Goal: Task Accomplishment & Management: Manage account settings

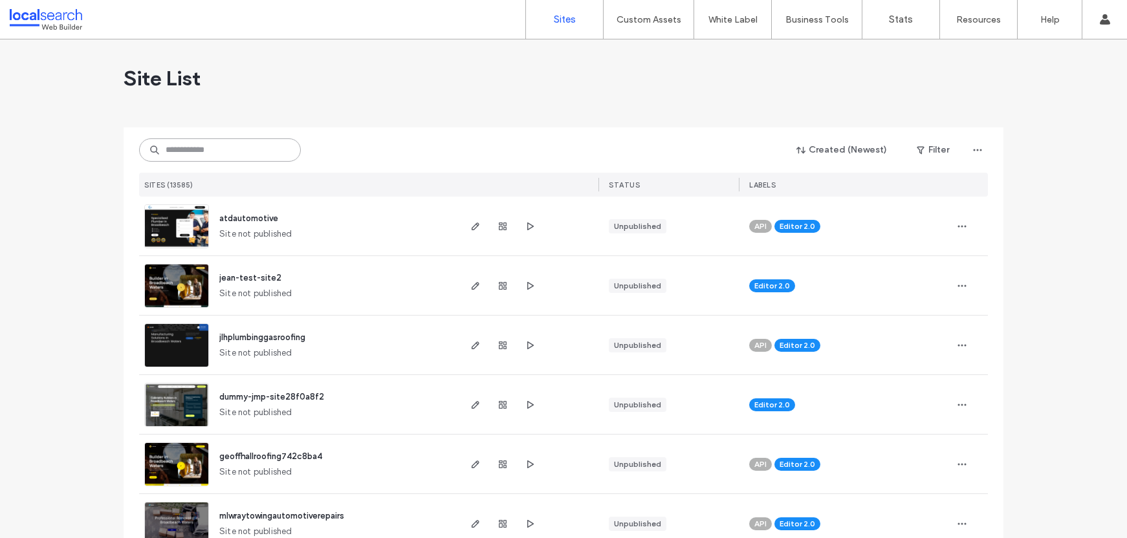
click at [219, 153] on input at bounding box center [220, 149] width 162 height 23
click at [210, 143] on input at bounding box center [220, 149] width 162 height 23
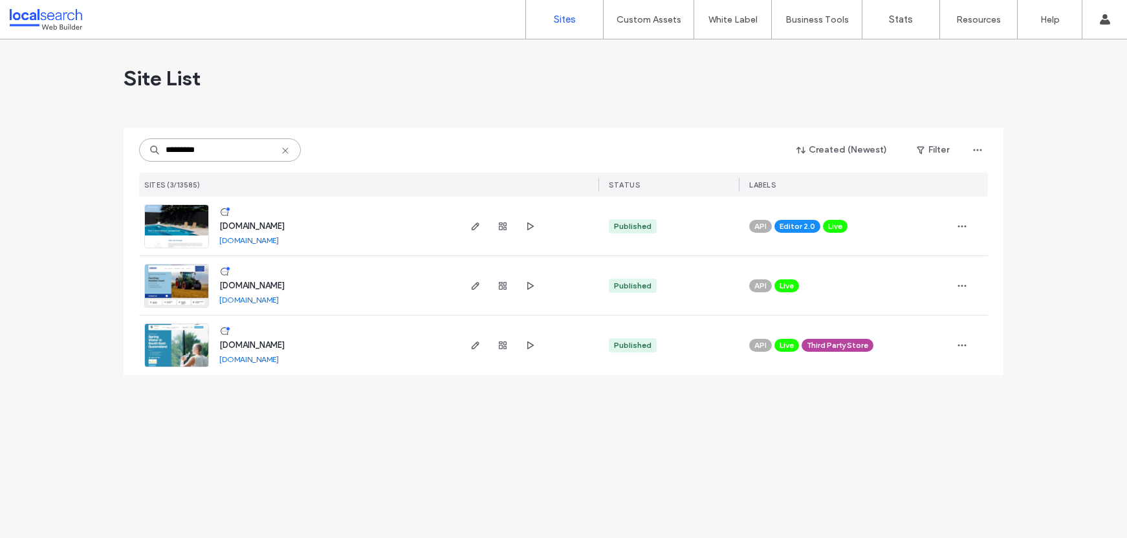
type input "*********"
click at [285, 223] on span "www.billabongpoolco.com.au" at bounding box center [251, 226] width 65 height 10
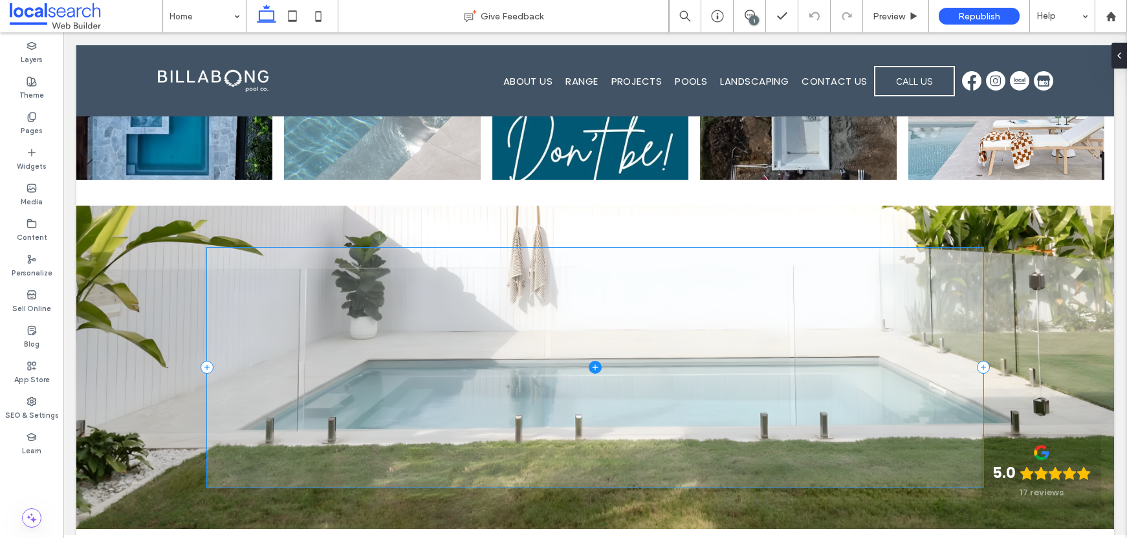
scroll to position [3258, 0]
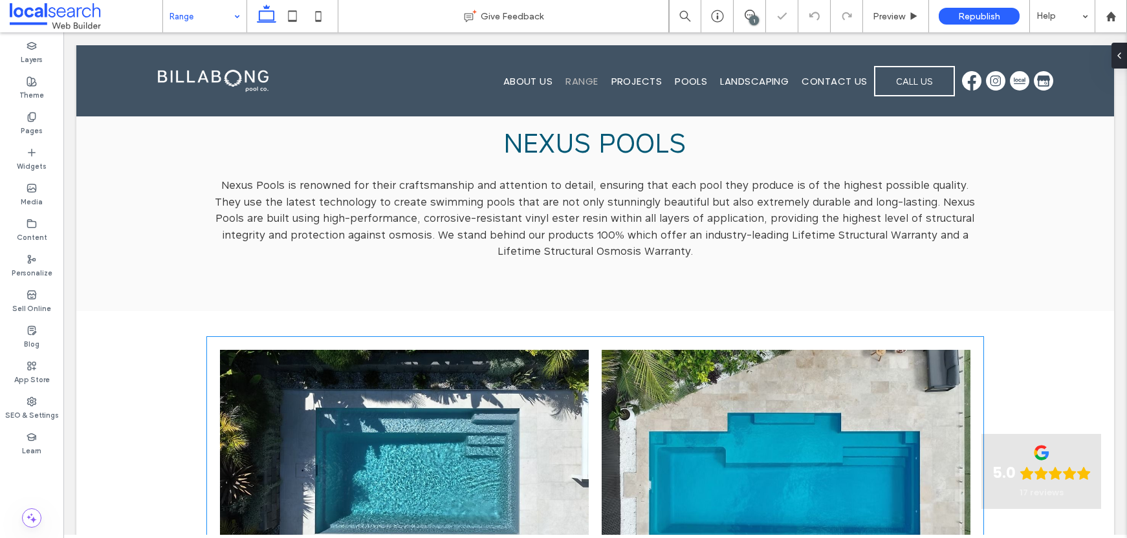
scroll to position [434, 0]
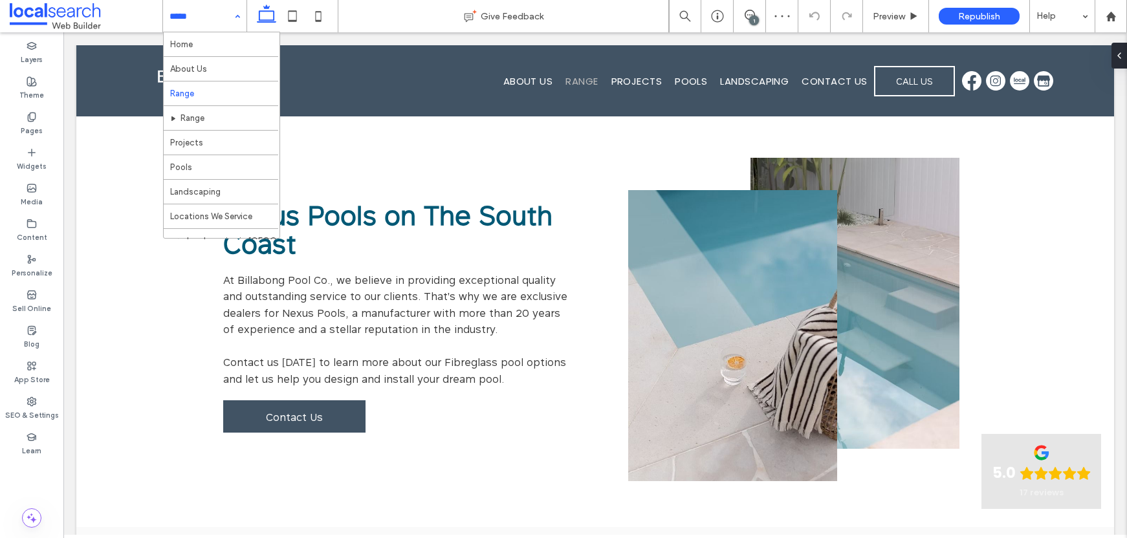
click at [217, 10] on input at bounding box center [201, 16] width 64 height 32
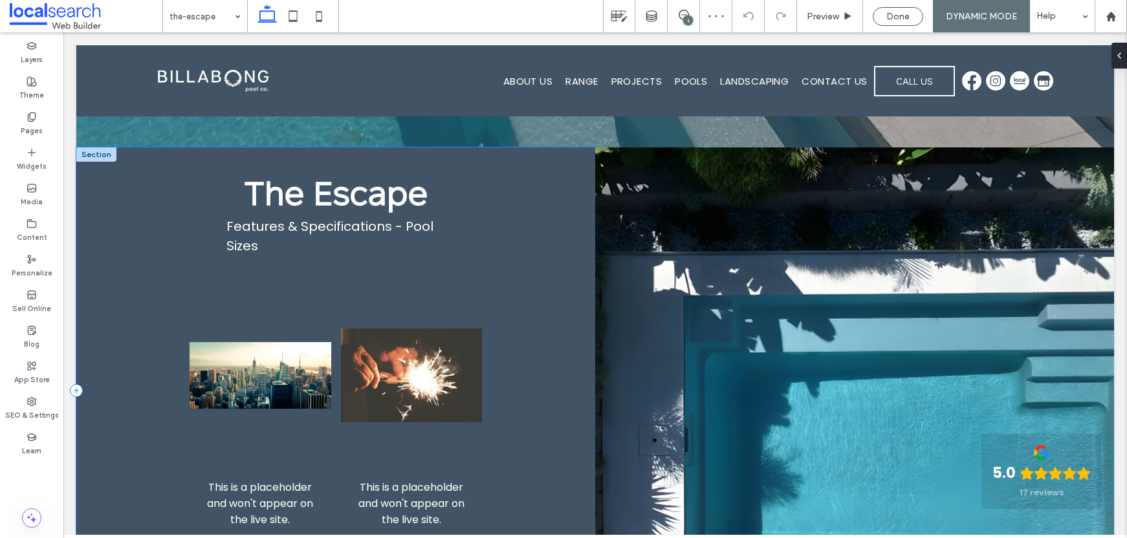
scroll to position [276, 0]
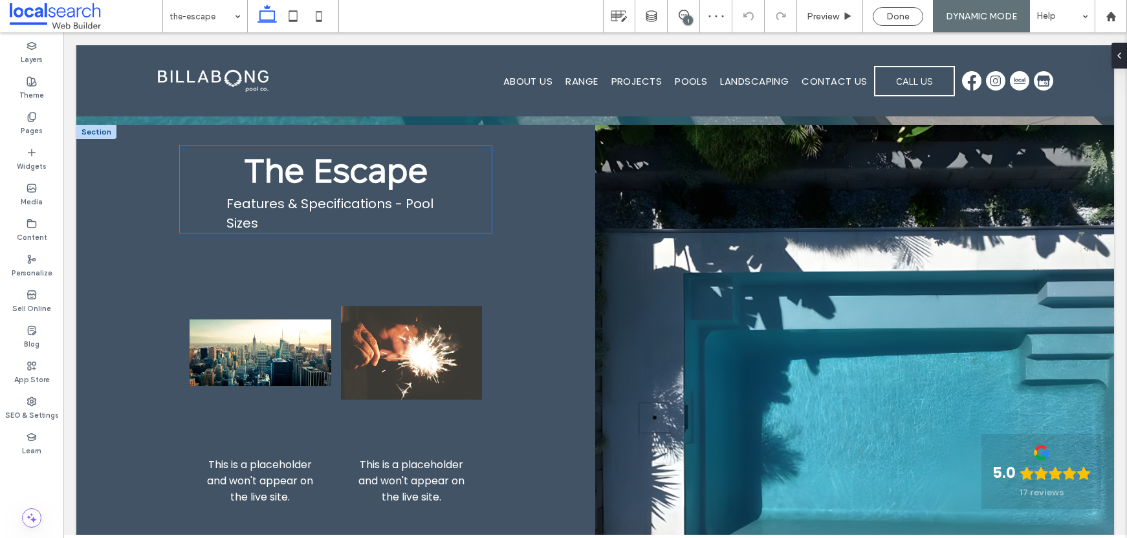
click at [336, 208] on p "Features & Specifications - Pool Sizes" at bounding box center [335, 213] width 218 height 39
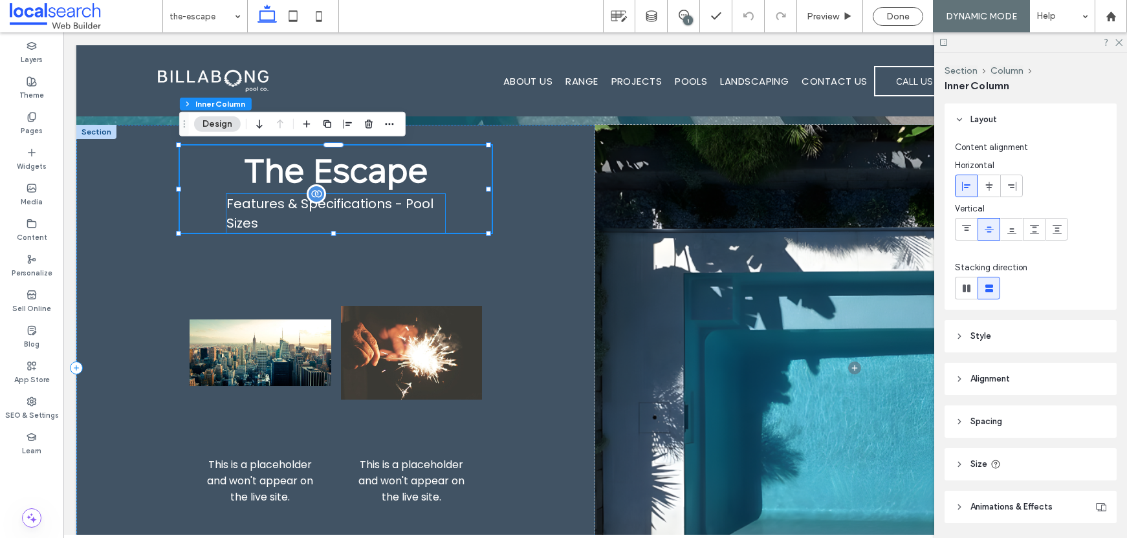
click at [373, 208] on p "Features & Specifications - Pool Sizes" at bounding box center [335, 213] width 218 height 39
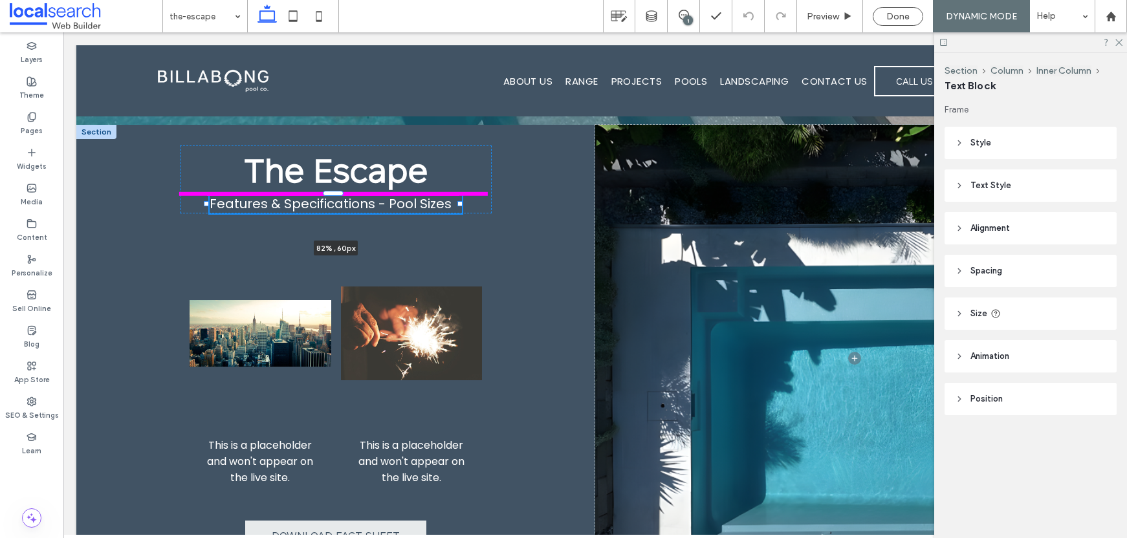
drag, startPoint x: 441, startPoint y: 214, endPoint x: 464, endPoint y: 210, distance: 23.6
click at [208, 195] on div at bounding box center [207, 194] width 1 height 1
type input "**"
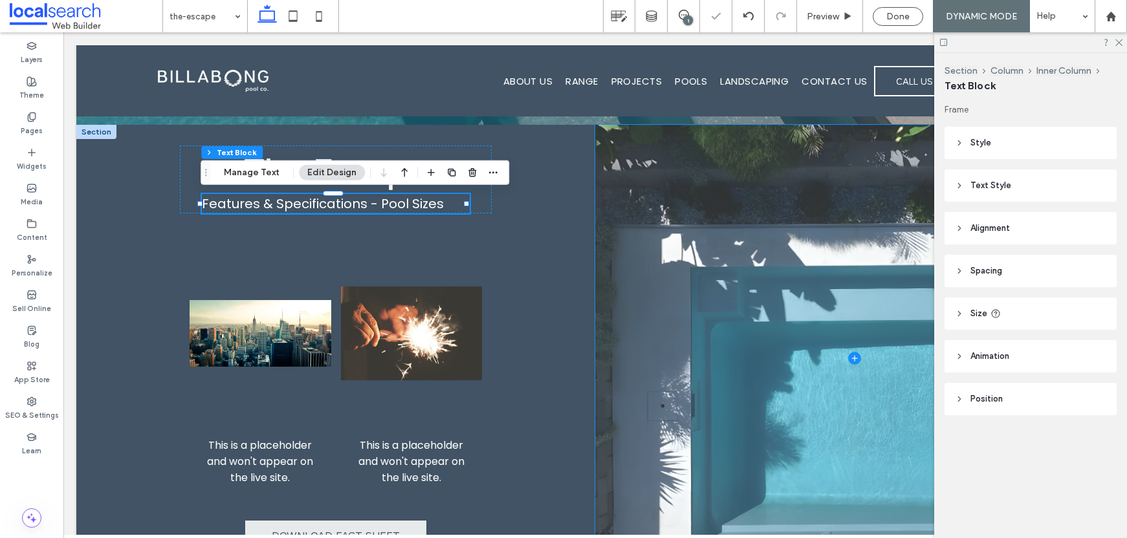
click at [988, 147] on span "Style" at bounding box center [980, 142] width 21 height 13
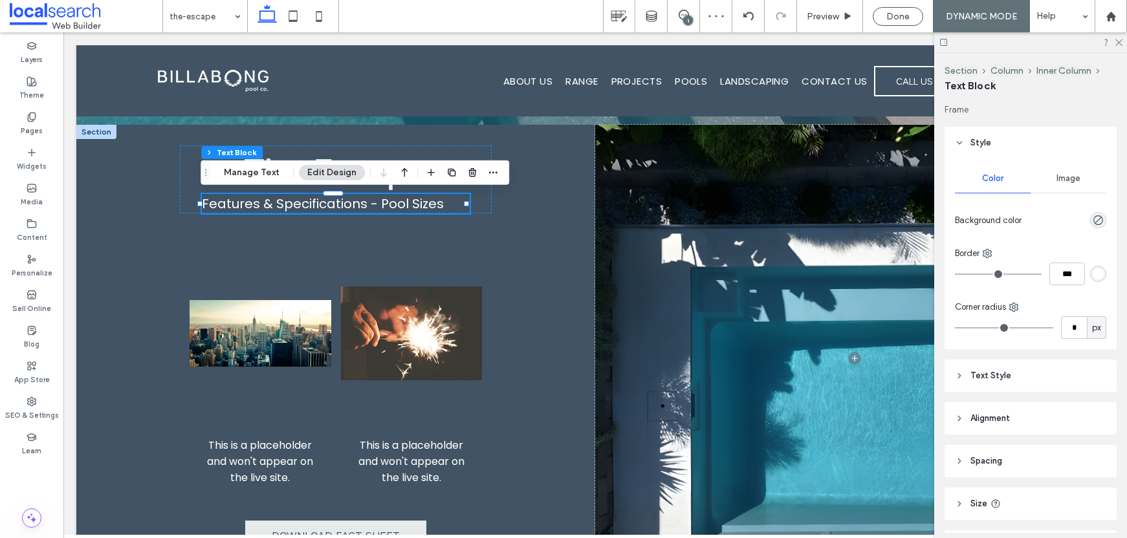
click at [1002, 423] on span "Alignment" at bounding box center [989, 418] width 39 height 13
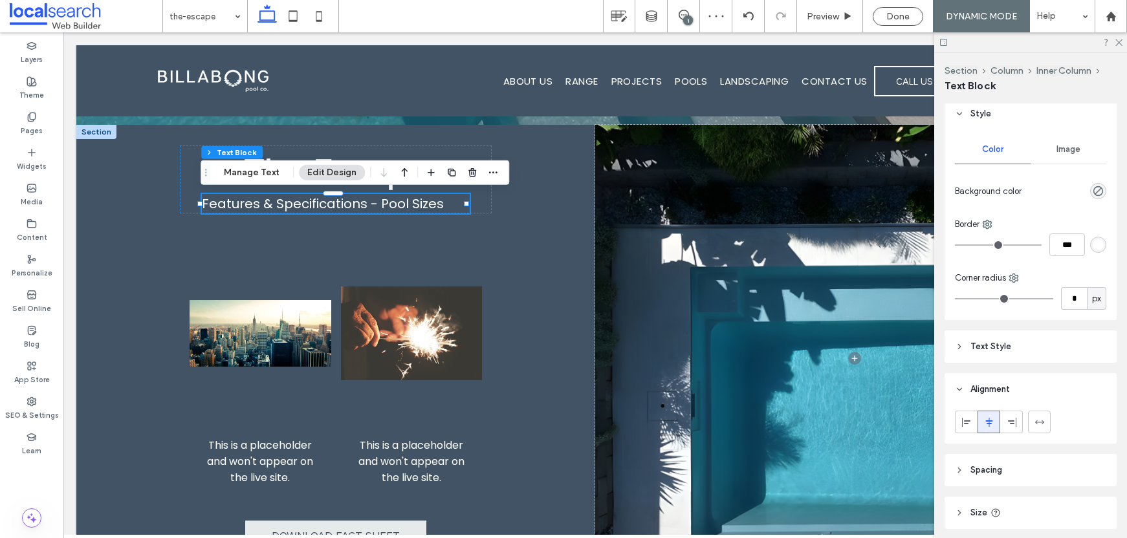
scroll to position [110, 0]
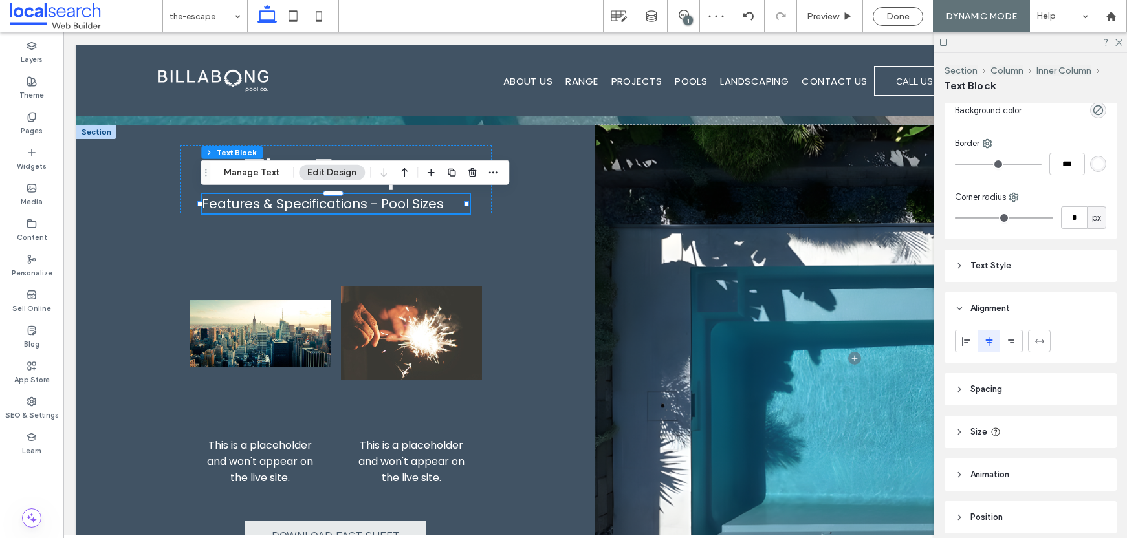
click at [994, 340] on div at bounding box center [988, 340] width 21 height 21
click at [382, 199] on p "Features & Specifications - Pool Sizes" at bounding box center [336, 203] width 268 height 19
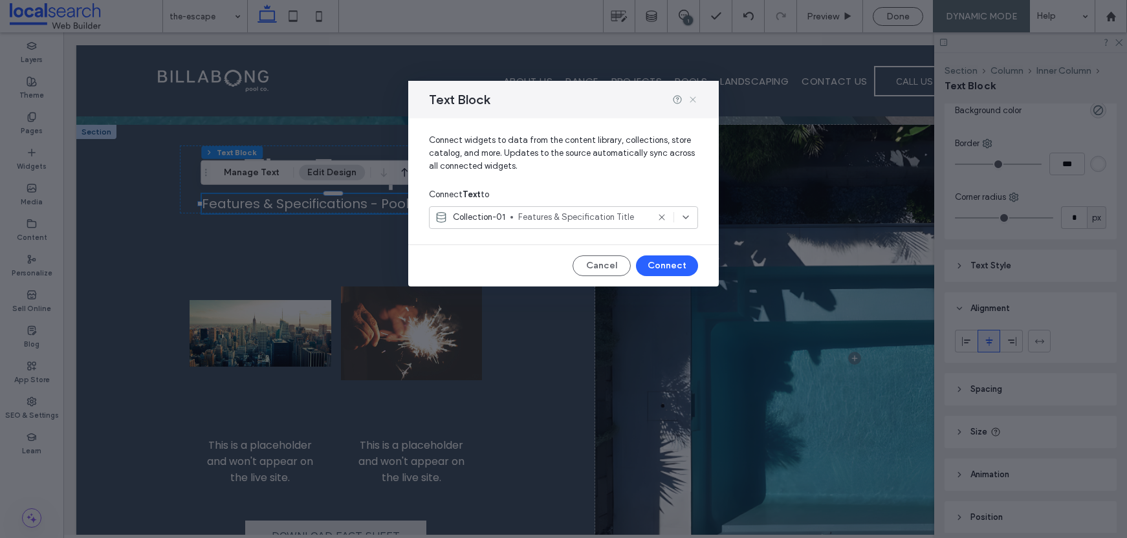
click at [694, 100] on use at bounding box center [692, 99] width 6 height 6
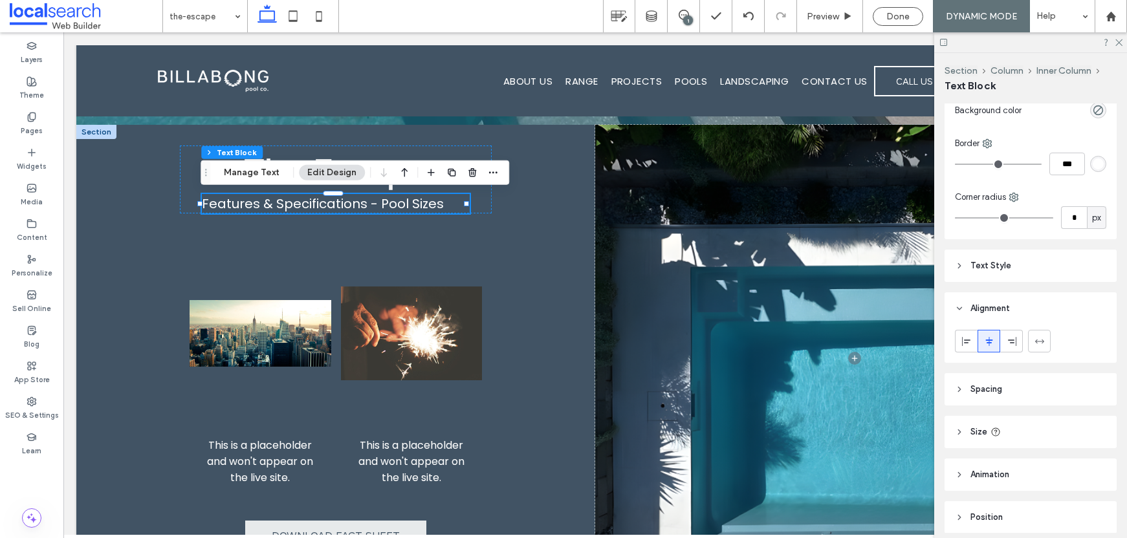
click at [994, 338] on div at bounding box center [988, 340] width 21 height 21
click at [481, 200] on div "The Escape Features & Specifications - Pool Sizes" at bounding box center [335, 180] width 311 height 68
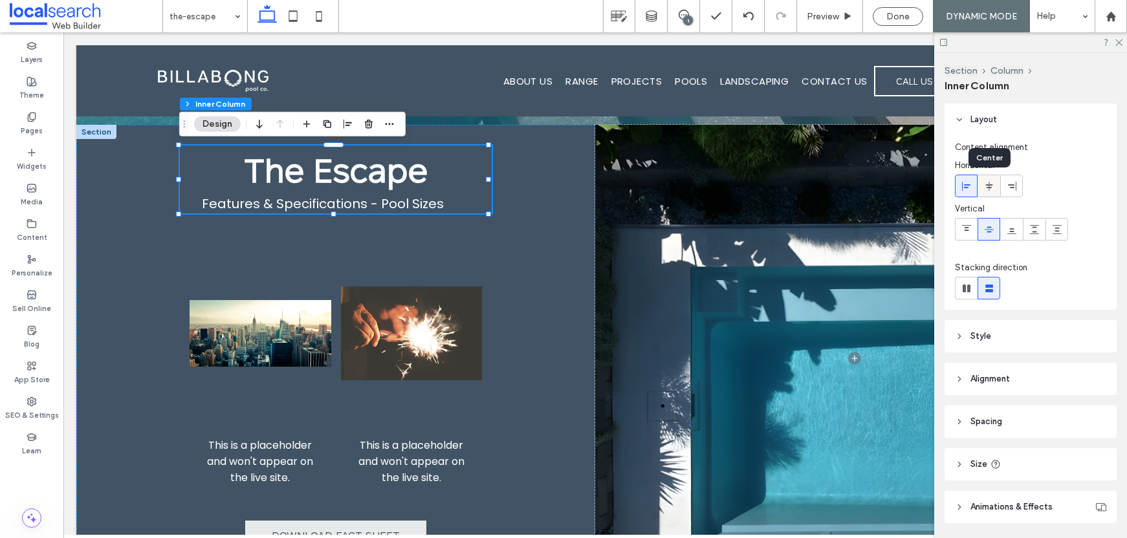
click at [986, 190] on icon at bounding box center [989, 186] width 10 height 10
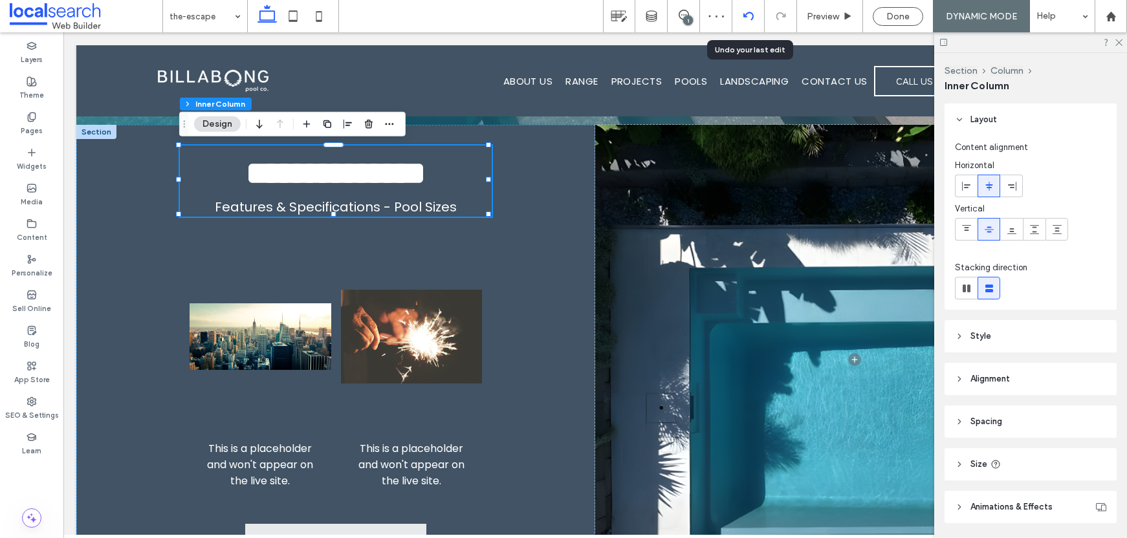
click at [752, 12] on icon at bounding box center [748, 16] width 10 height 10
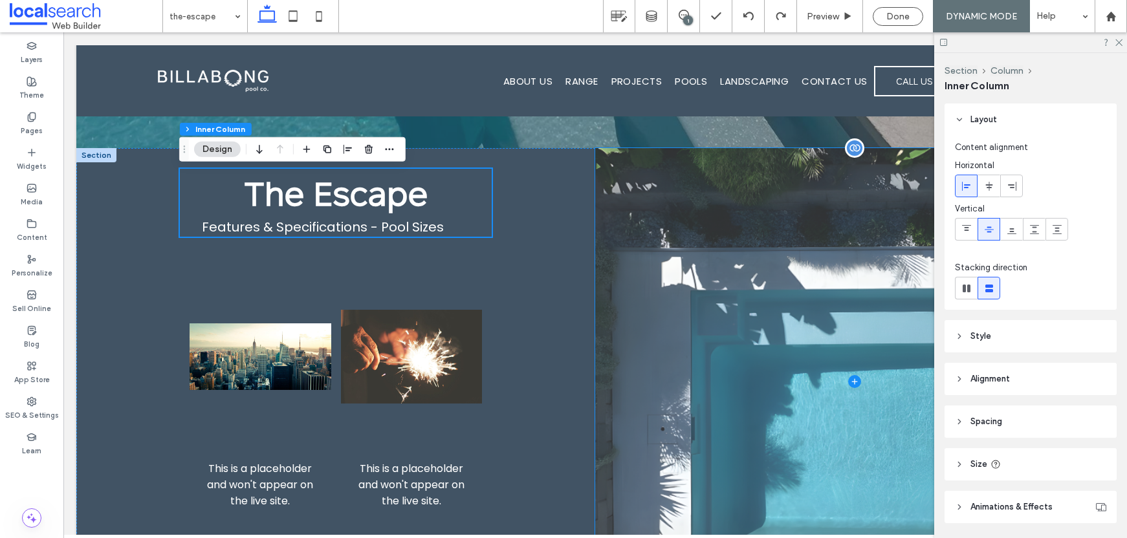
scroll to position [254, 0]
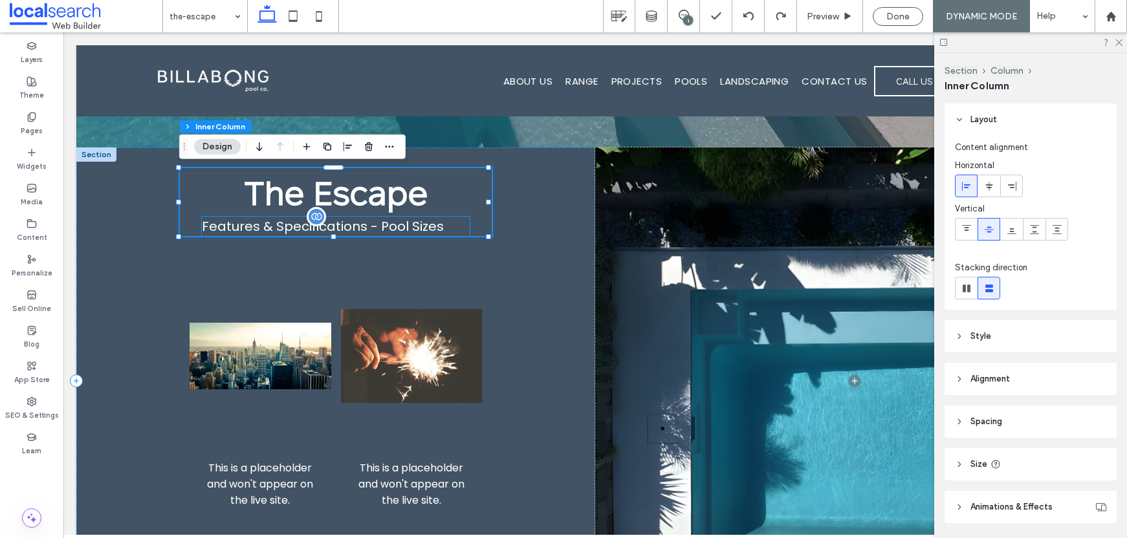
click at [422, 222] on p "Features & Specifications - Pool Sizes" at bounding box center [336, 226] width 268 height 19
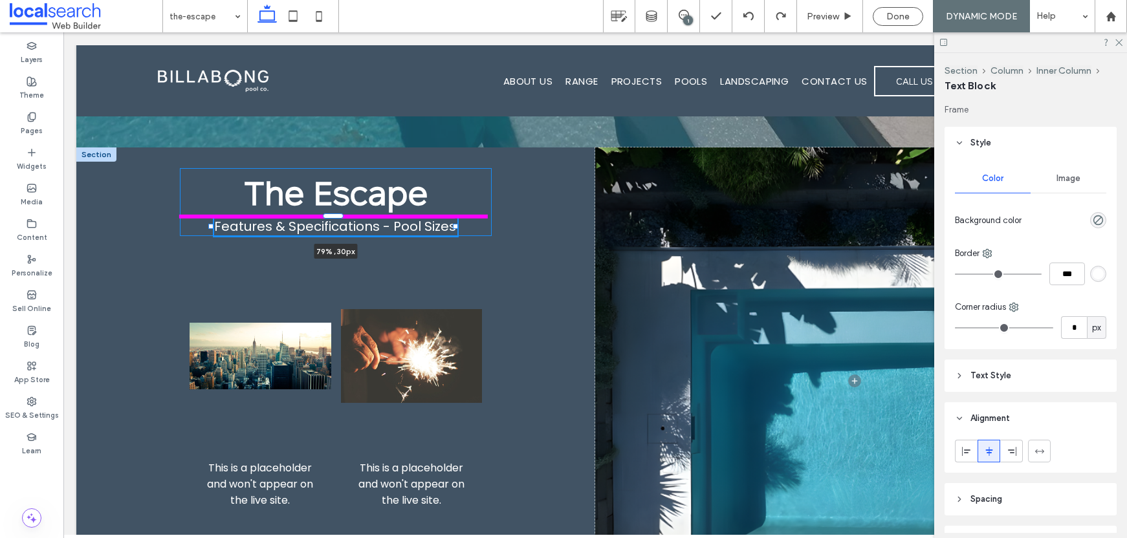
drag, startPoint x: 466, startPoint y: 228, endPoint x: 455, endPoint y: 229, distance: 11.1
click at [212, 217] on div at bounding box center [211, 217] width 1 height 1
type input "**"
type input "****"
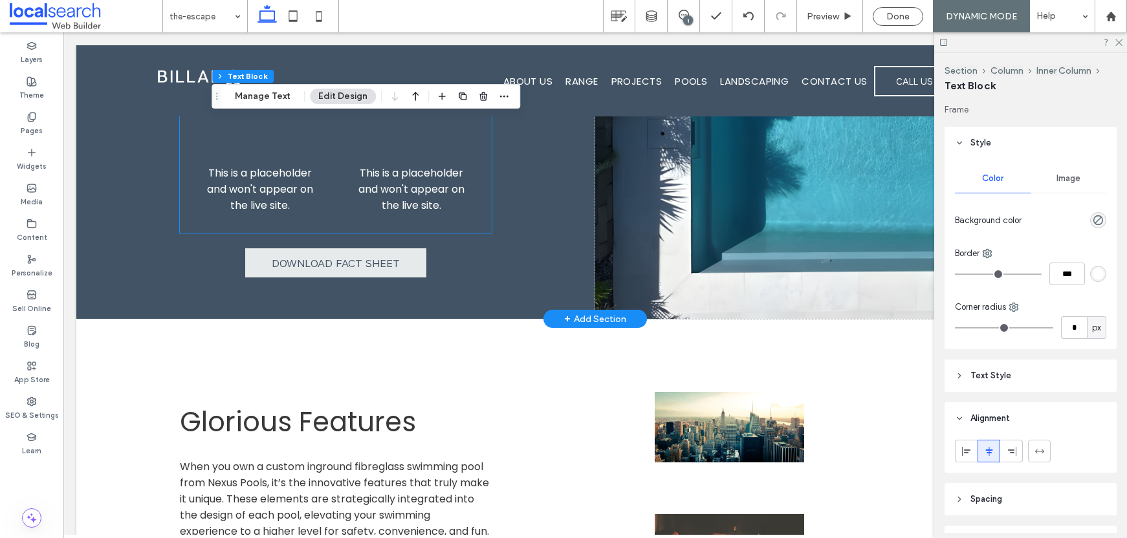
scroll to position [636, 0]
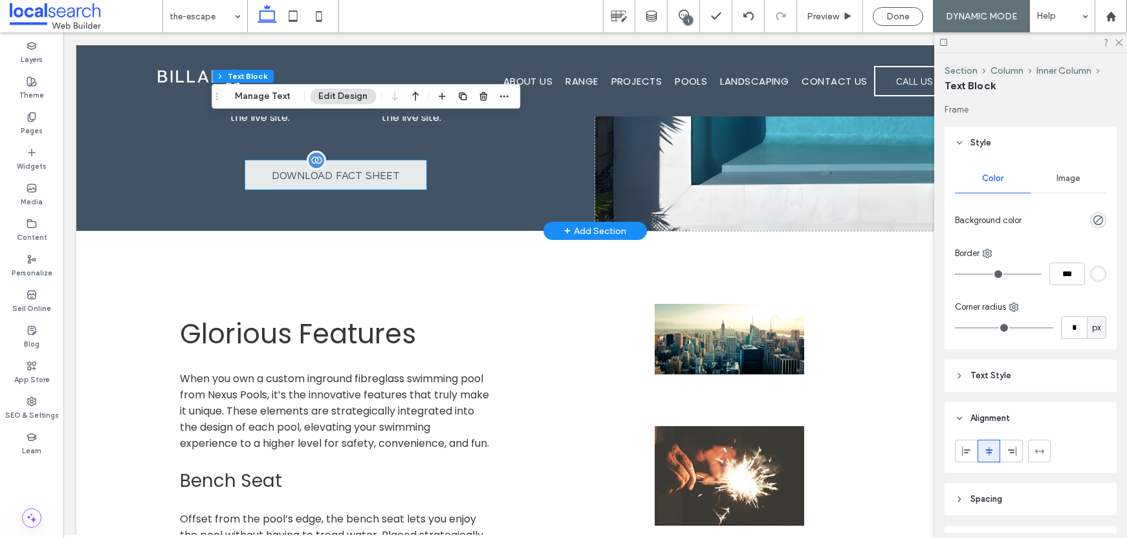
click at [332, 172] on span "DOWNLOAD FACT SHEET" at bounding box center [336, 175] width 128 height 16
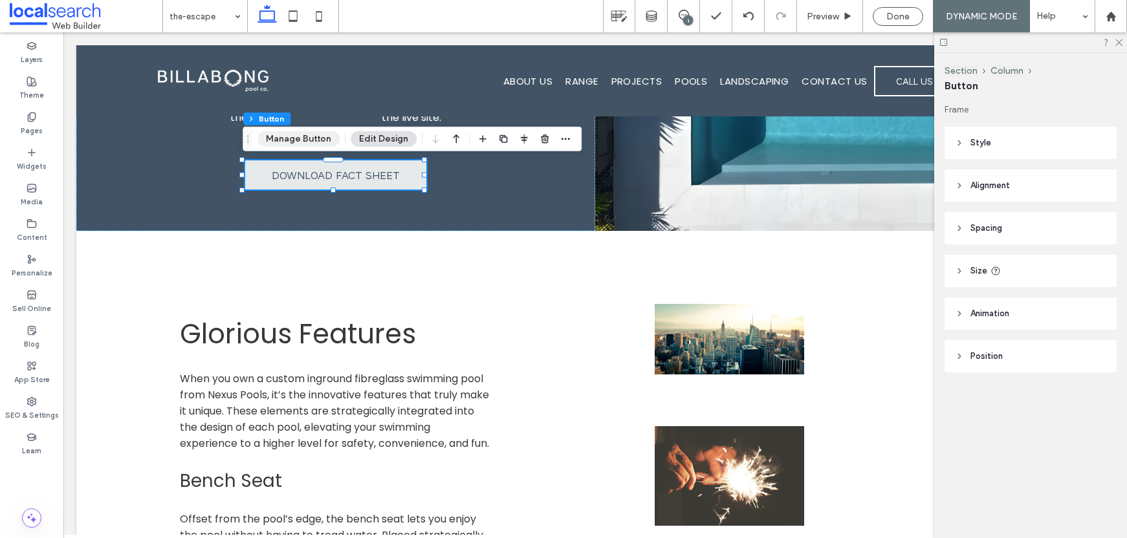
click at [312, 138] on button "Manage Button" at bounding box center [298, 139] width 82 height 16
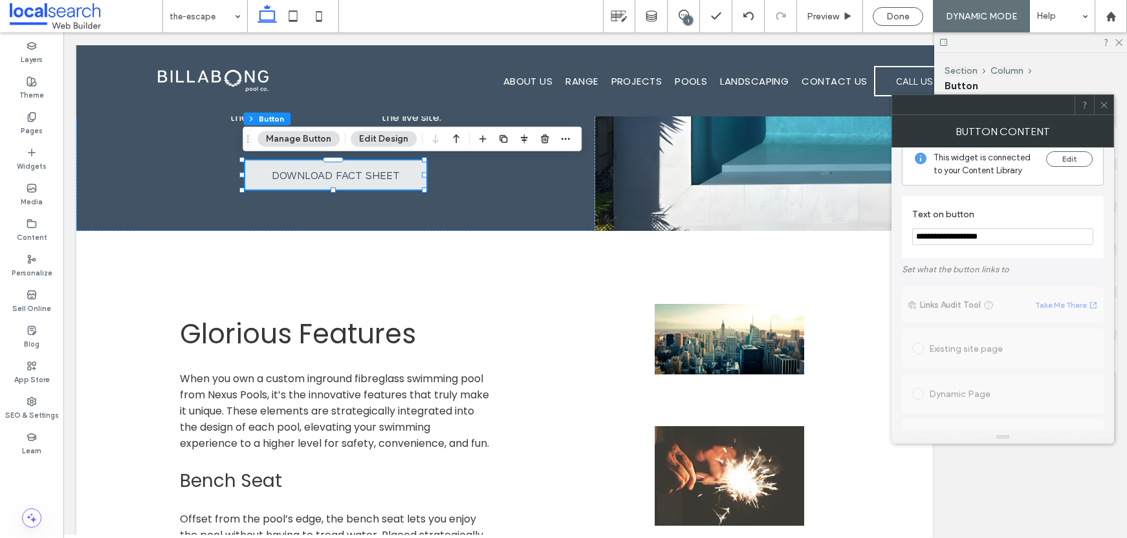
scroll to position [0, 0]
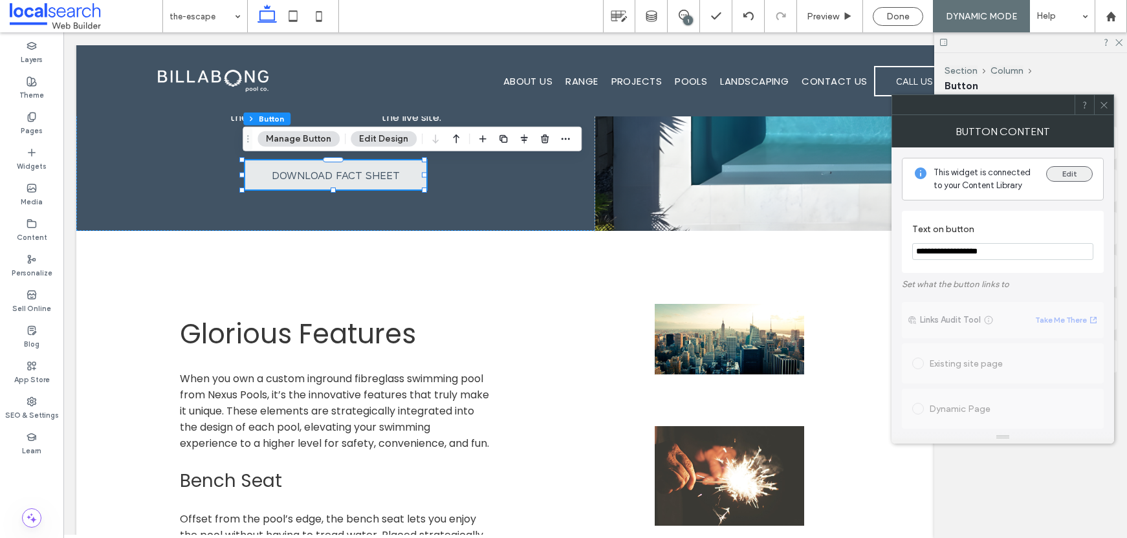
click at [1063, 175] on button "Edit" at bounding box center [1069, 174] width 47 height 16
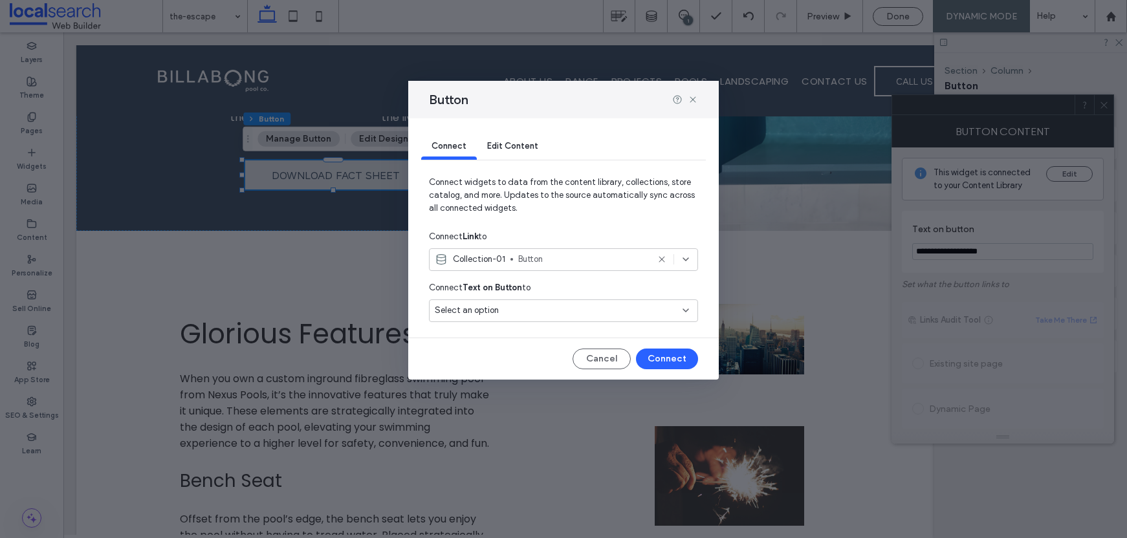
click at [502, 152] on div "Edit Content" at bounding box center [513, 147] width 72 height 26
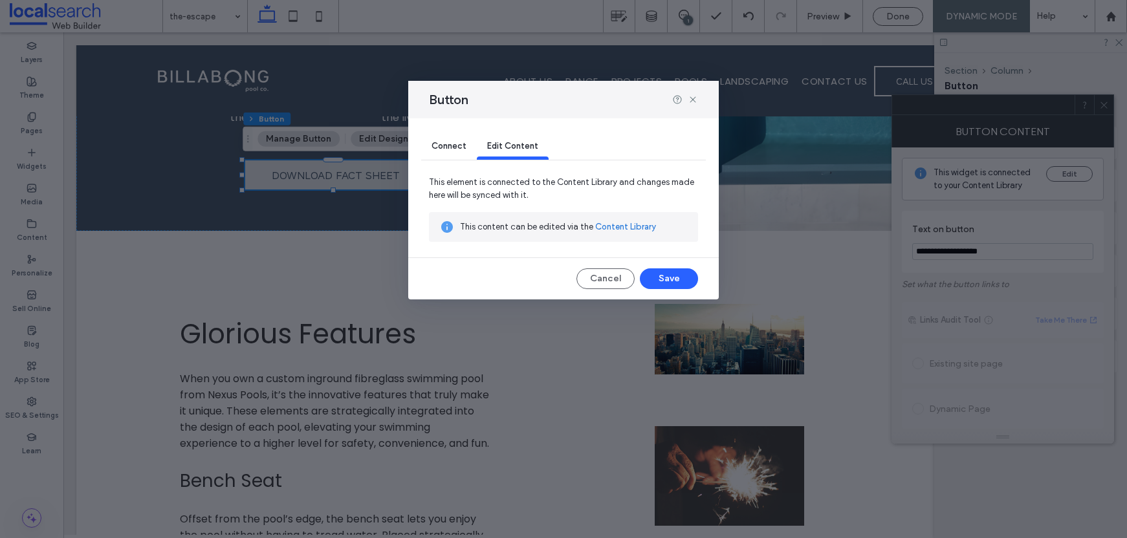
click at [634, 228] on link "Content Library" at bounding box center [625, 227] width 61 height 13
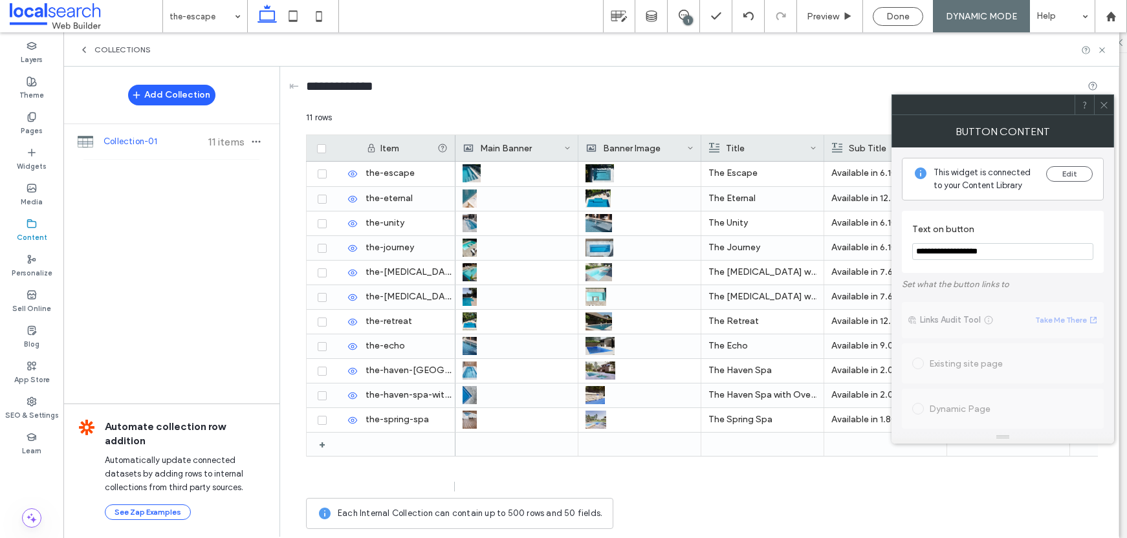
click at [1102, 109] on icon at bounding box center [1104, 105] width 10 height 10
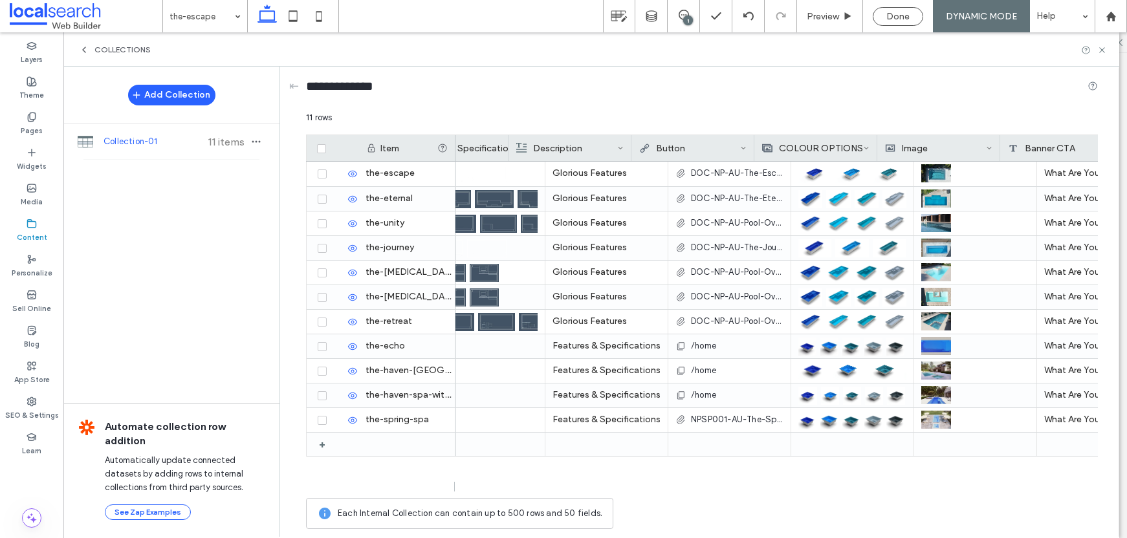
scroll to position [0, 712]
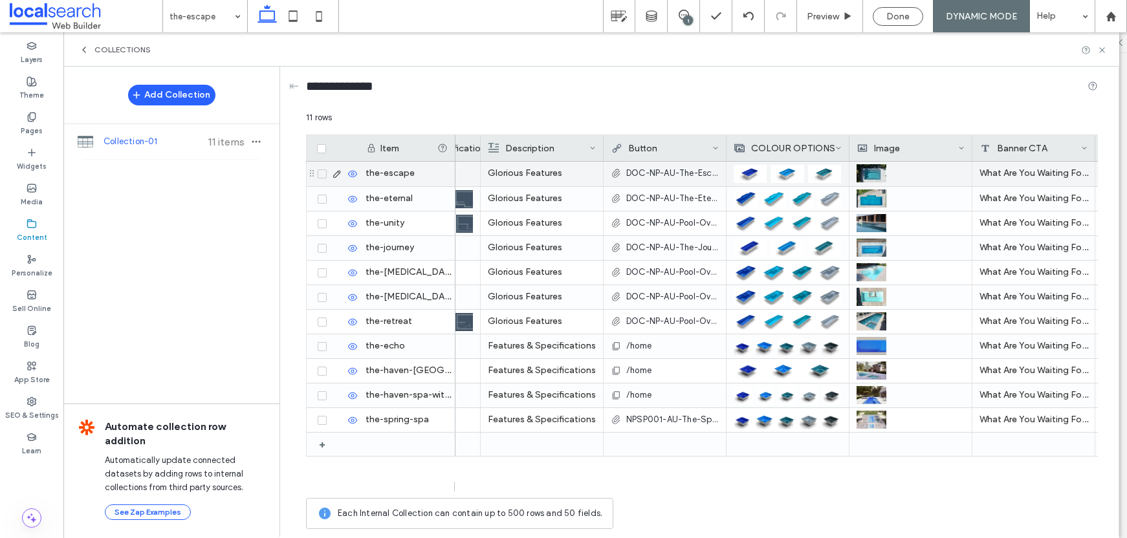
click at [660, 170] on span "DOC-NP-AU-The-Escape-Sizzle-Sheet.pdf" at bounding box center [672, 173] width 92 height 13
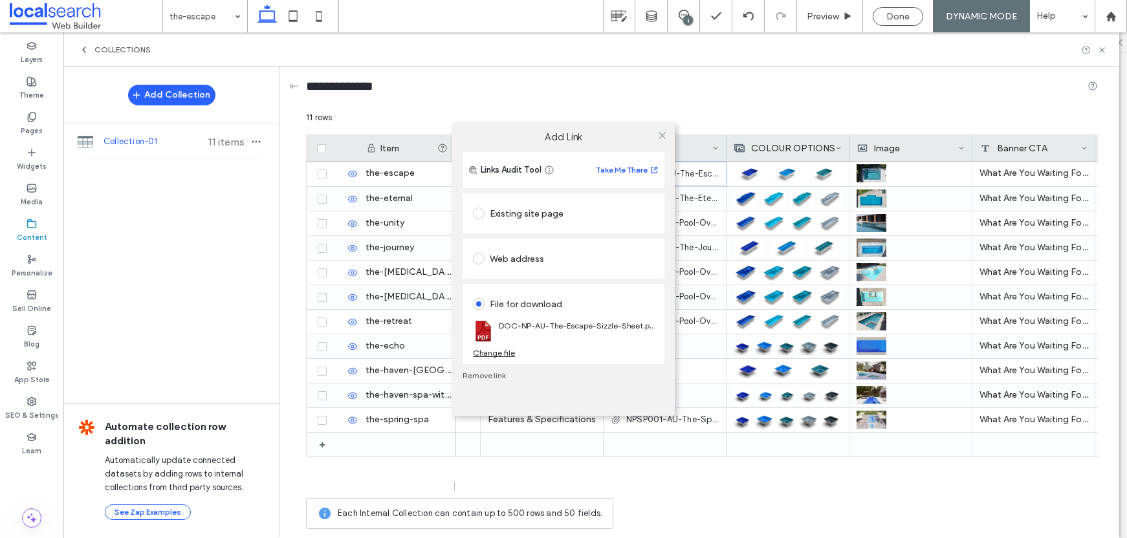
click at [503, 355] on div "Change file" at bounding box center [494, 353] width 42 height 10
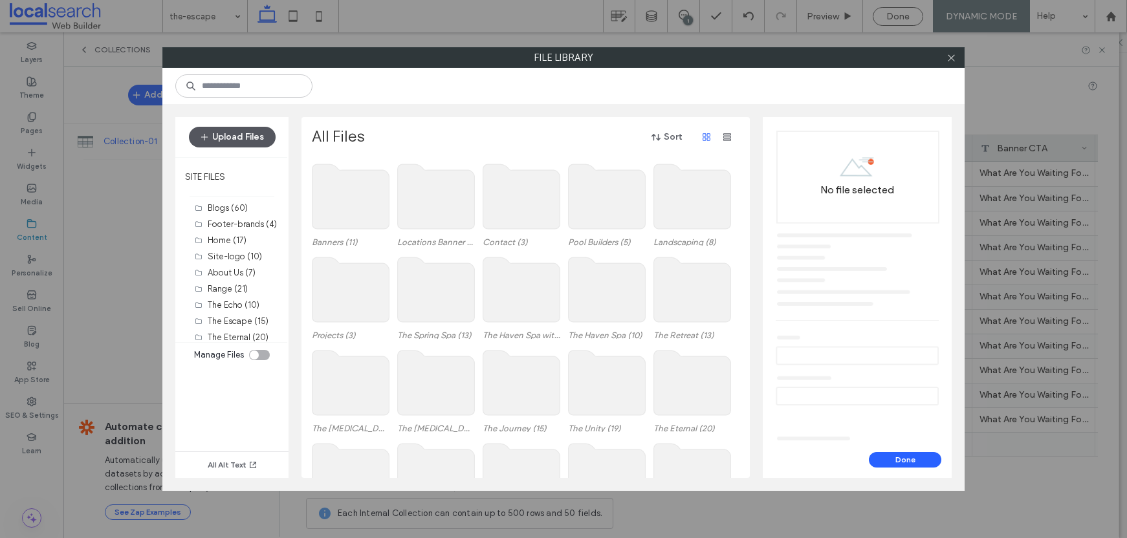
click at [244, 141] on button "Upload Files" at bounding box center [232, 137] width 87 height 21
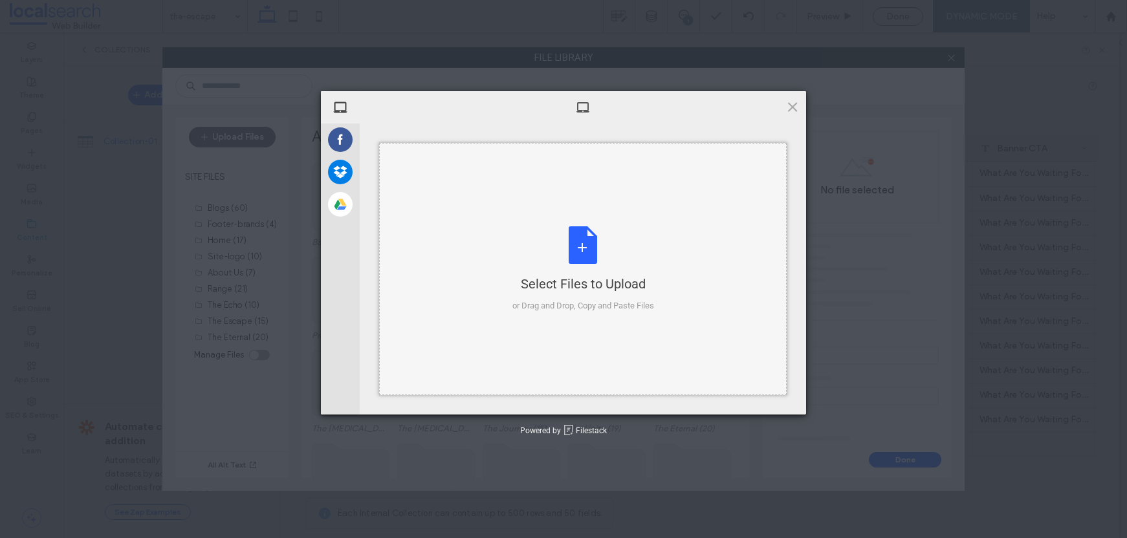
click at [449, 200] on div "Select Files to Upload or Drag and Drop, Copy and Paste Files" at bounding box center [582, 269] width 407 height 252
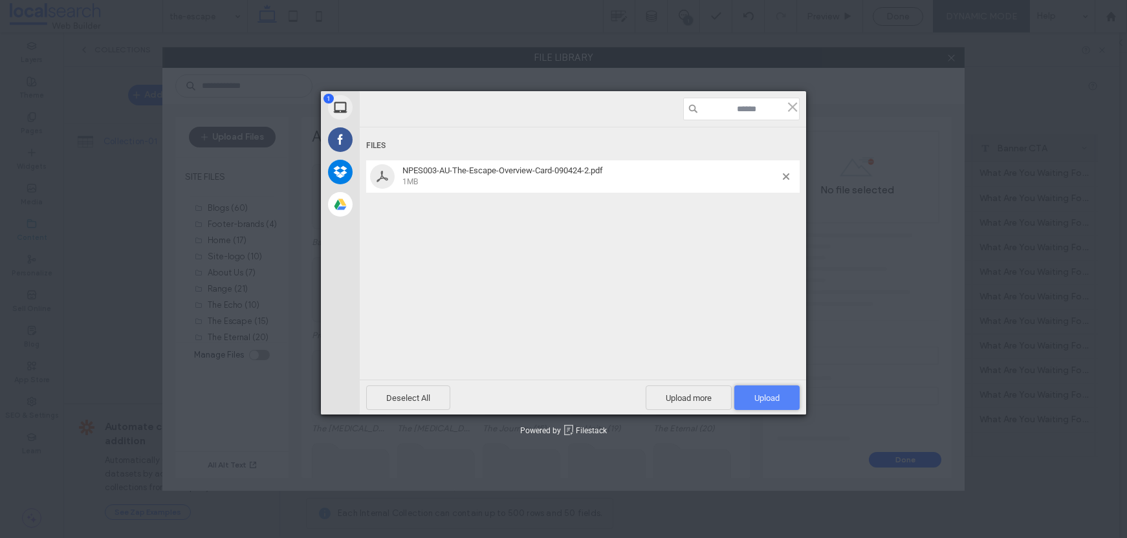
click at [770, 396] on span "Upload 1" at bounding box center [766, 398] width 25 height 10
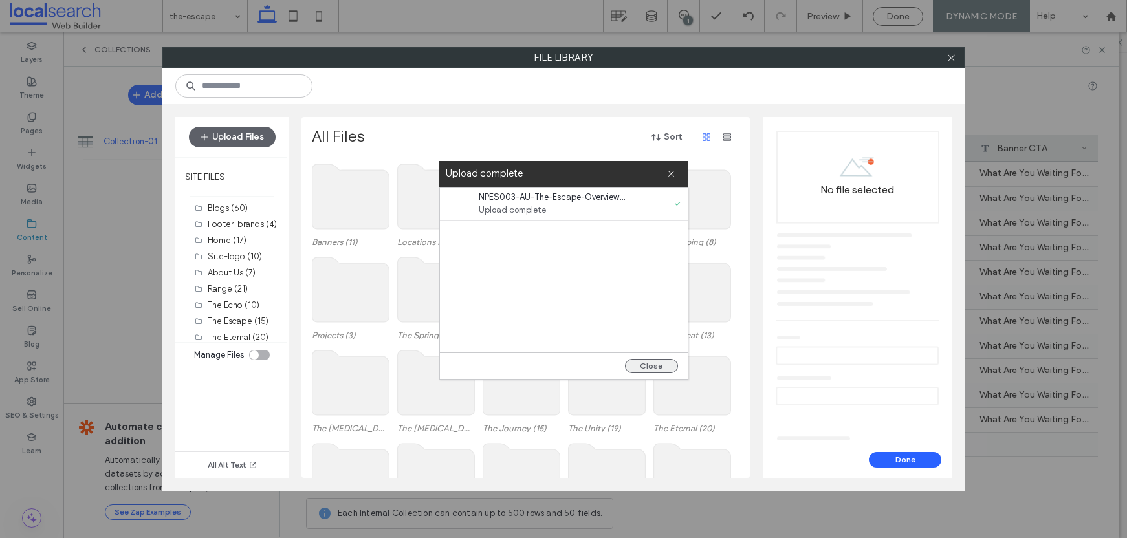
click at [660, 365] on button "Close" at bounding box center [651, 366] width 53 height 14
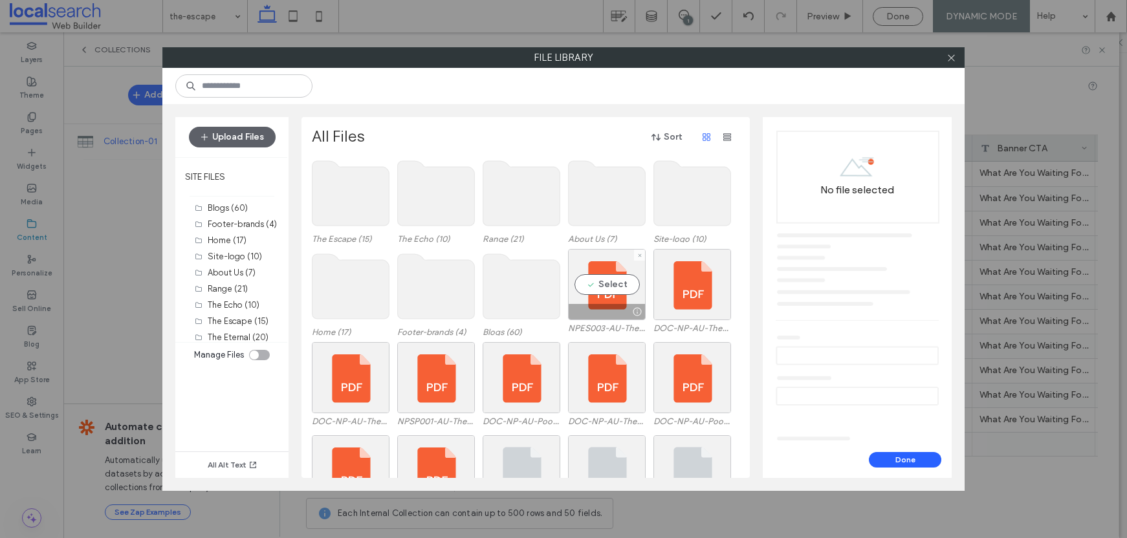
scroll to position [299, 0]
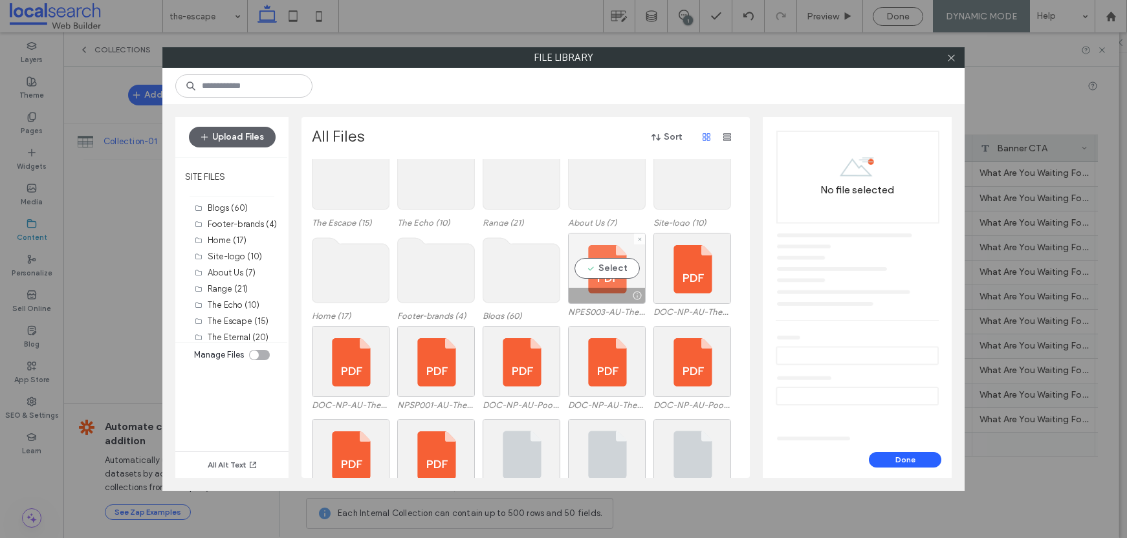
click at [604, 278] on div "Select" at bounding box center [607, 268] width 78 height 71
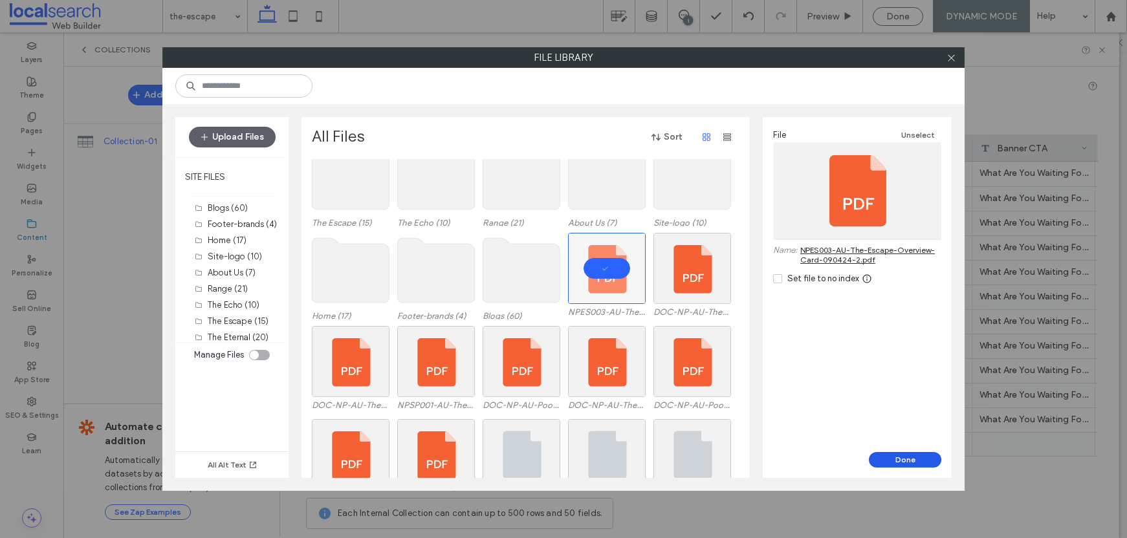
click at [894, 458] on button "Done" at bounding box center [905, 460] width 72 height 16
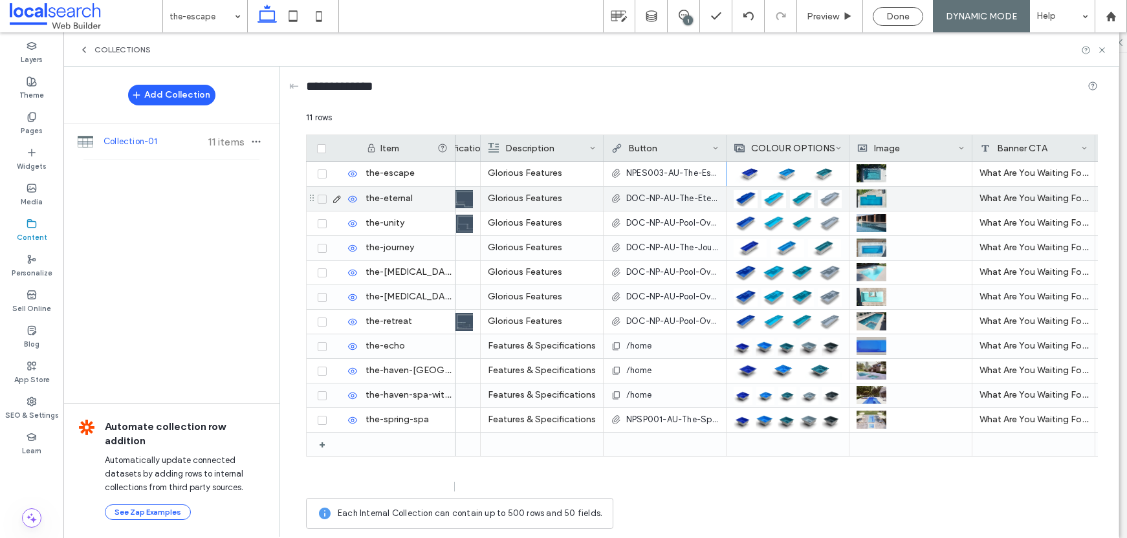
click at [660, 196] on span "DOC-NP-AU-The-Eternal-Sizzle-Sheet-Digital-NPET002.pdf" at bounding box center [672, 198] width 92 height 13
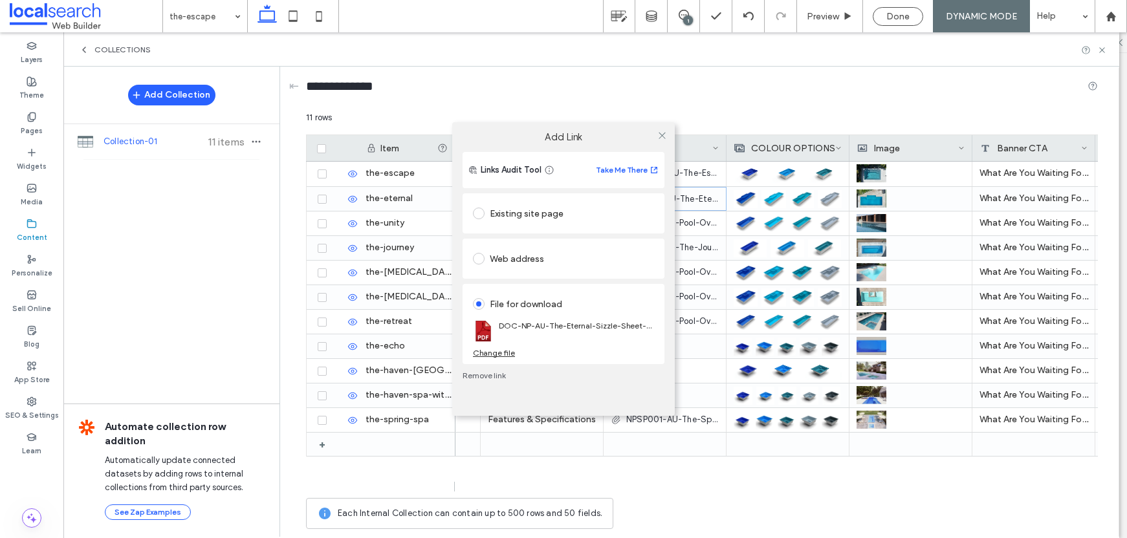
click at [497, 354] on div "Change file" at bounding box center [494, 353] width 42 height 10
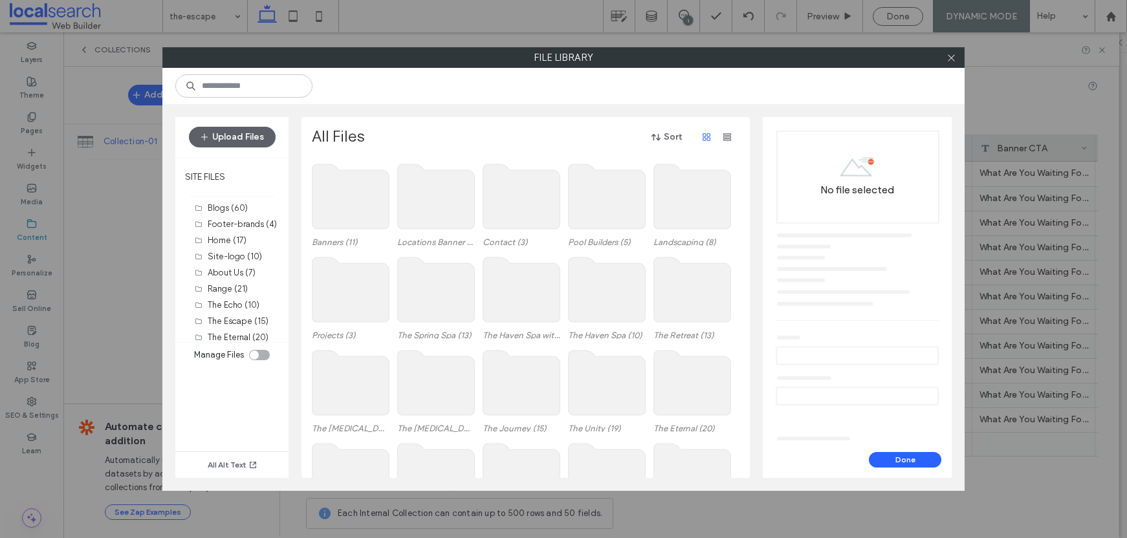
click at [943, 58] on div at bounding box center [950, 57] width 19 height 19
click at [949, 58] on use at bounding box center [950, 57] width 6 height 6
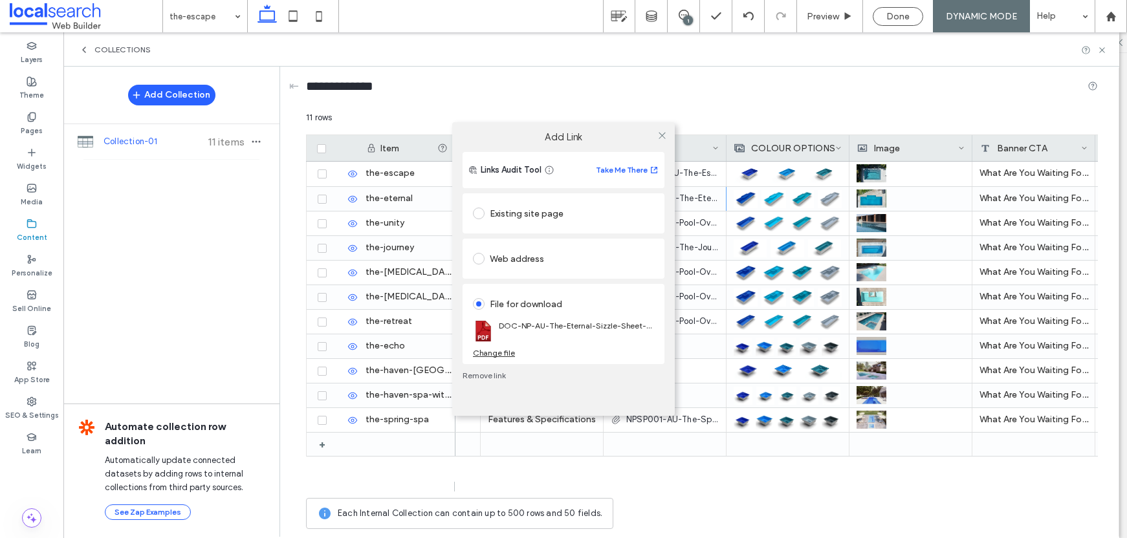
click at [495, 354] on div "Change file" at bounding box center [494, 353] width 42 height 10
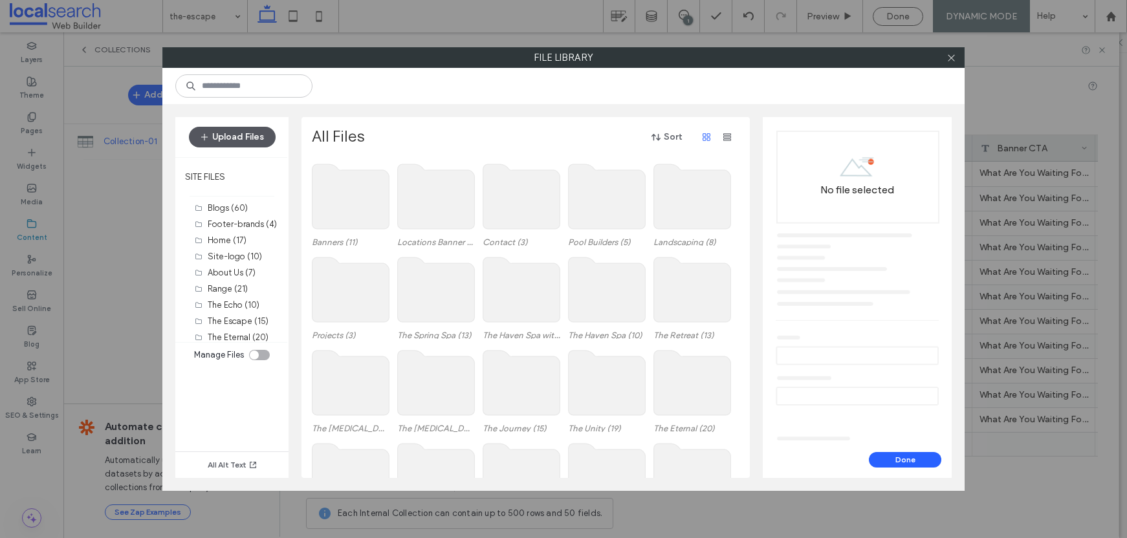
click at [254, 136] on button "Upload Files" at bounding box center [232, 137] width 87 height 21
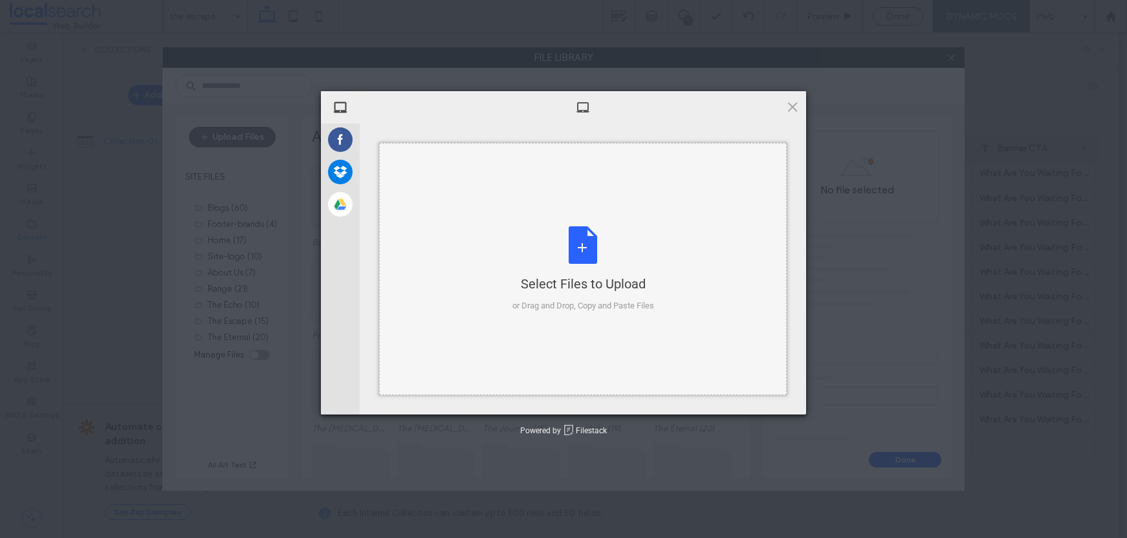
click at [562, 232] on div "Select Files to Upload or Drag and Drop, Copy and Paste Files" at bounding box center [583, 269] width 142 height 86
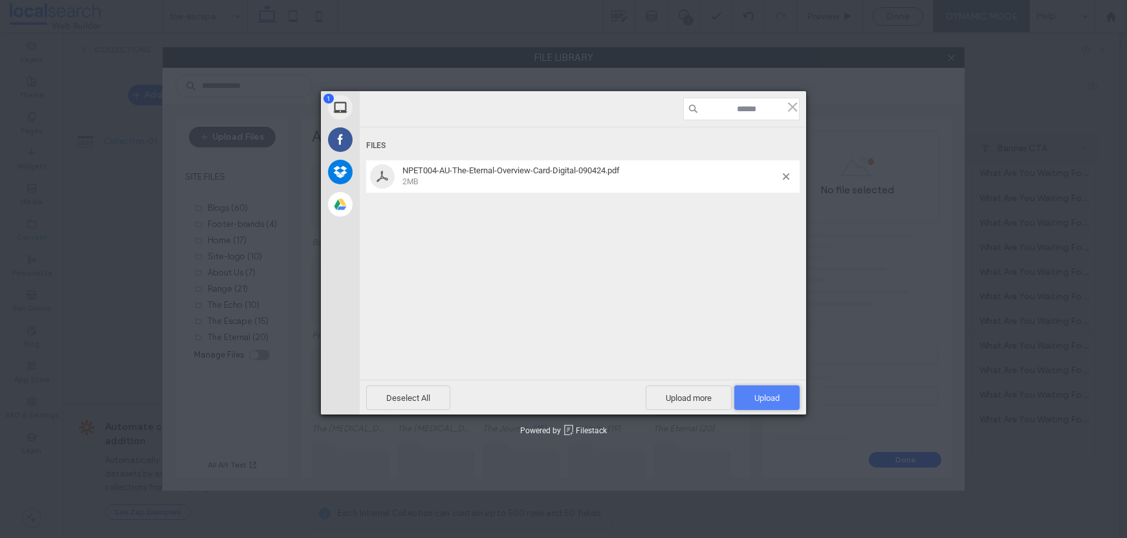
click at [772, 396] on span "Upload 1" at bounding box center [766, 398] width 25 height 10
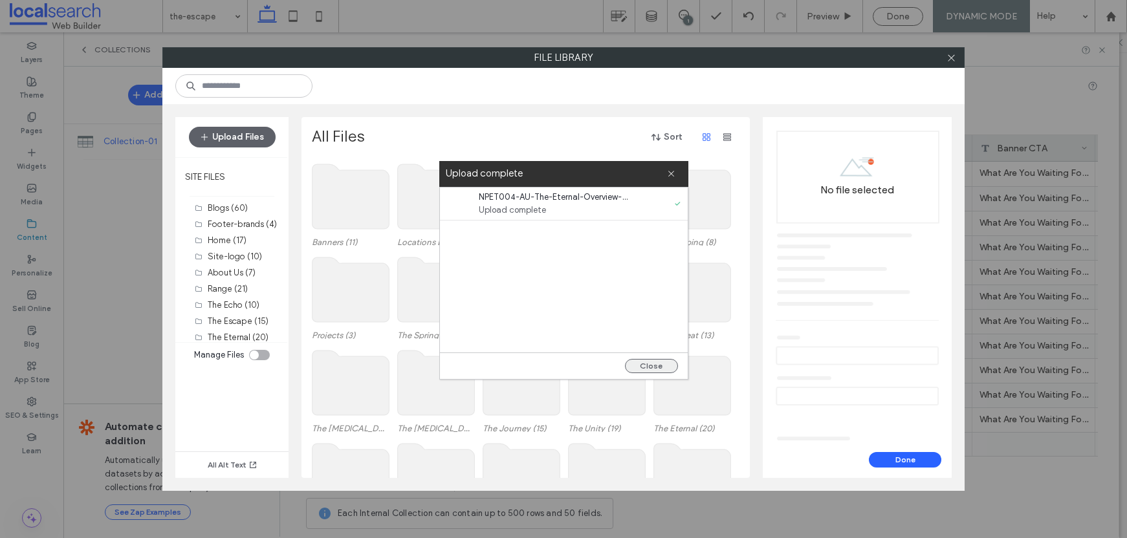
click at [654, 363] on button "Close" at bounding box center [651, 366] width 53 height 14
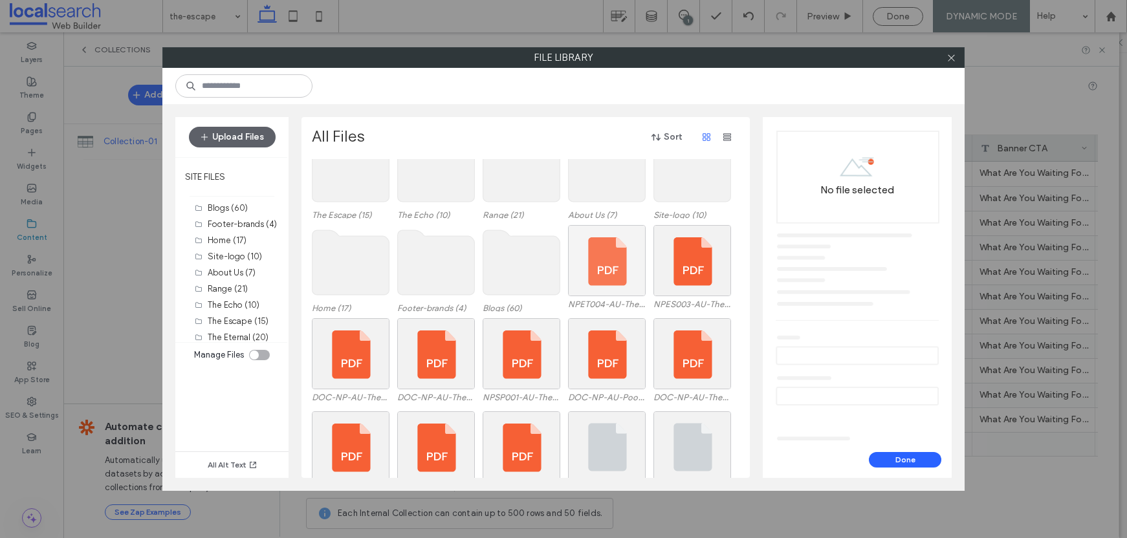
scroll to position [296, 0]
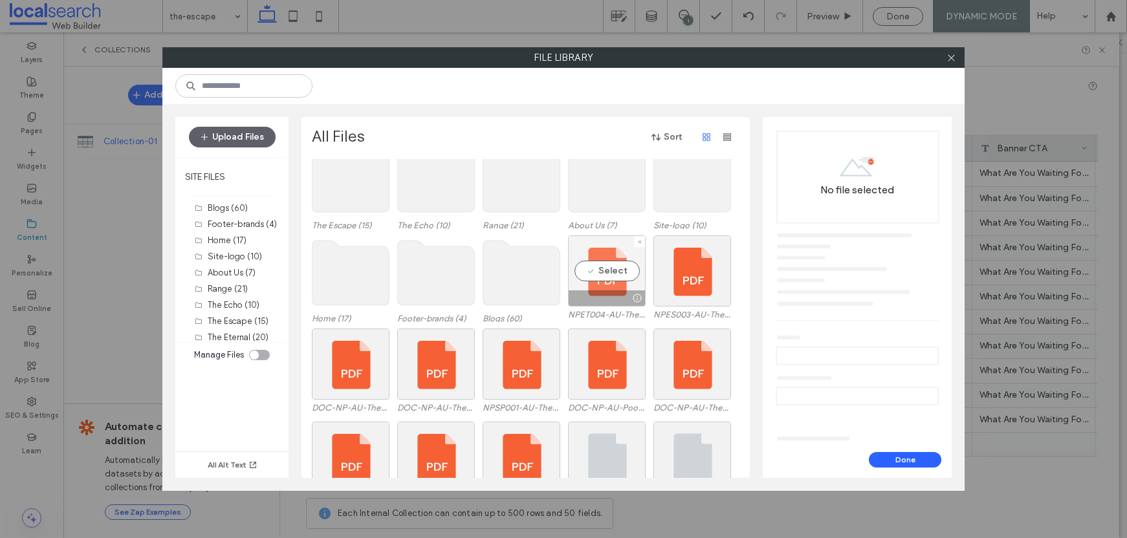
click at [600, 266] on div "Select" at bounding box center [607, 270] width 78 height 71
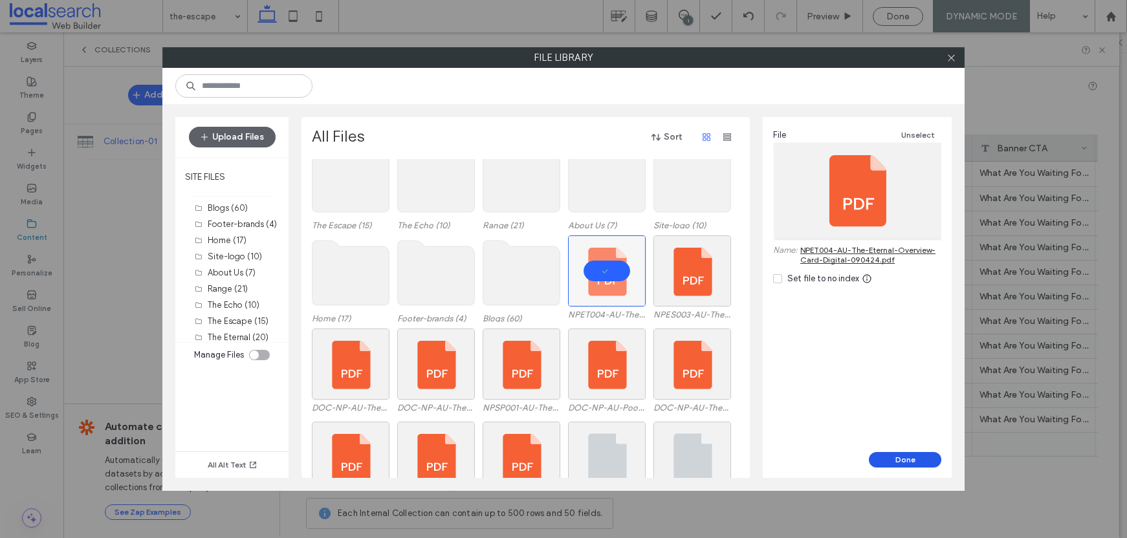
click at [908, 455] on button "Done" at bounding box center [905, 460] width 72 height 16
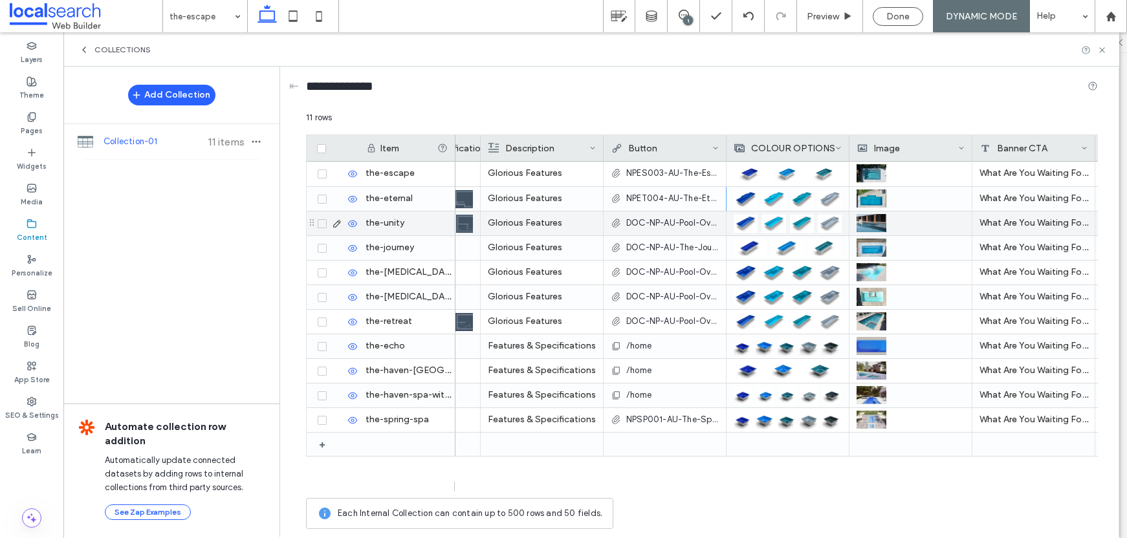
click at [671, 222] on span "DOC-NP-AU-Pool-Overview-The-Unity.pdf" at bounding box center [672, 223] width 92 height 13
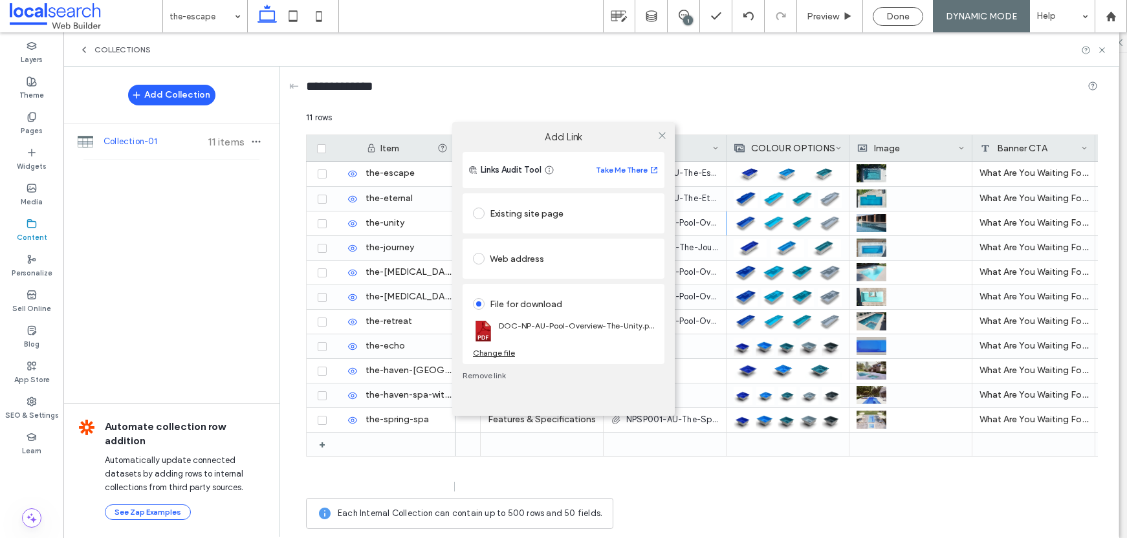
click at [504, 354] on div "Change file" at bounding box center [494, 353] width 42 height 10
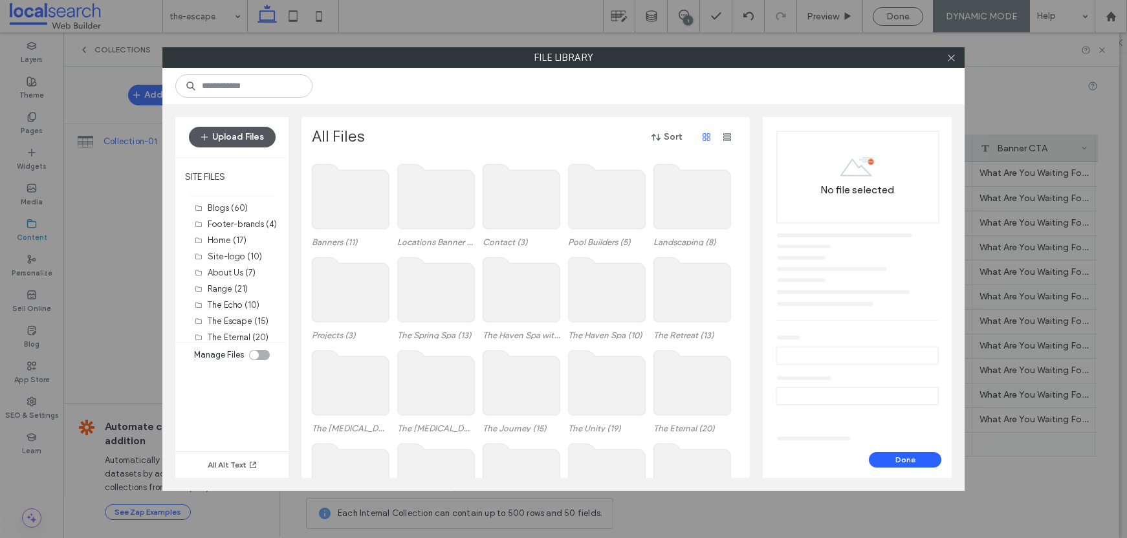
click at [258, 135] on button "Upload Files" at bounding box center [232, 137] width 87 height 21
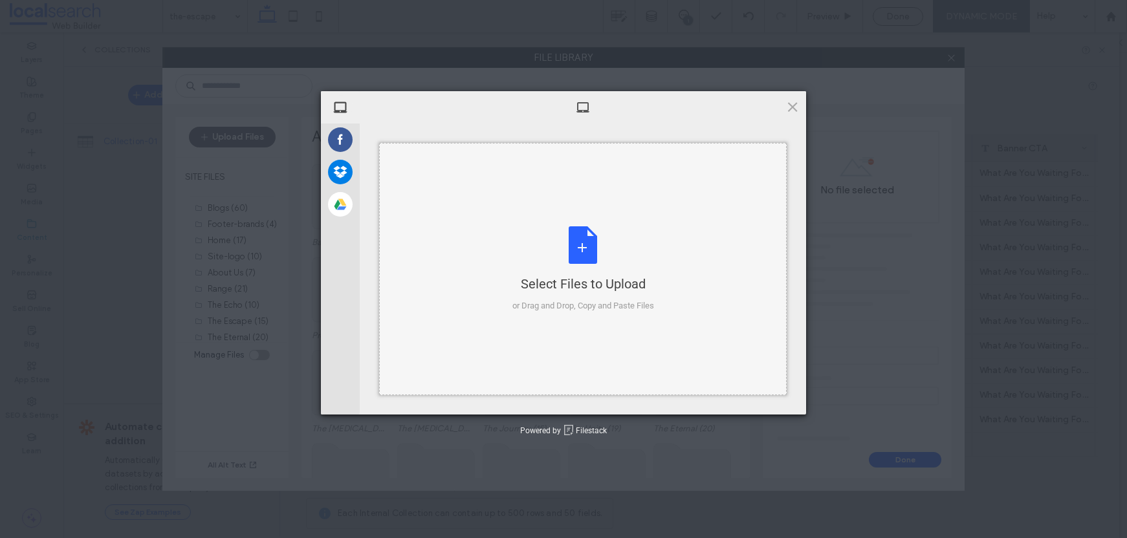
click at [568, 240] on div "Select Files to Upload or Drag and Drop, Copy and Paste Files" at bounding box center [583, 269] width 142 height 86
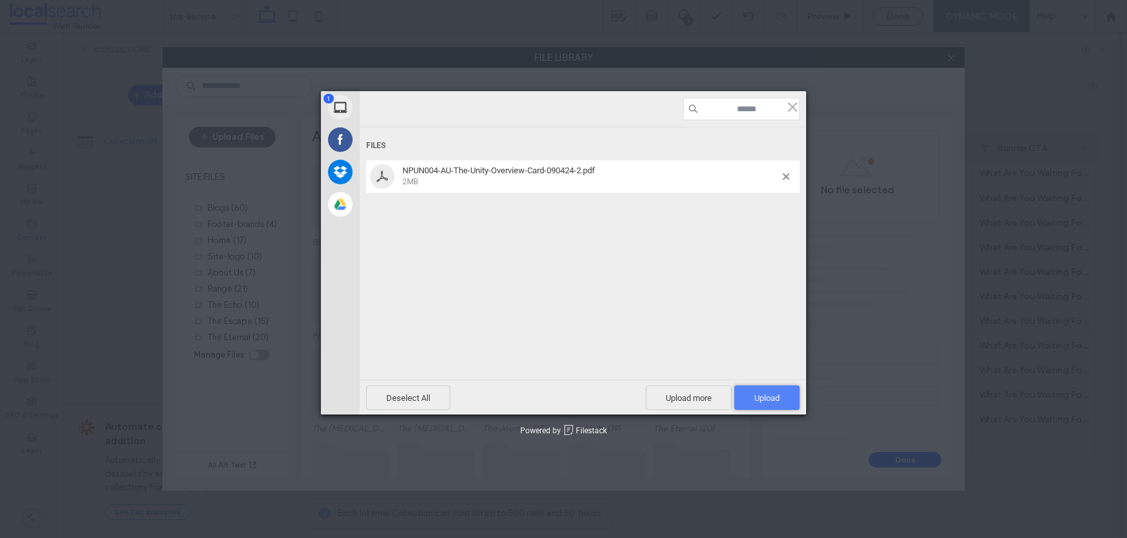
click at [766, 404] on span "Upload 1" at bounding box center [766, 397] width 65 height 25
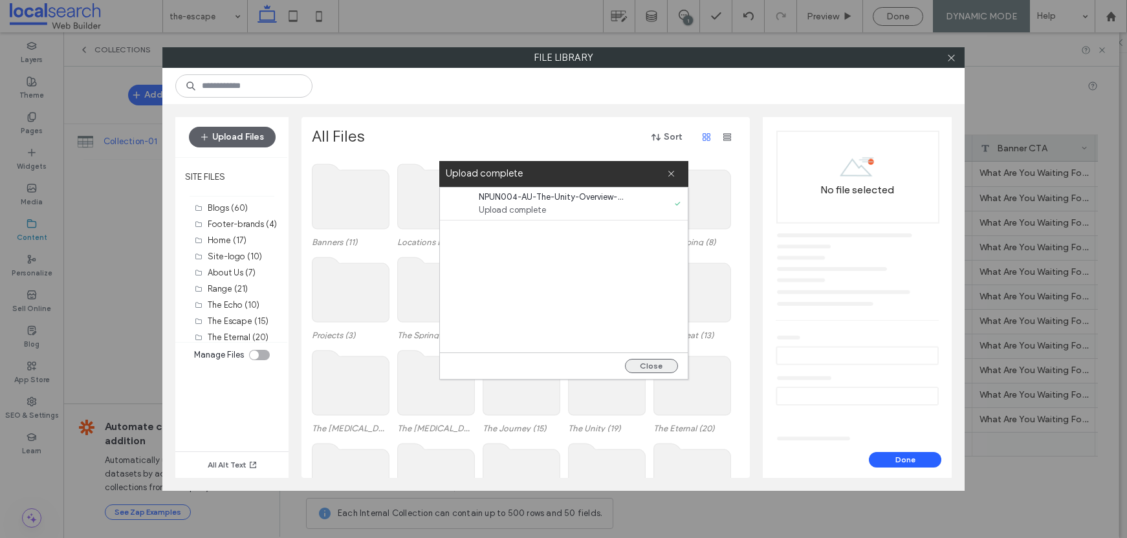
click at [656, 367] on button "Close" at bounding box center [651, 366] width 53 height 14
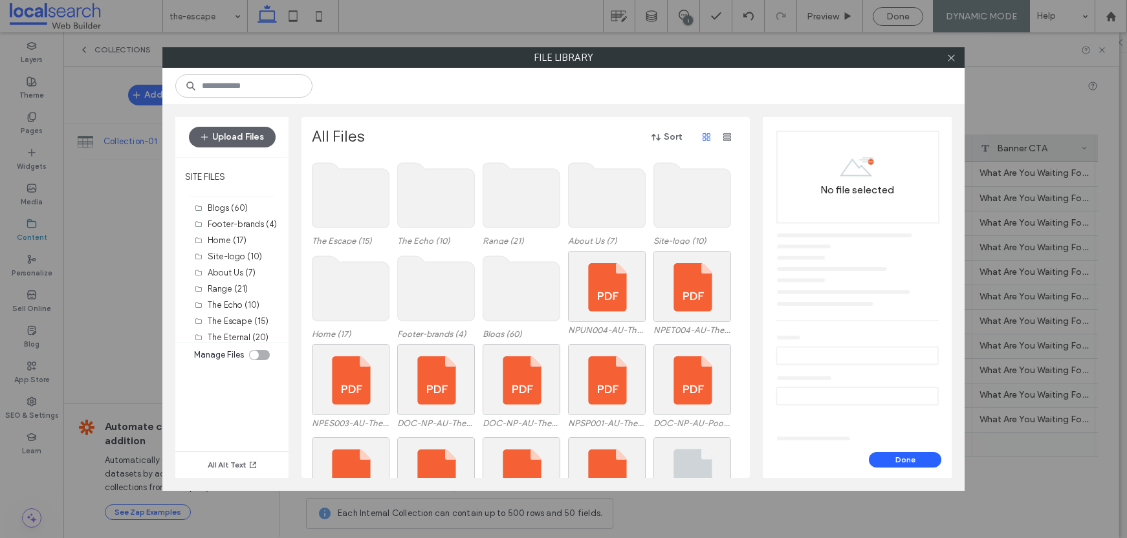
scroll to position [222, 0]
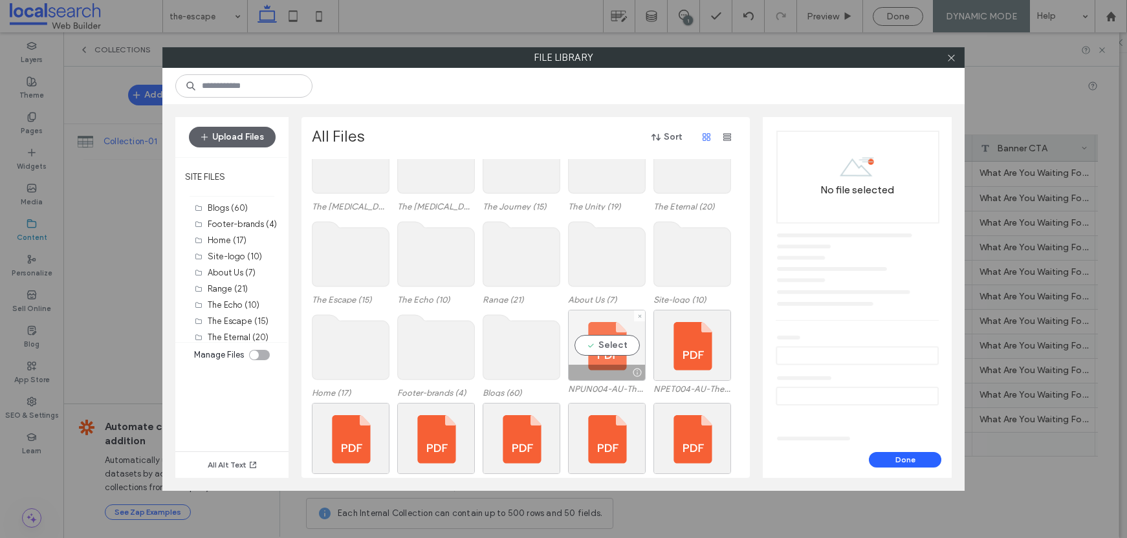
click at [617, 336] on div "Select" at bounding box center [607, 345] width 78 height 71
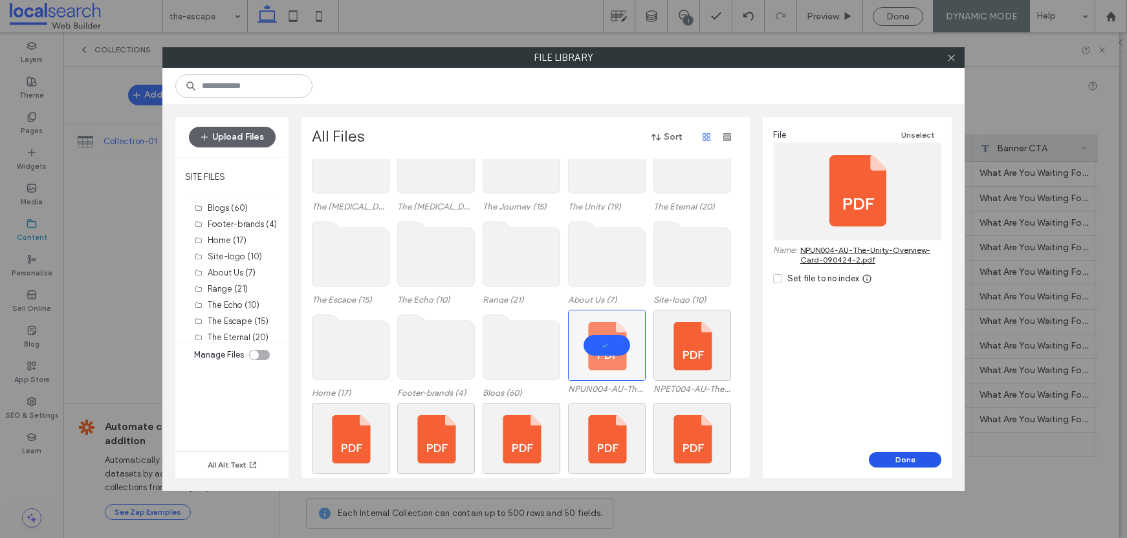
click at [898, 465] on button "Done" at bounding box center [905, 460] width 72 height 16
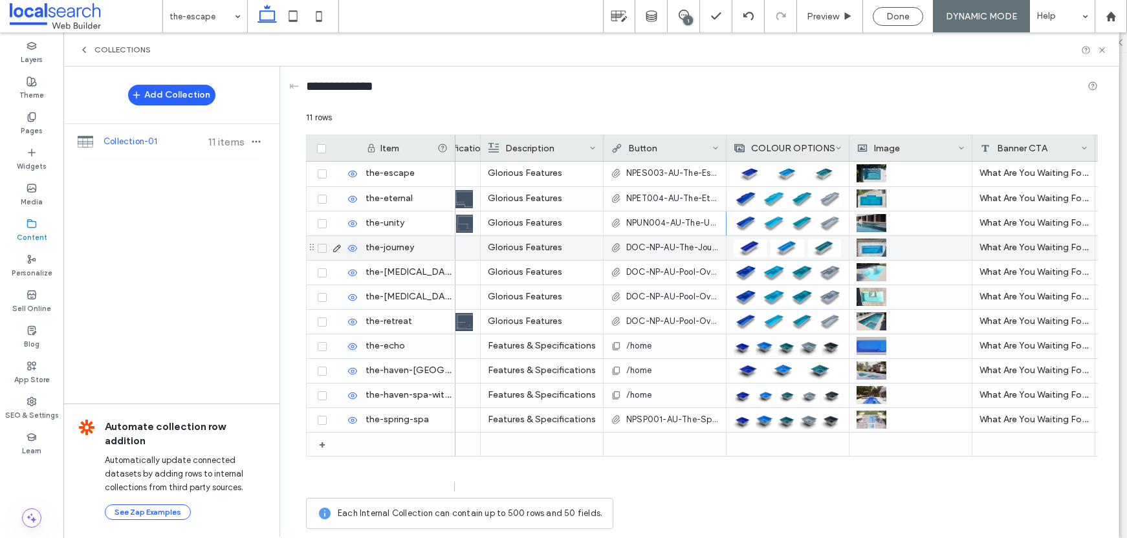
click at [651, 246] on span "DOC-NP-AU-The-Journey-Sizzle-Sheet.pdf" at bounding box center [672, 247] width 92 height 13
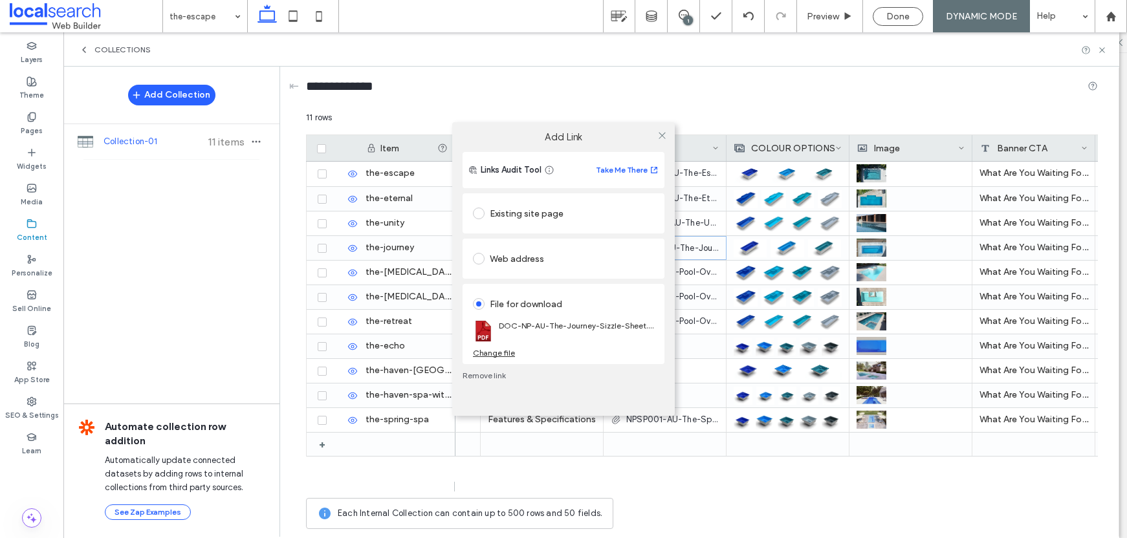
click at [504, 354] on div "Change file" at bounding box center [494, 353] width 42 height 10
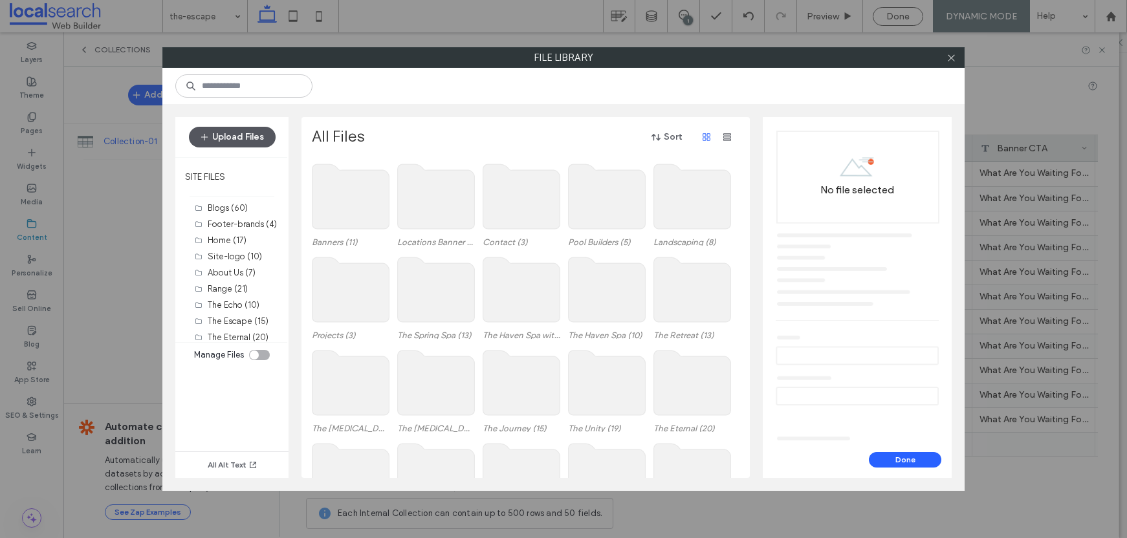
click at [227, 127] on button "Upload Files" at bounding box center [232, 137] width 87 height 21
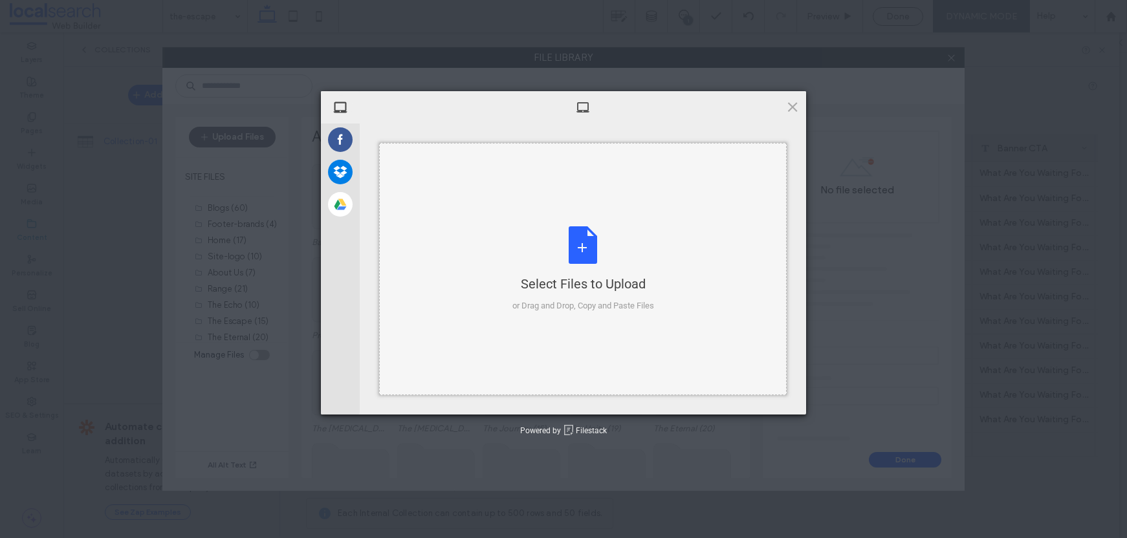
click at [627, 242] on div "Select Files to Upload or Drag and Drop, Copy and Paste Files" at bounding box center [583, 269] width 142 height 86
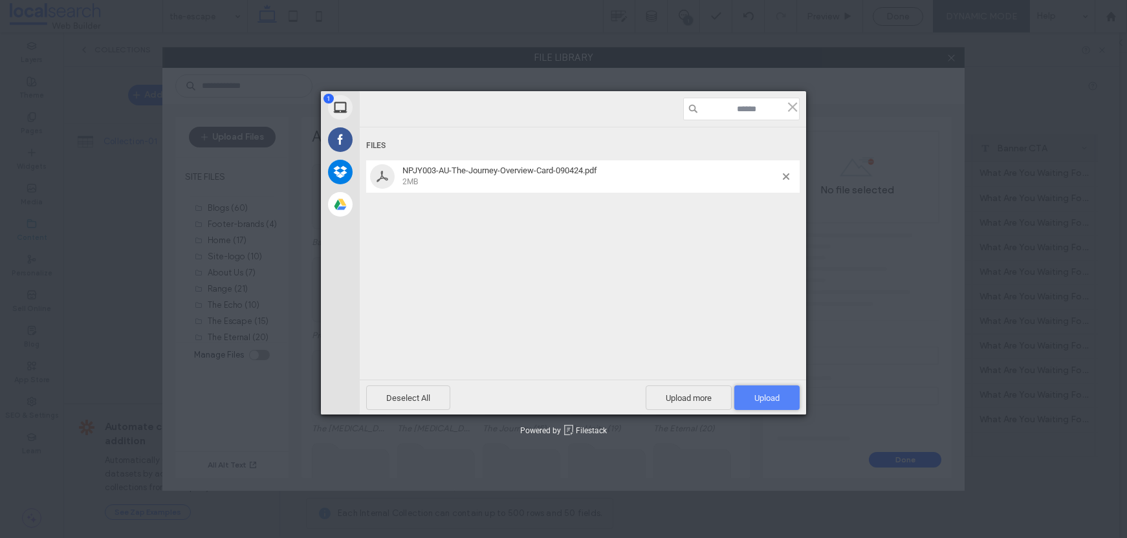
click at [770, 397] on span "Upload 1" at bounding box center [766, 398] width 25 height 10
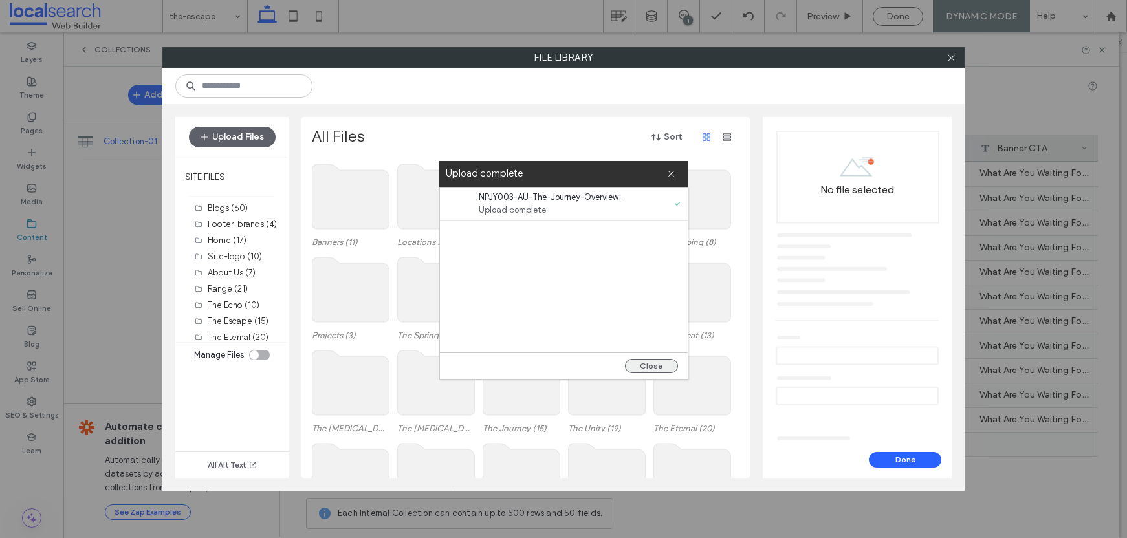
click at [655, 362] on button "Close" at bounding box center [651, 366] width 53 height 14
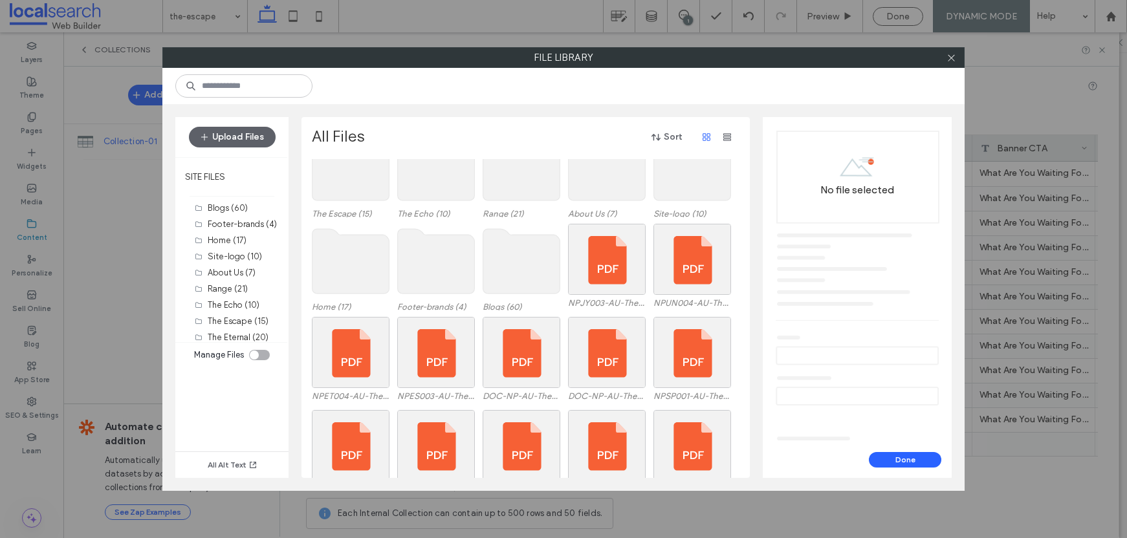
scroll to position [316, 0]
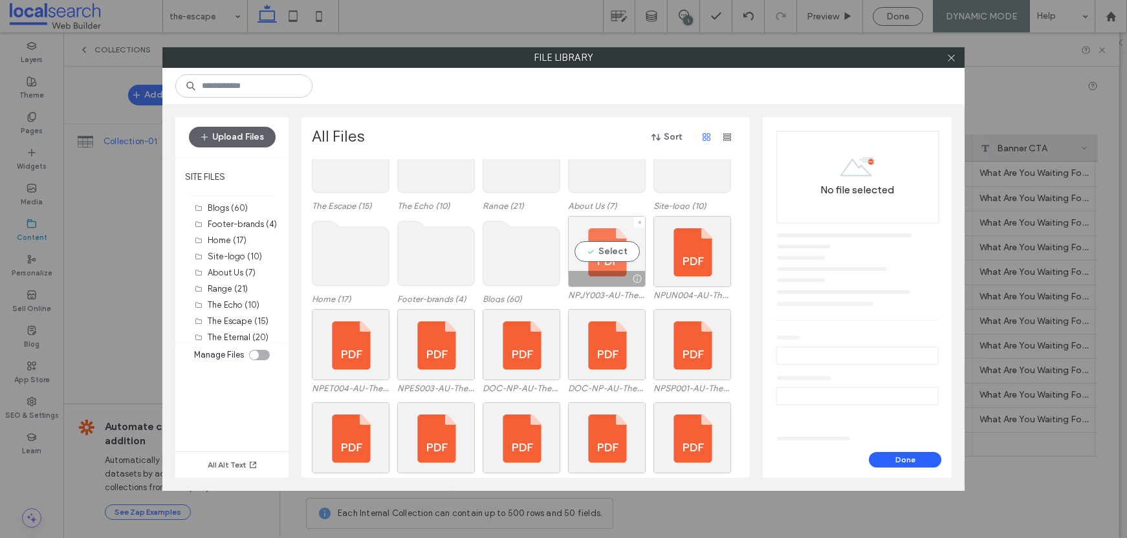
click at [606, 268] on div "Select" at bounding box center [607, 251] width 78 height 71
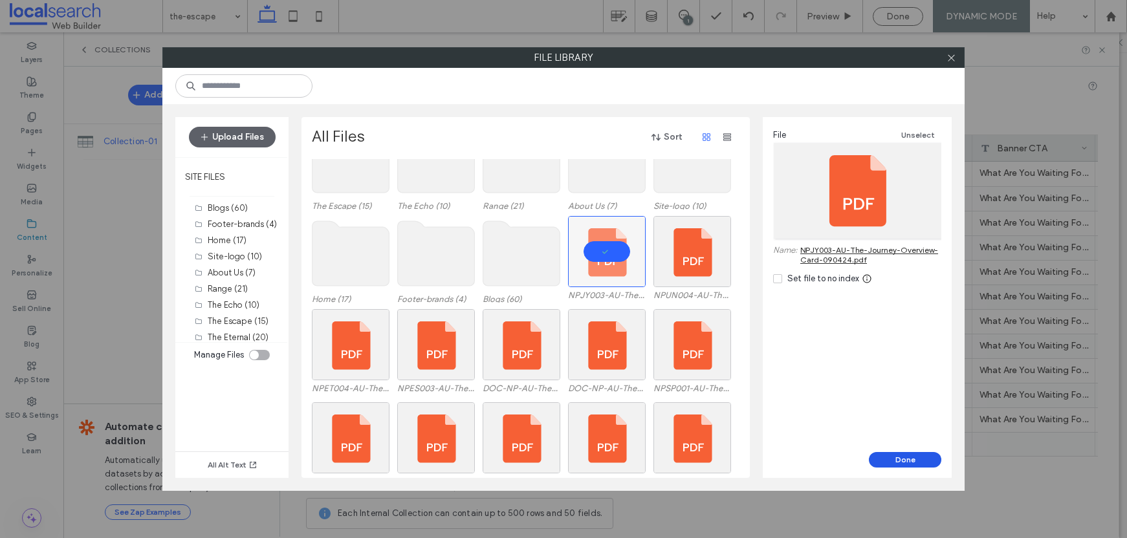
click at [903, 457] on button "Done" at bounding box center [905, 460] width 72 height 16
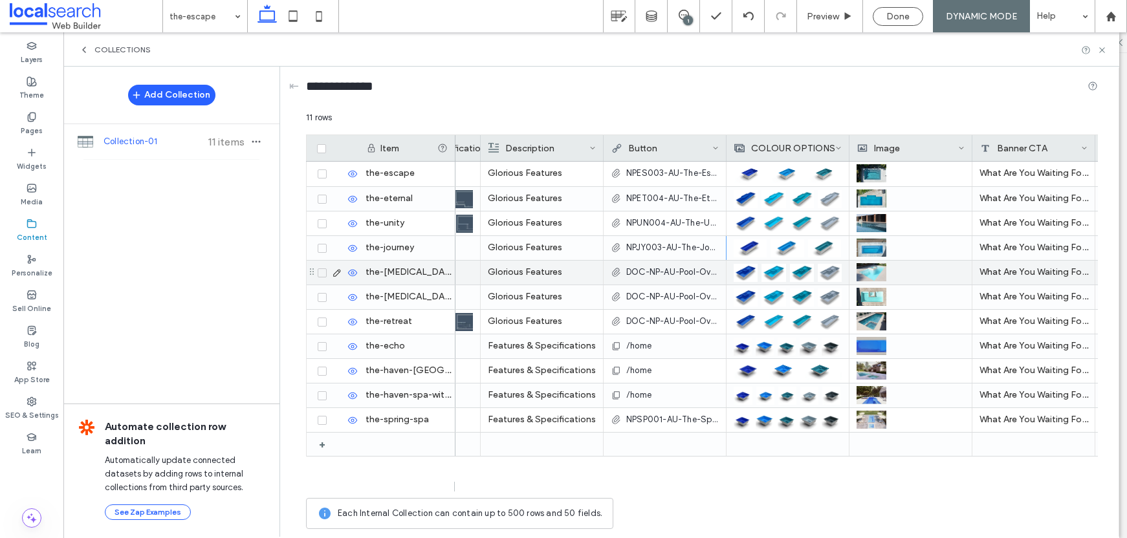
click at [649, 272] on span "DOC-NP-AU-Pool-Overview-The-Muse-with-Spa-241122.pdf" at bounding box center [672, 272] width 92 height 13
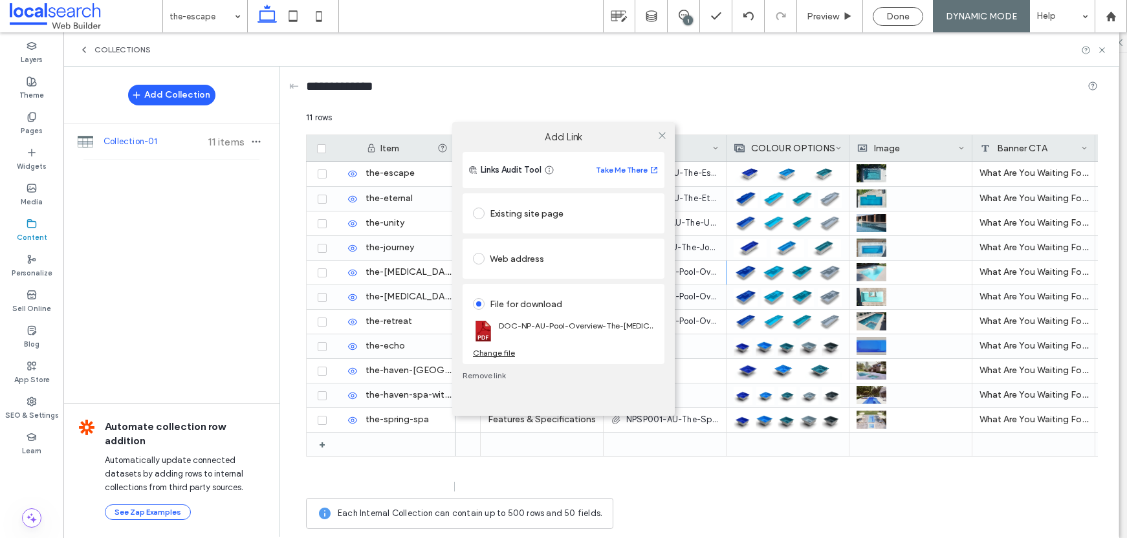
click at [508, 353] on div "Change file" at bounding box center [494, 353] width 42 height 10
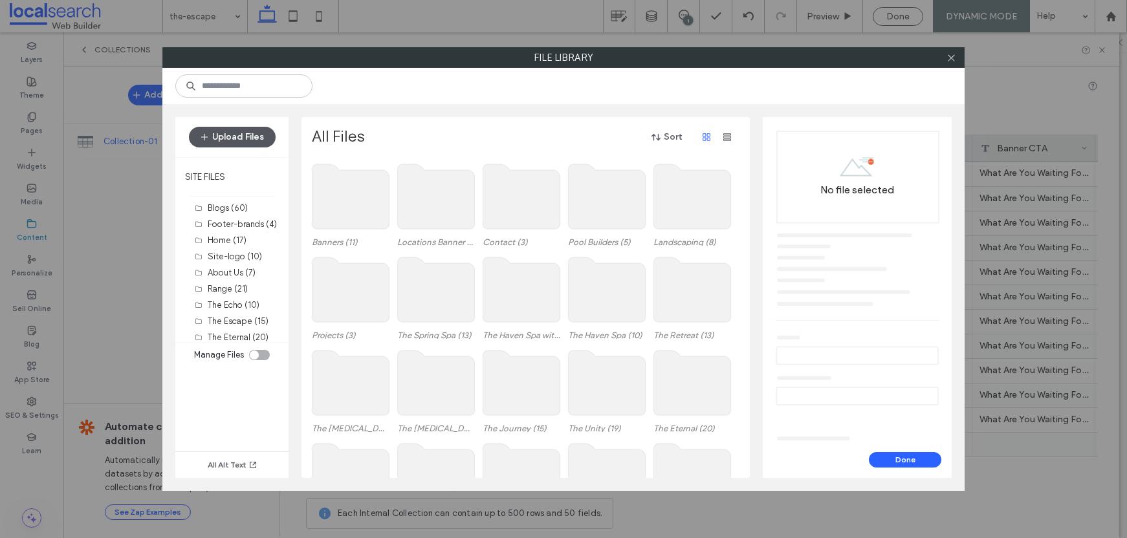
click at [252, 144] on button "Upload Files" at bounding box center [232, 137] width 87 height 21
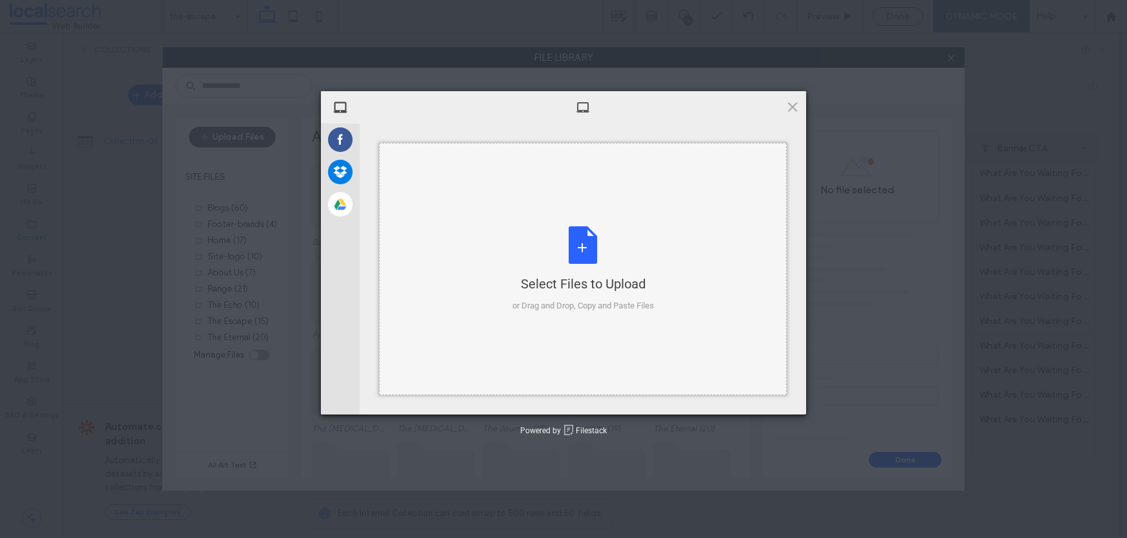
click at [558, 227] on div "Select Files to Upload or Drag and Drop, Copy and Paste Files" at bounding box center [583, 269] width 142 height 86
click at [792, 103] on span at bounding box center [792, 107] width 14 height 14
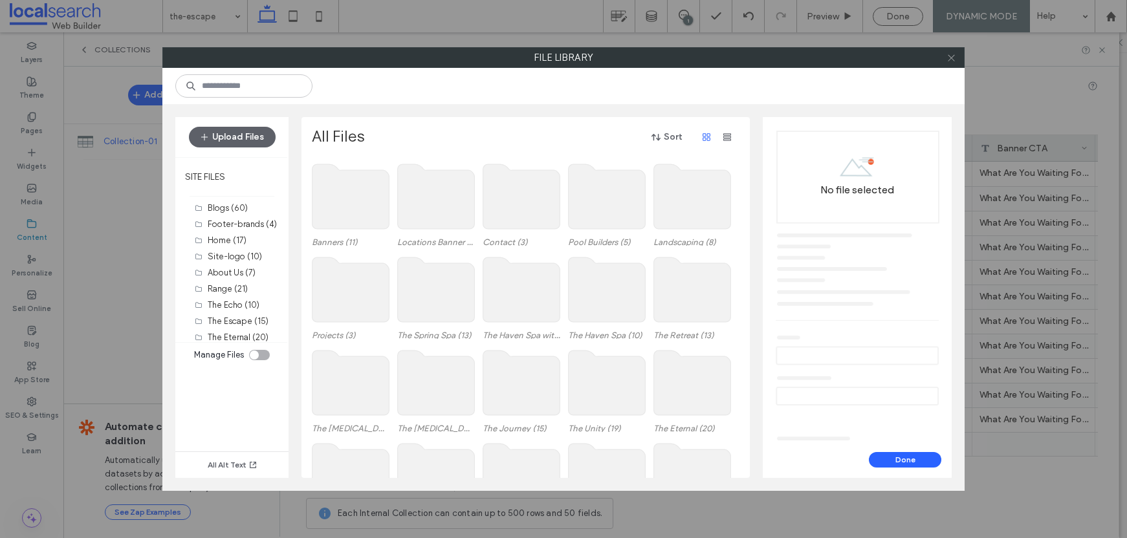
click at [948, 59] on use at bounding box center [950, 57] width 6 height 6
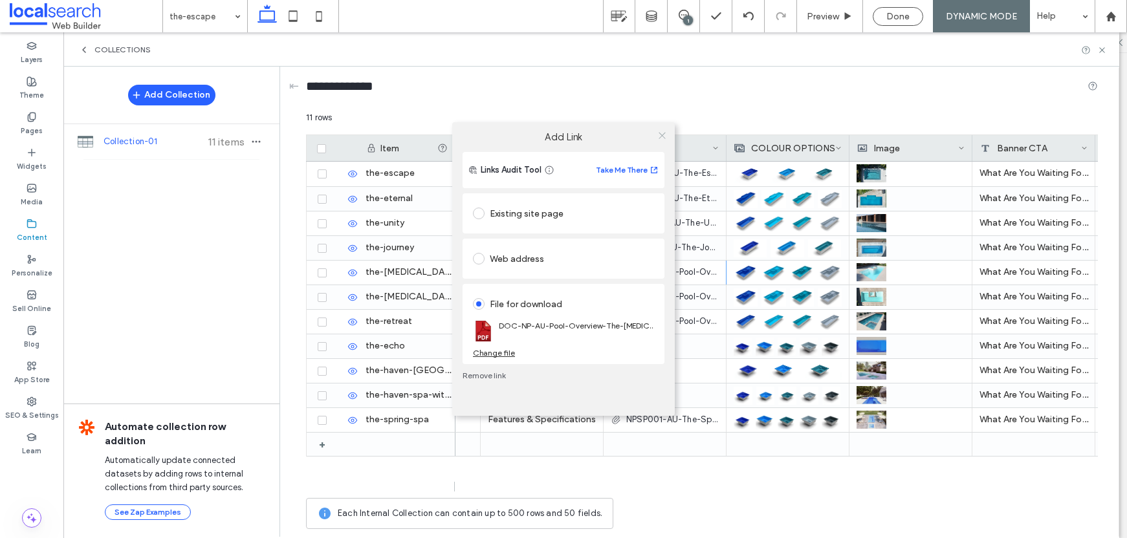
click at [661, 134] on use at bounding box center [661, 135] width 6 height 6
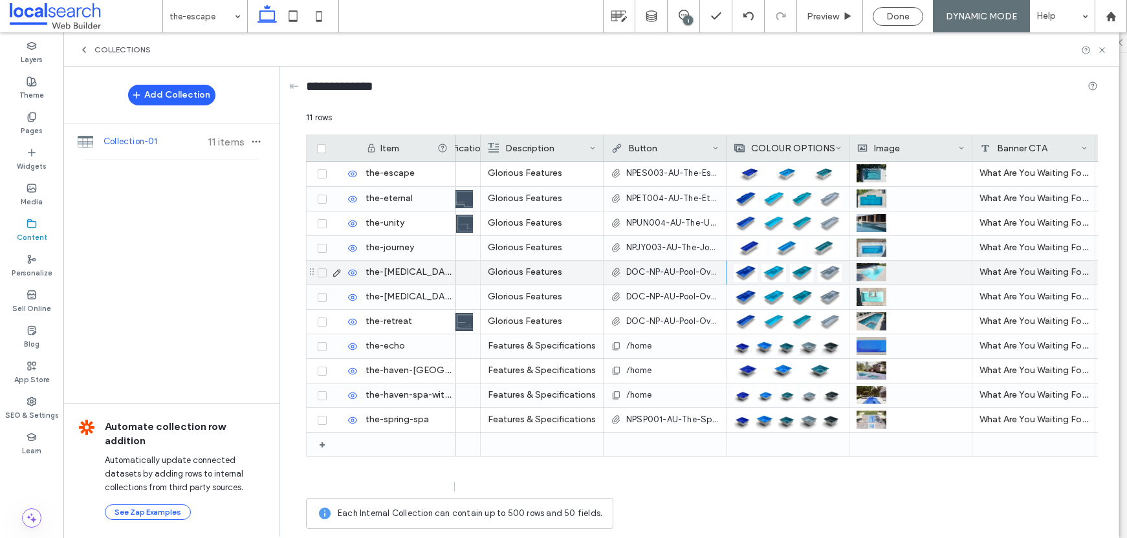
click at [673, 274] on span "DOC-NP-AU-Pool-Overview-The-Muse-with-Spa-241122.pdf" at bounding box center [672, 272] width 92 height 13
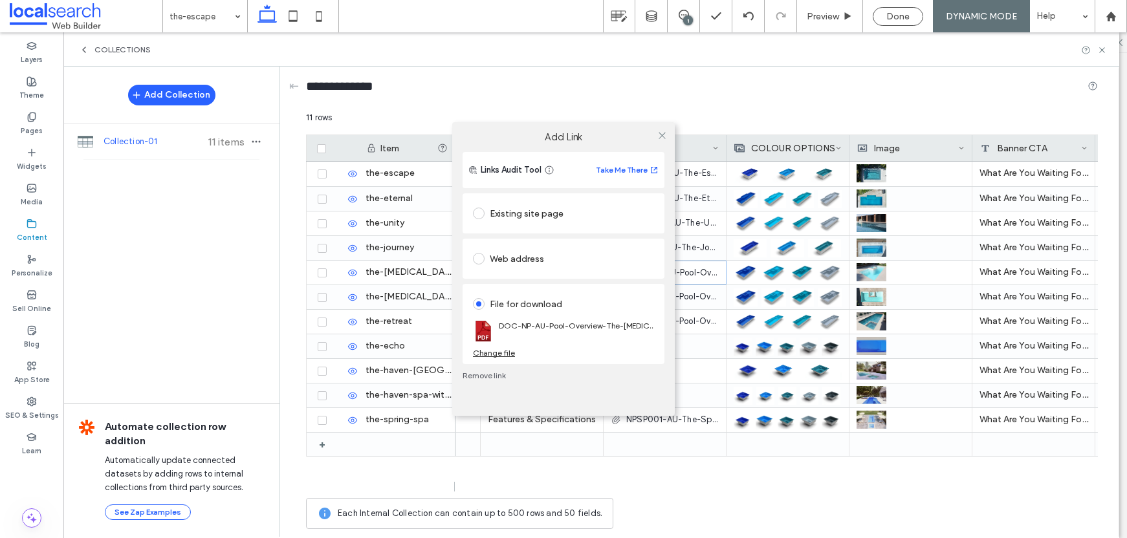
click at [488, 354] on div "Change file" at bounding box center [494, 353] width 42 height 10
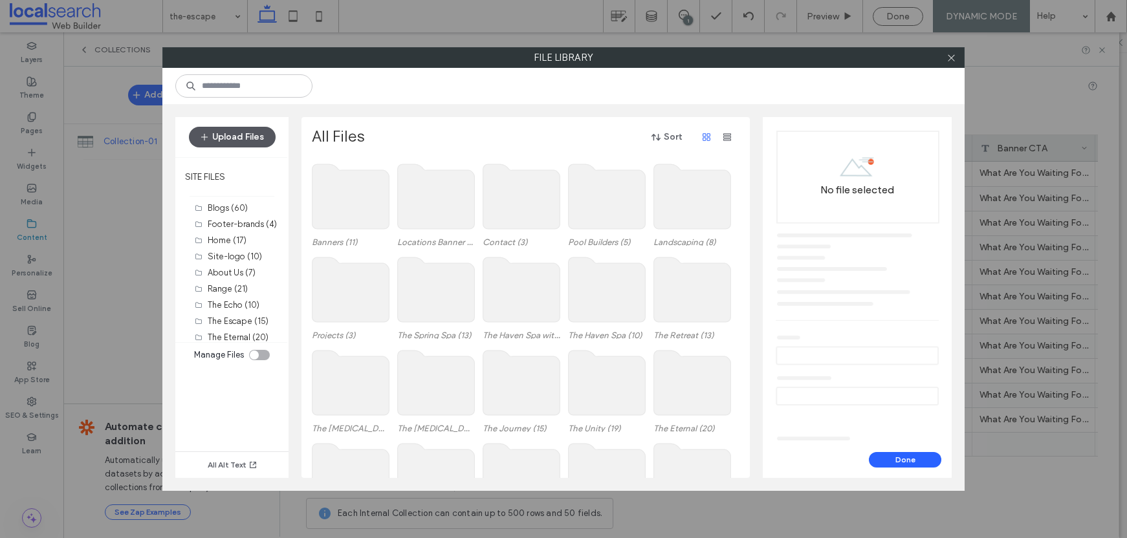
click at [245, 134] on button "Upload Files" at bounding box center [232, 137] width 87 height 21
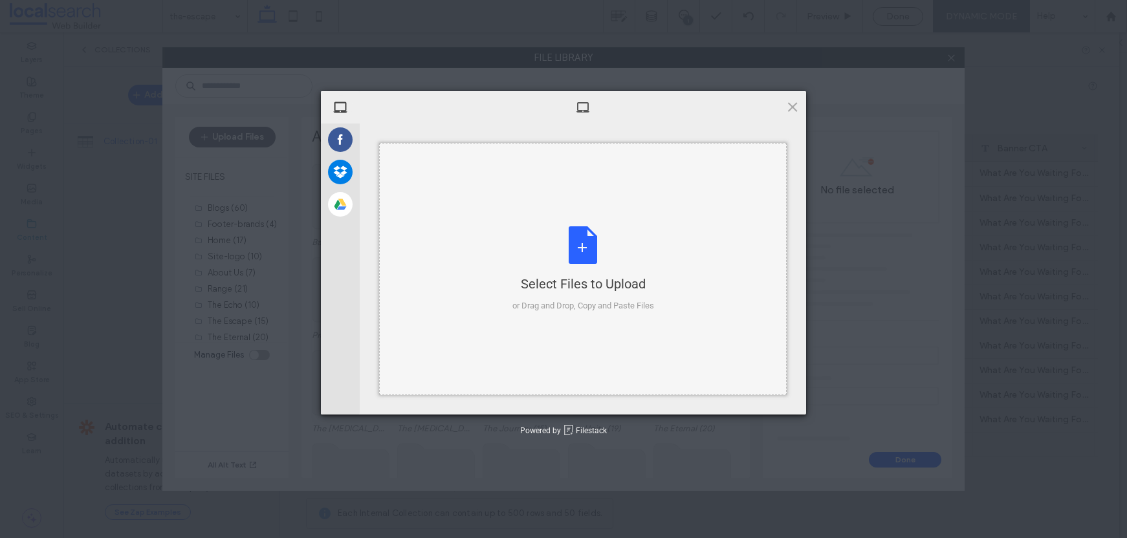
click at [594, 201] on div "Select Files to Upload or Drag and Drop, Copy and Paste Files" at bounding box center [582, 269] width 407 height 252
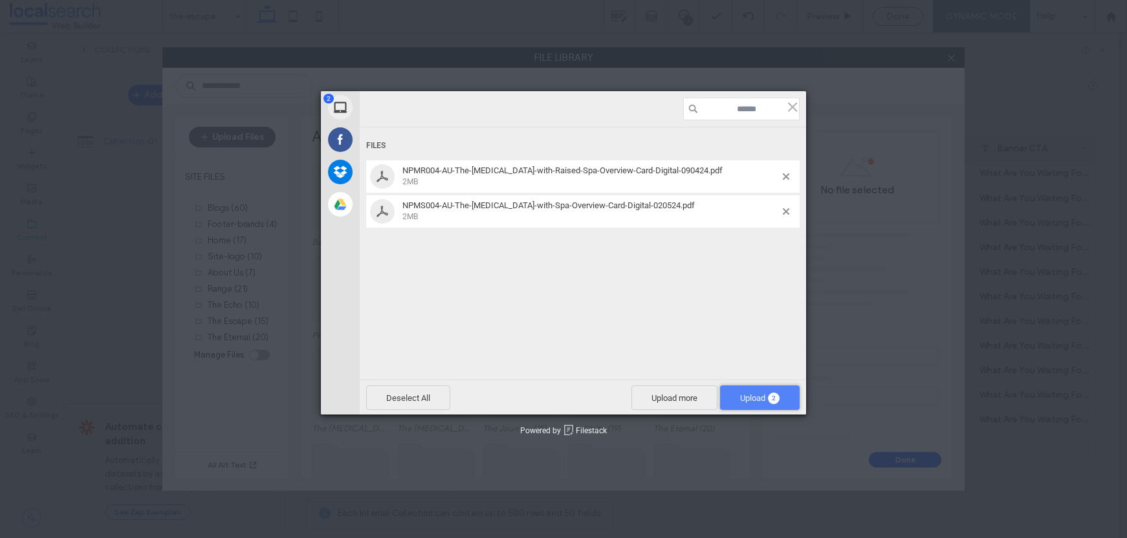
click at [764, 389] on span "Upload 2" at bounding box center [760, 397] width 80 height 25
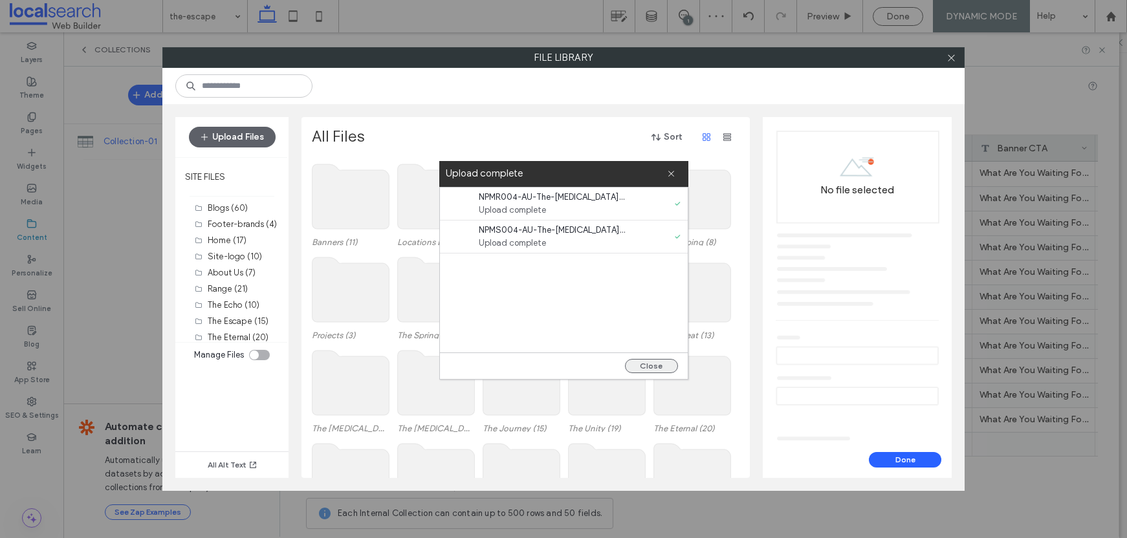
click at [654, 363] on button "Close" at bounding box center [651, 366] width 53 height 14
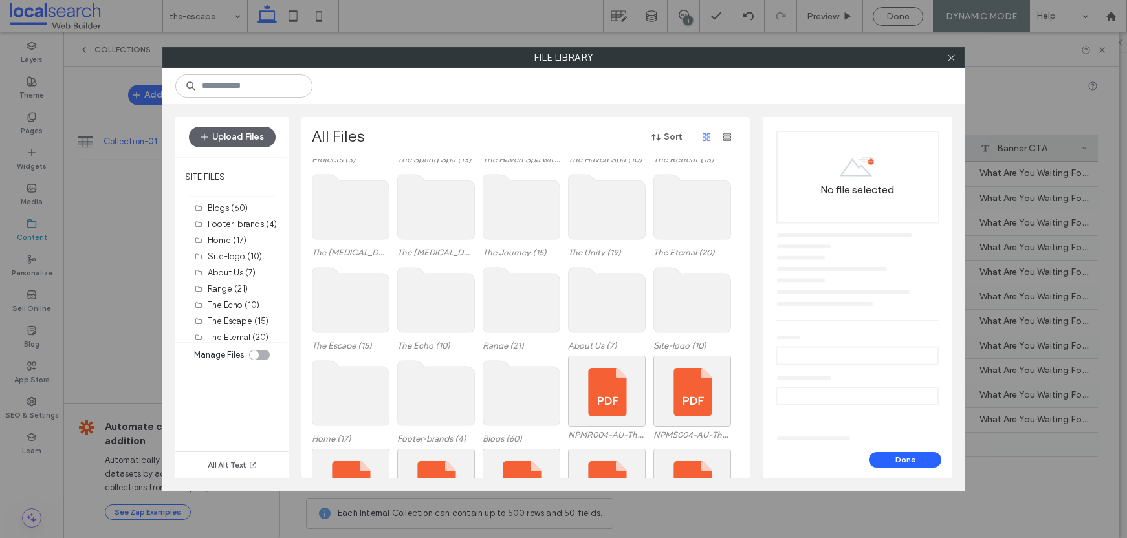
scroll to position [333, 0]
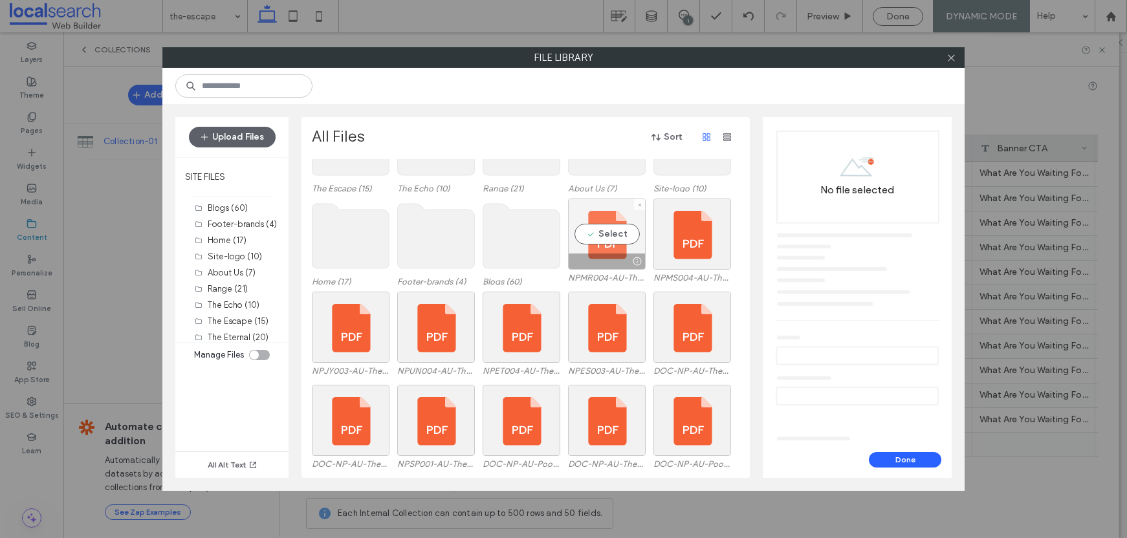
click at [629, 246] on div "Select" at bounding box center [607, 234] width 78 height 71
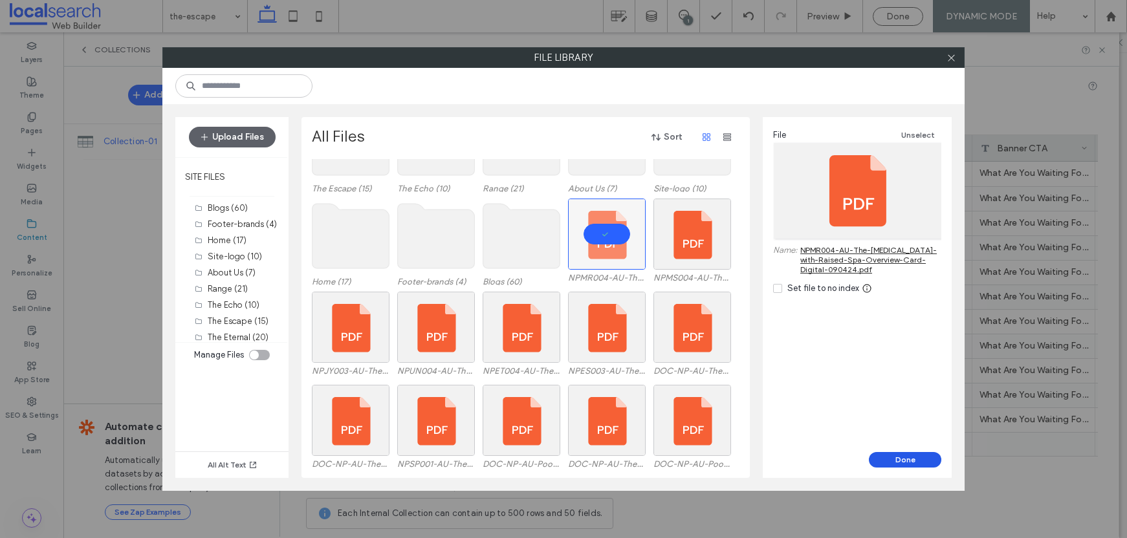
click at [913, 457] on button "Done" at bounding box center [905, 460] width 72 height 16
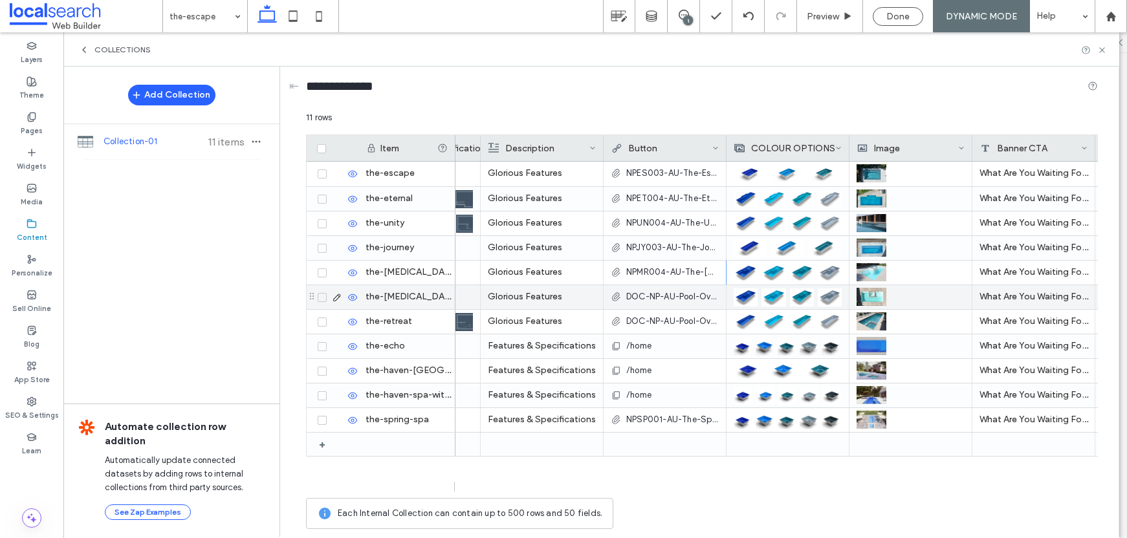
click at [649, 294] on span "DOC-NP-AU-Pool-Overview-The-Muse-with-Spa-241122.pdf" at bounding box center [672, 296] width 92 height 13
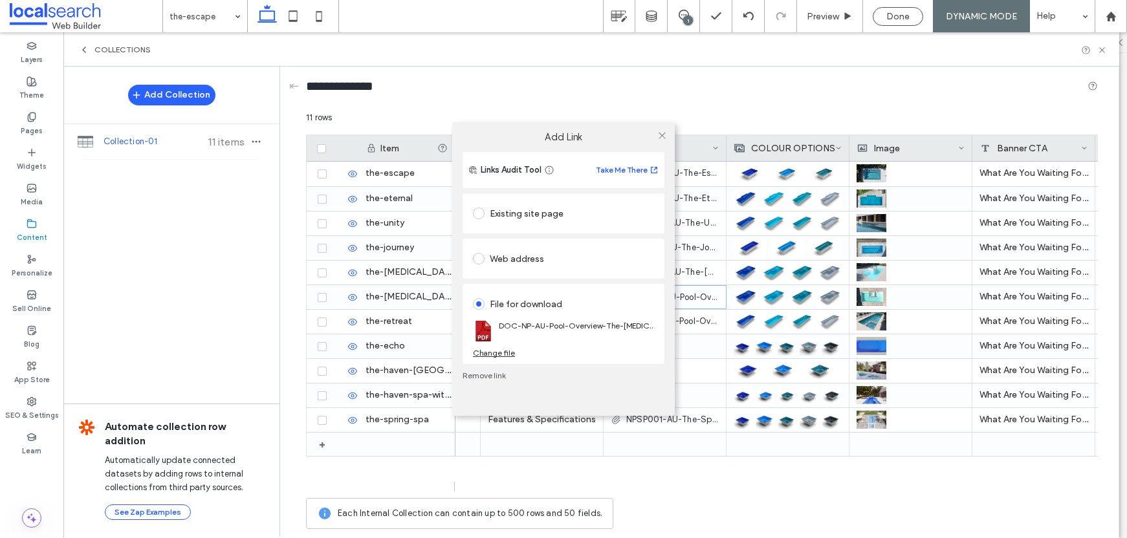
click at [500, 353] on div "Change file" at bounding box center [494, 353] width 42 height 10
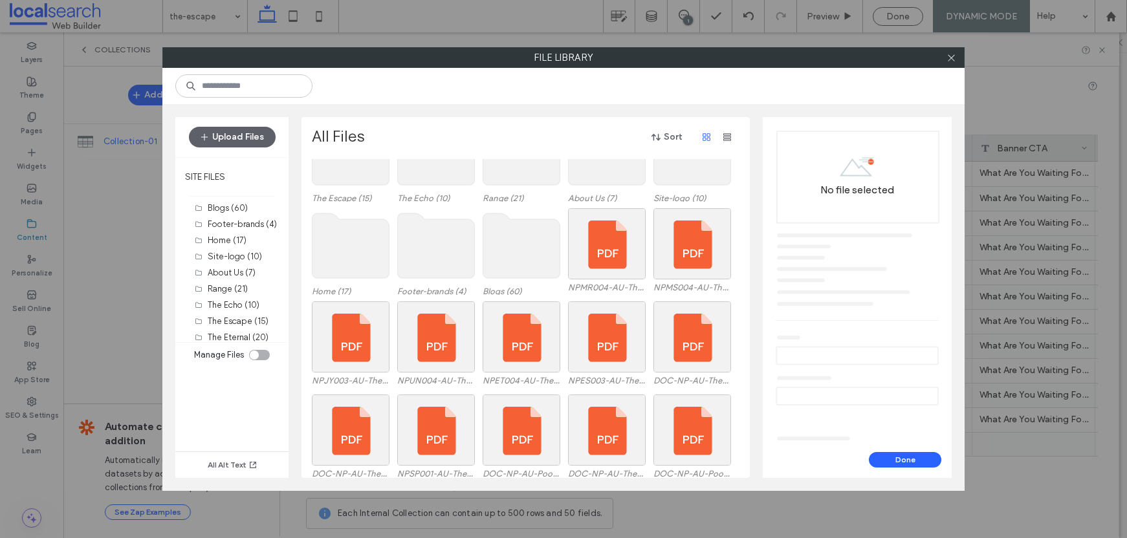
scroll to position [325, 0]
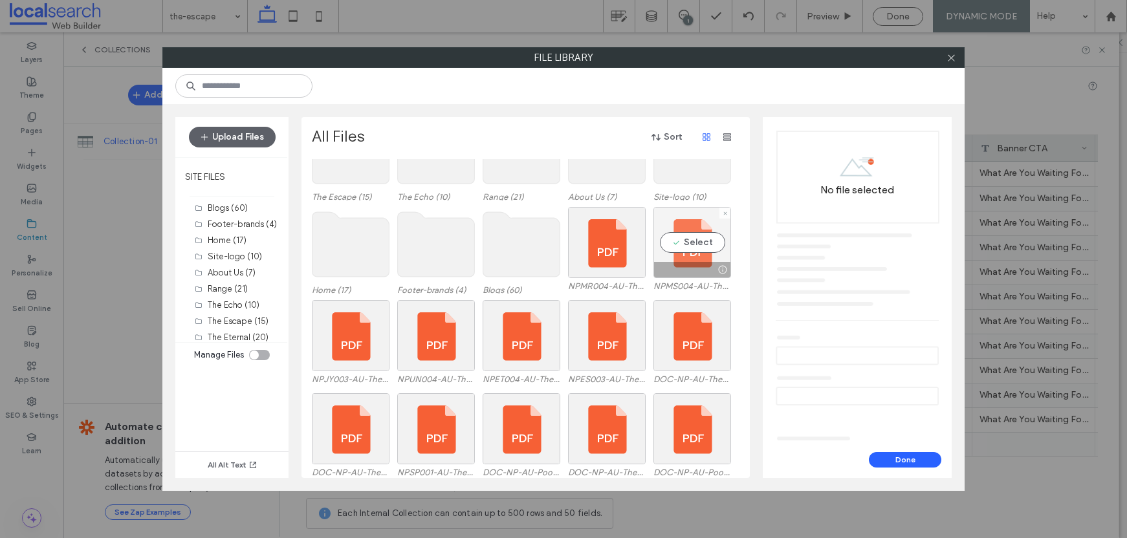
click at [674, 261] on div "Select" at bounding box center [692, 242] width 78 height 71
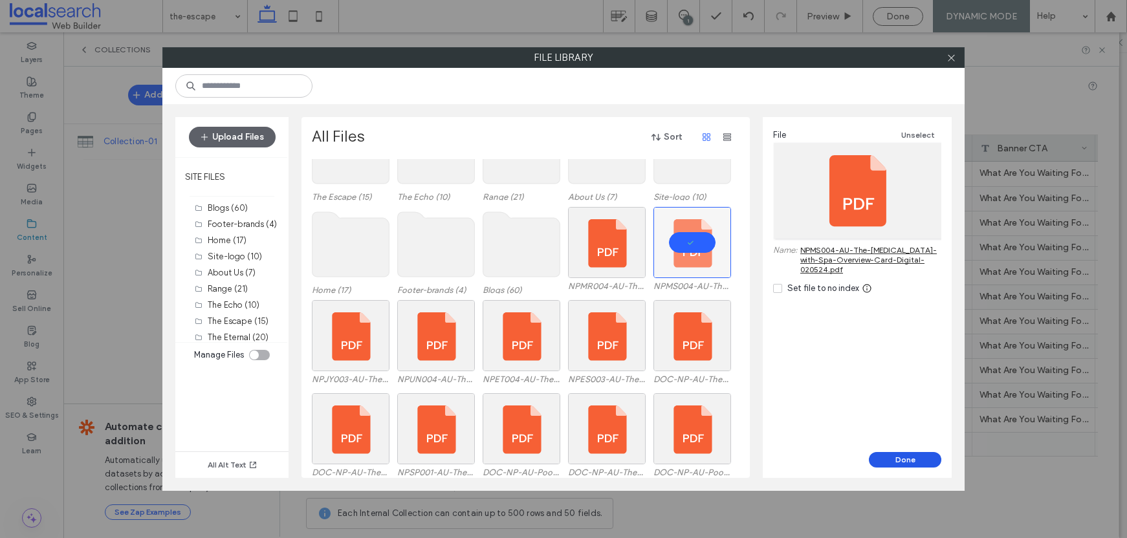
click at [904, 461] on button "Done" at bounding box center [905, 460] width 72 height 16
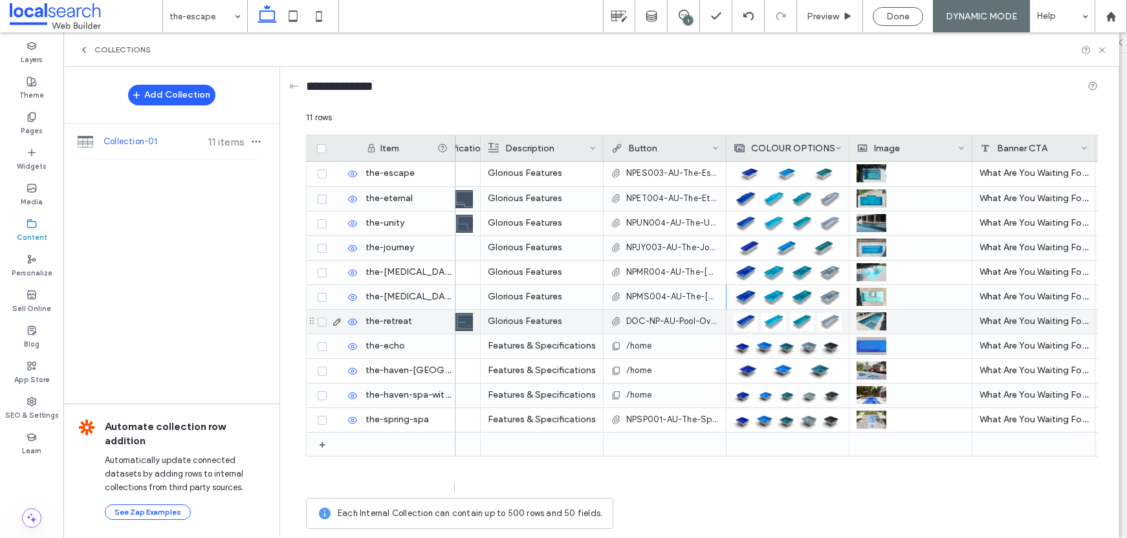
click at [647, 317] on span "DOC-NP-AU-Pool-Overview-The-Retreat-231122.pdf" at bounding box center [672, 321] width 92 height 13
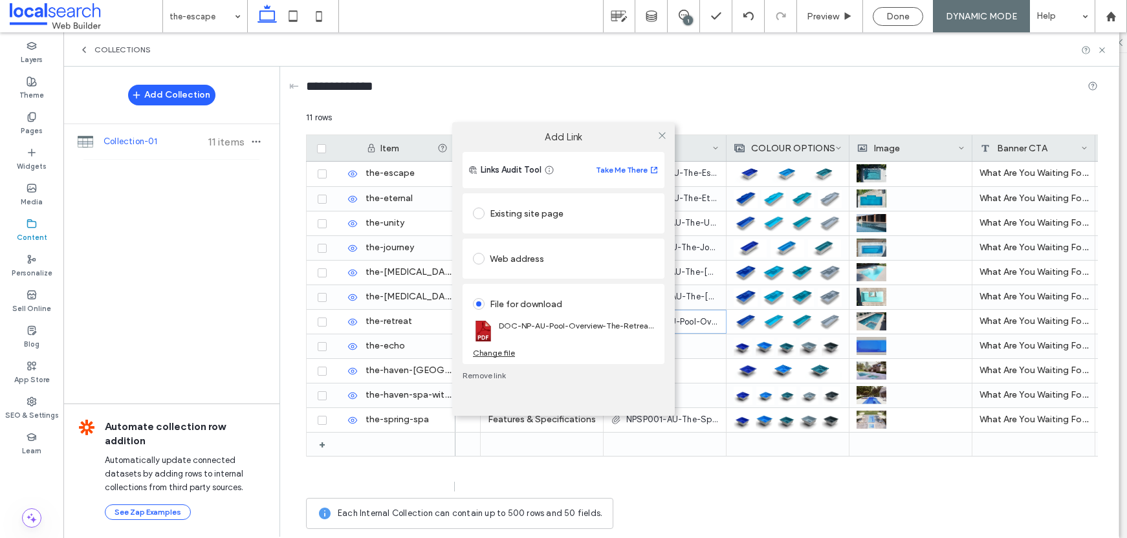
click at [506, 349] on div "Change file" at bounding box center [494, 353] width 42 height 10
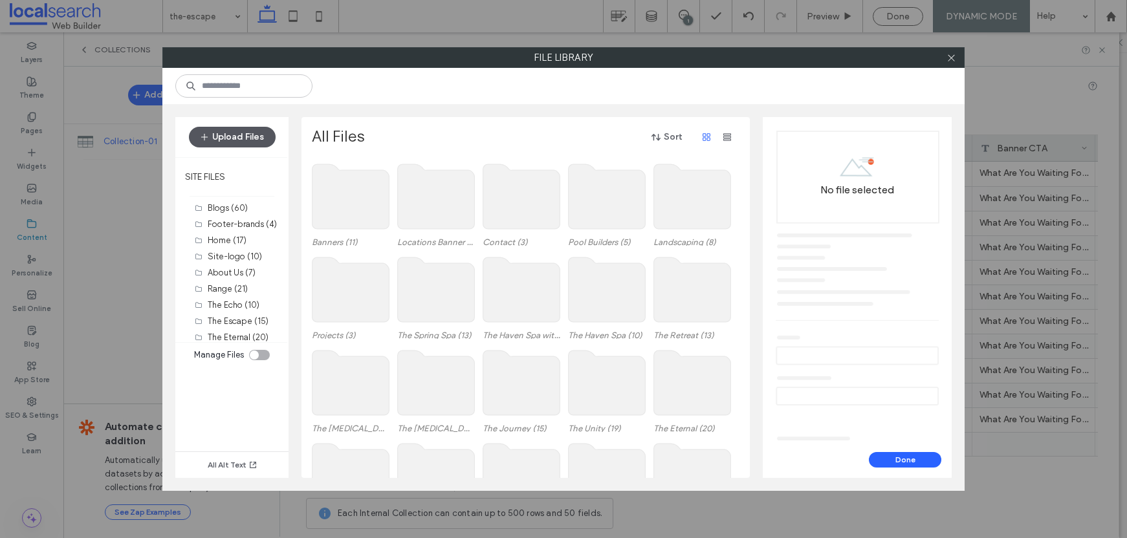
click at [220, 132] on button "Upload Files" at bounding box center [232, 137] width 87 height 21
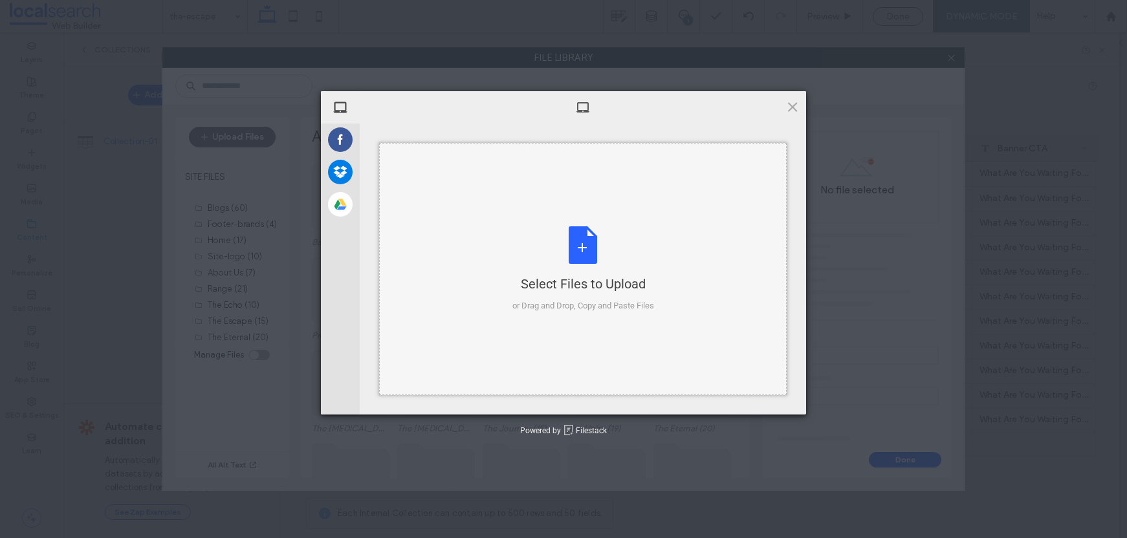
click at [515, 180] on div "Select Files to Upload or Drag and Drop, Copy and Paste Files" at bounding box center [582, 269] width 407 height 252
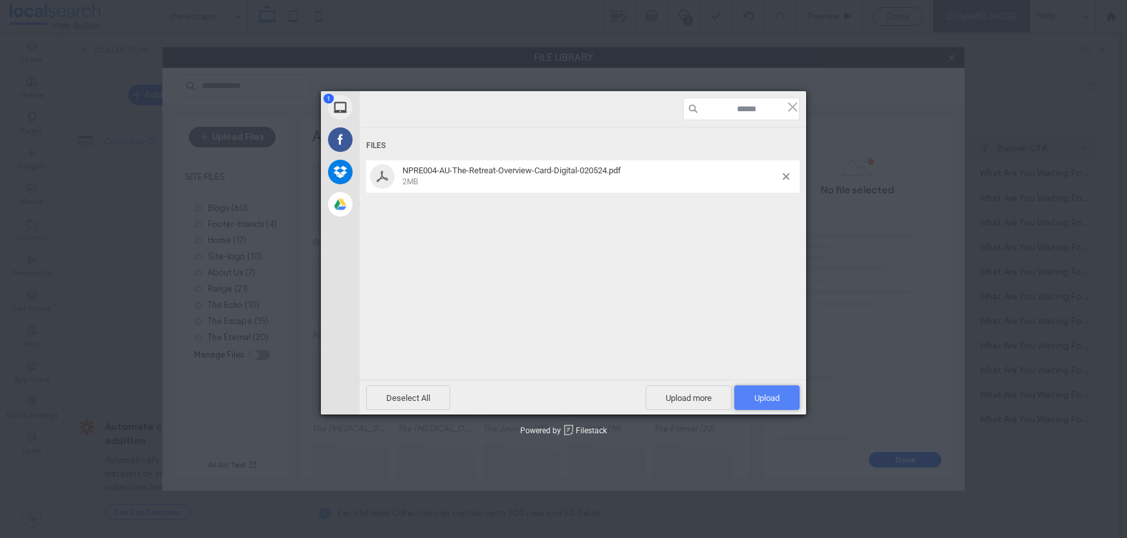
click at [764, 389] on span "Upload 1" at bounding box center [766, 397] width 65 height 25
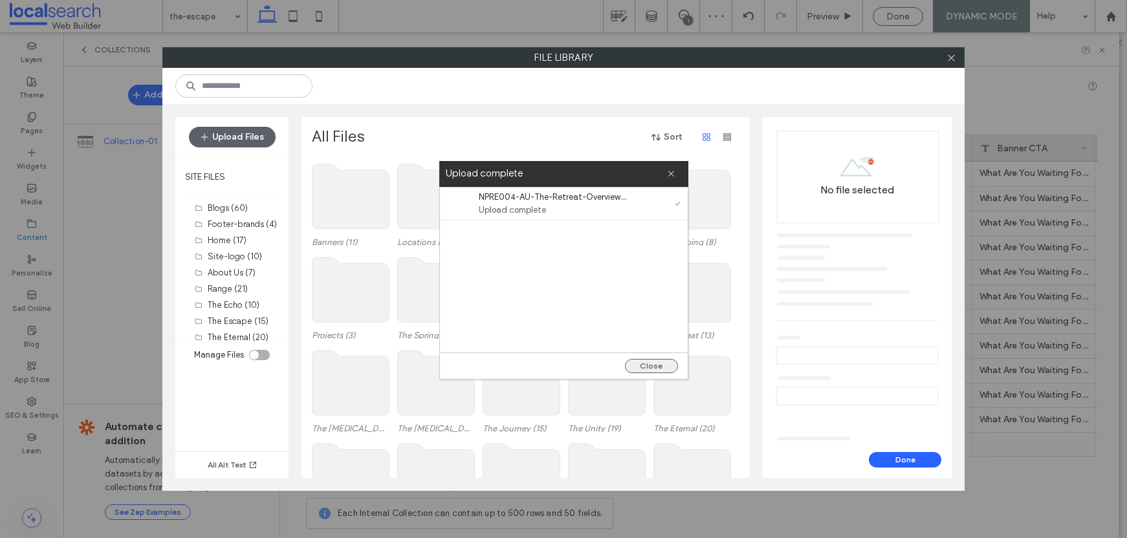
click at [653, 368] on button "Close" at bounding box center [651, 366] width 53 height 14
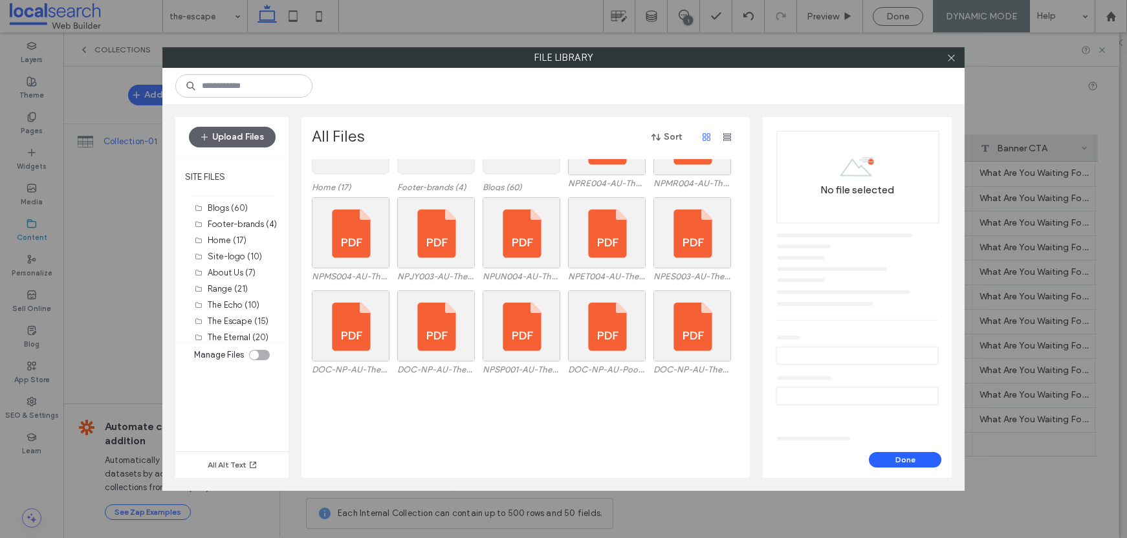
scroll to position [246, 0]
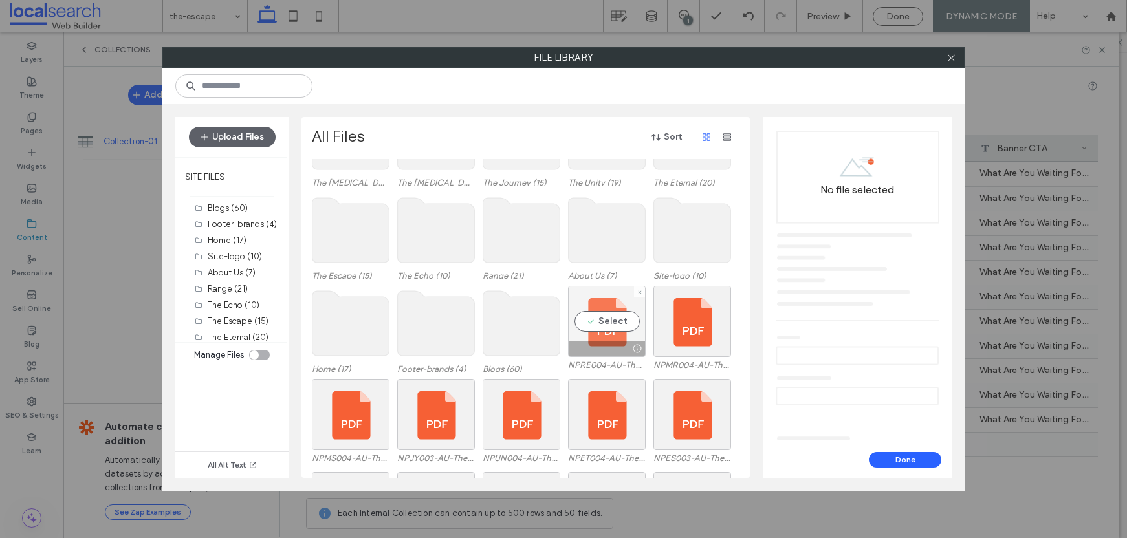
click at [609, 318] on div "Select" at bounding box center [607, 321] width 78 height 71
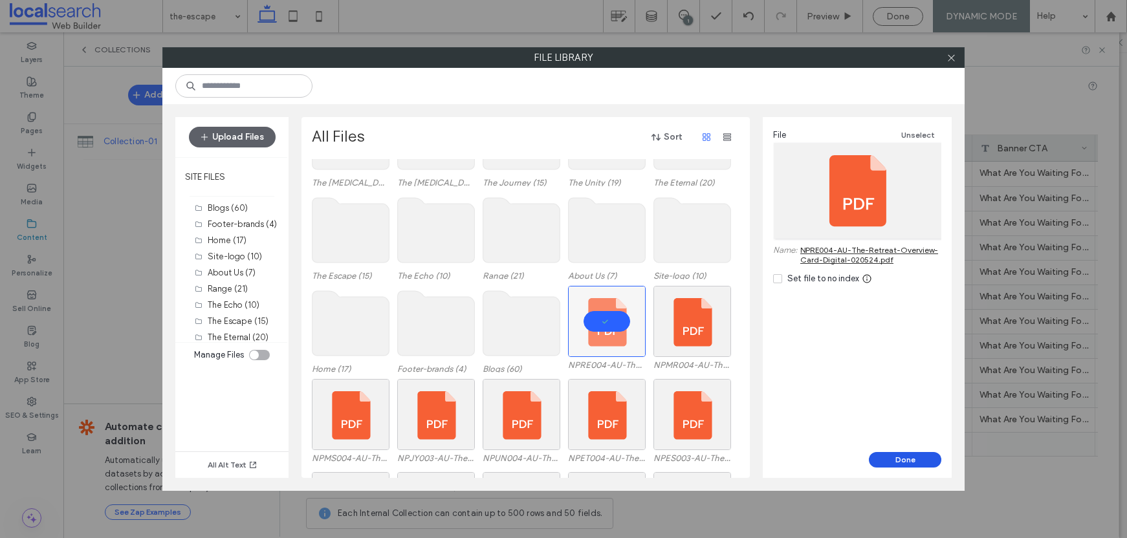
click at [910, 462] on button "Done" at bounding box center [905, 460] width 72 height 16
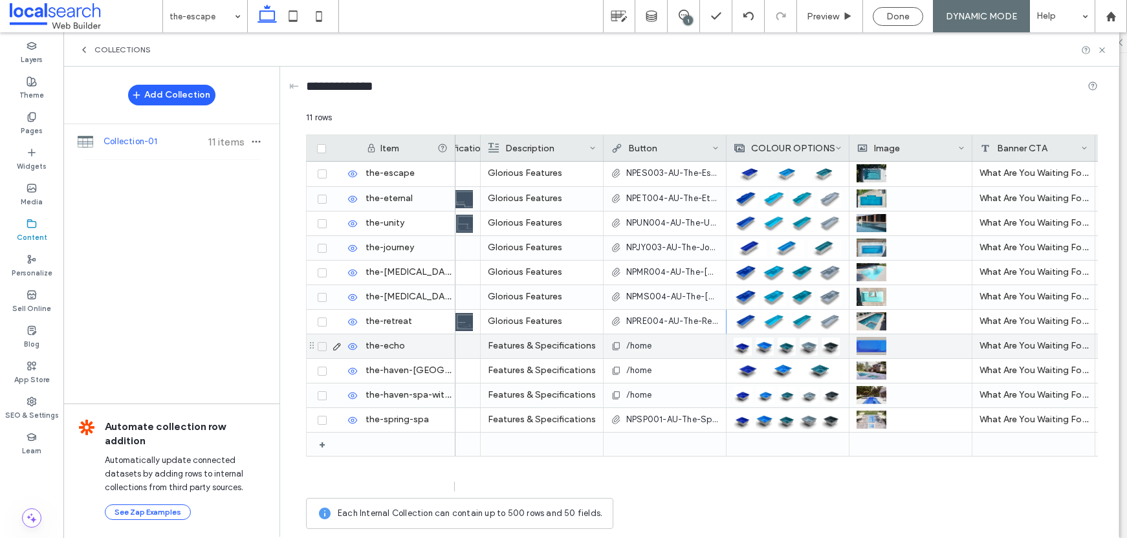
click at [662, 342] on div "/home" at bounding box center [665, 345] width 108 height 23
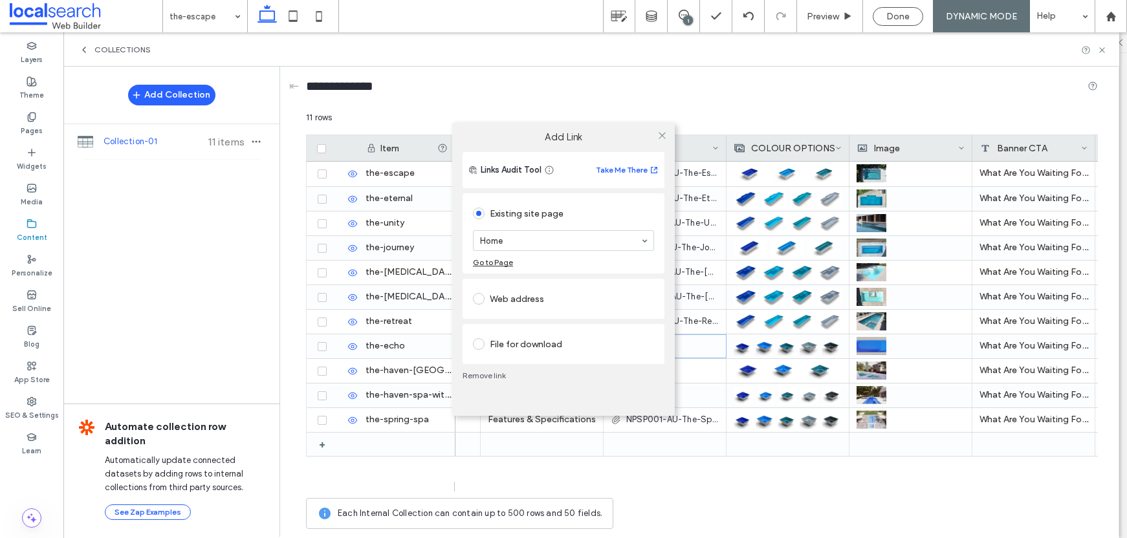
click at [555, 343] on div "File for download" at bounding box center [563, 344] width 181 height 21
click at [508, 327] on div "File" at bounding box center [501, 328] width 14 height 11
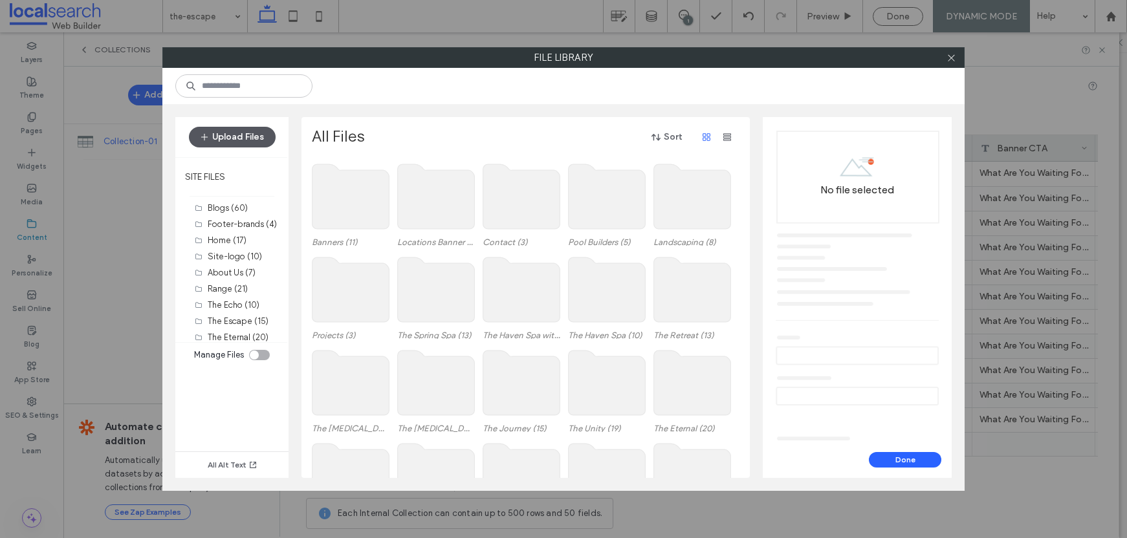
click at [242, 138] on button "Upload Files" at bounding box center [232, 137] width 87 height 21
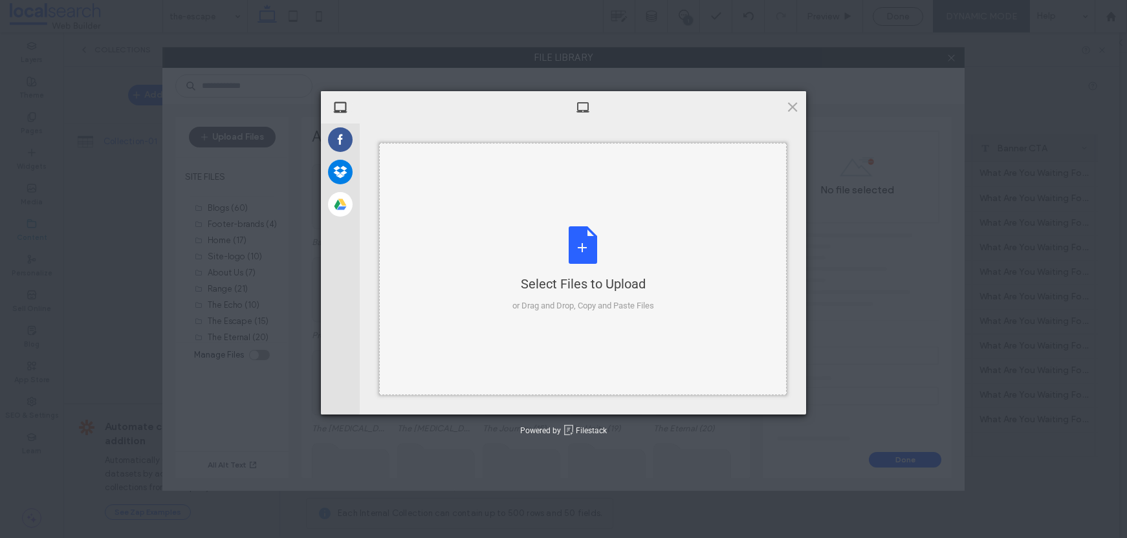
click at [613, 265] on div "Select Files to Upload or Drag and Drop, Copy and Paste Files" at bounding box center [583, 269] width 142 height 86
click at [786, 103] on span at bounding box center [792, 107] width 14 height 14
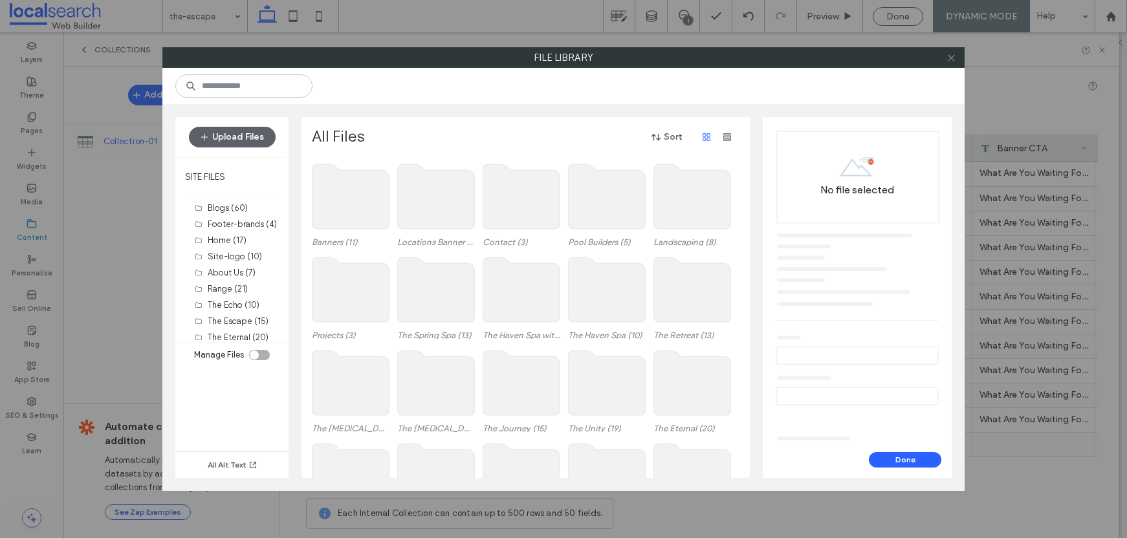
click at [947, 58] on icon at bounding box center [951, 58] width 10 height 10
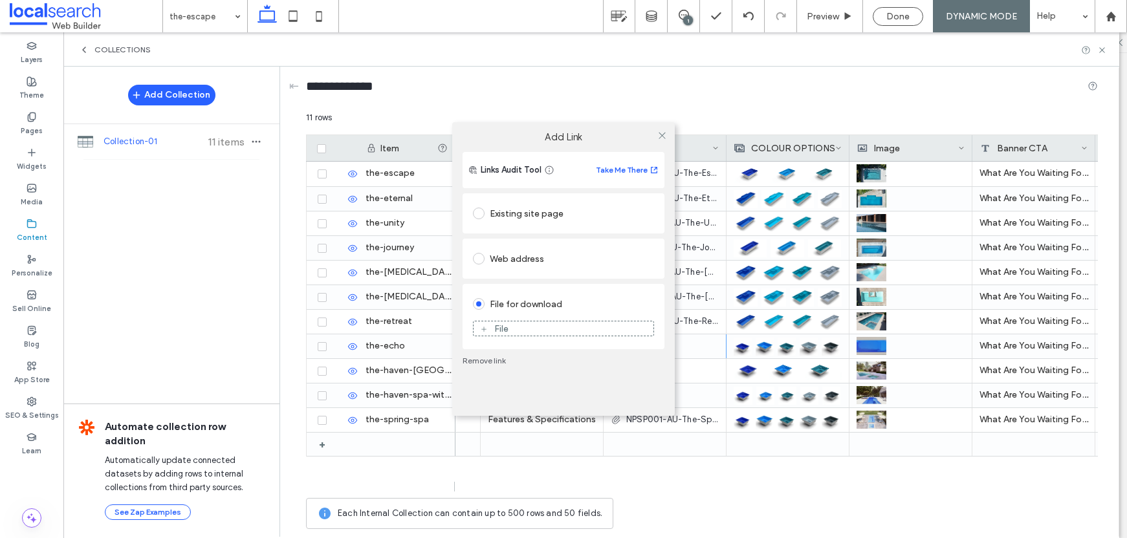
click at [557, 222] on div "Existing site page" at bounding box center [563, 213] width 181 height 21
click at [659, 140] on span at bounding box center [662, 134] width 10 height 19
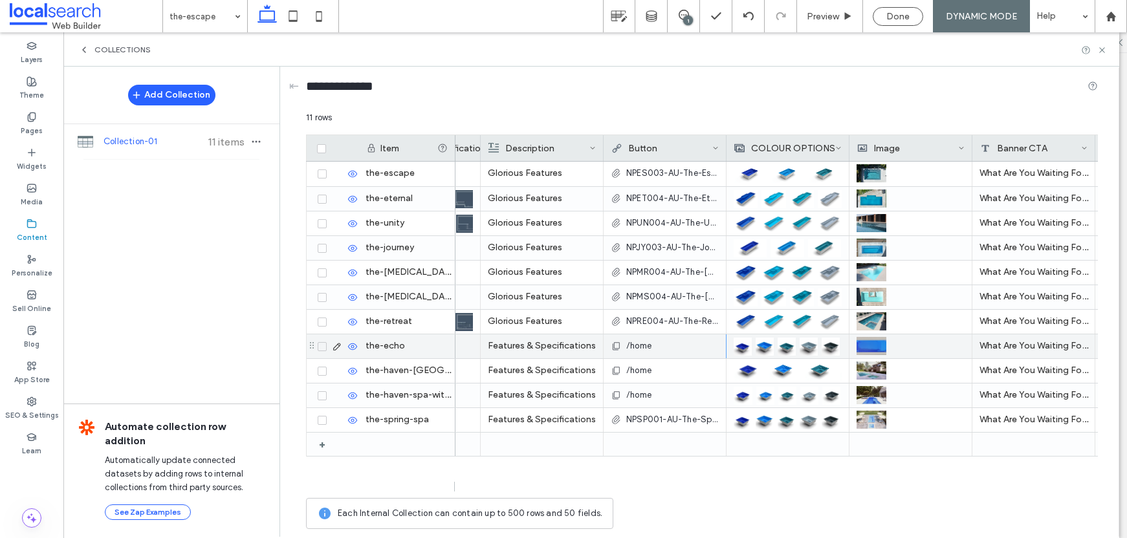
click at [695, 345] on div "/home" at bounding box center [665, 345] width 108 height 23
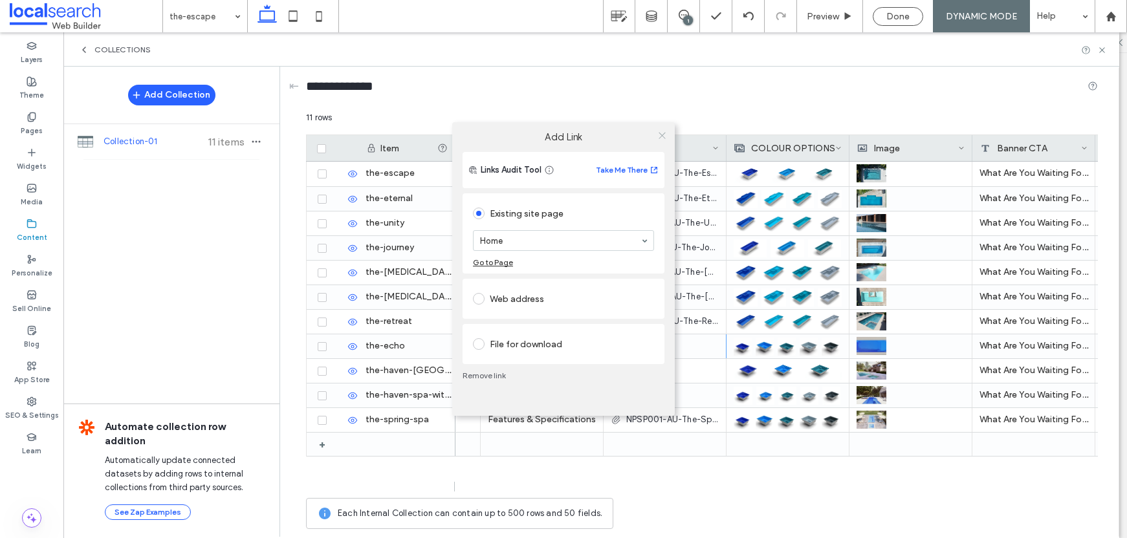
click at [664, 137] on icon at bounding box center [662, 136] width 10 height 10
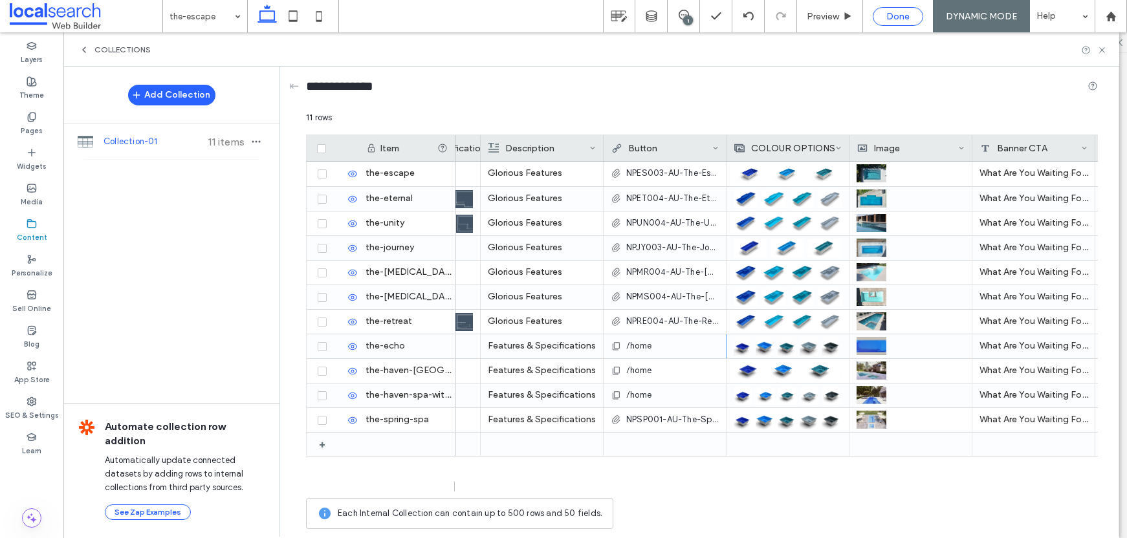
click at [903, 13] on span "Done" at bounding box center [897, 16] width 23 height 11
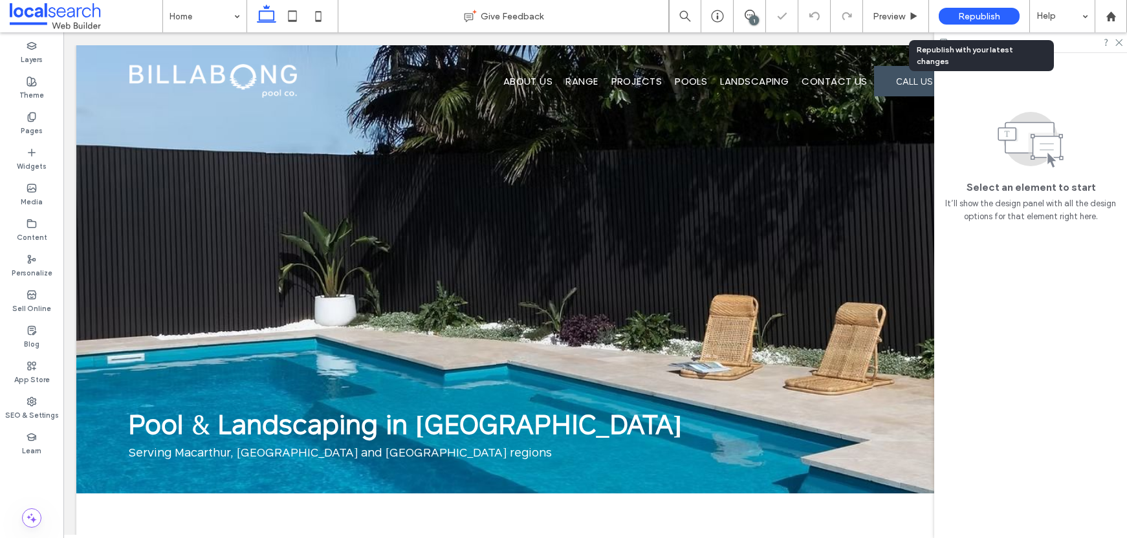
click at [971, 19] on span "Republish" at bounding box center [979, 16] width 42 height 11
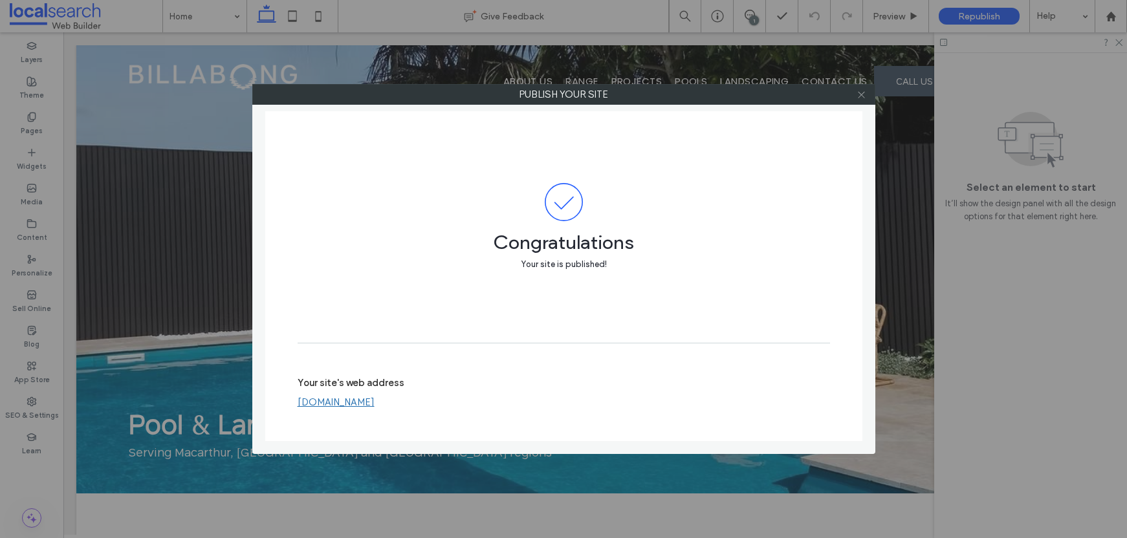
click at [862, 96] on use at bounding box center [861, 94] width 6 height 6
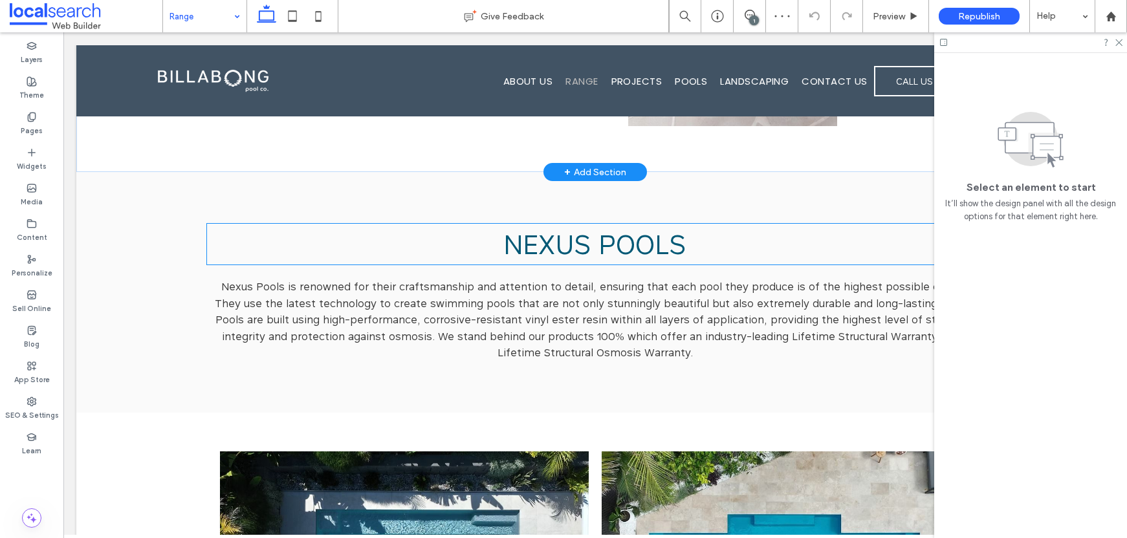
scroll to position [335, 0]
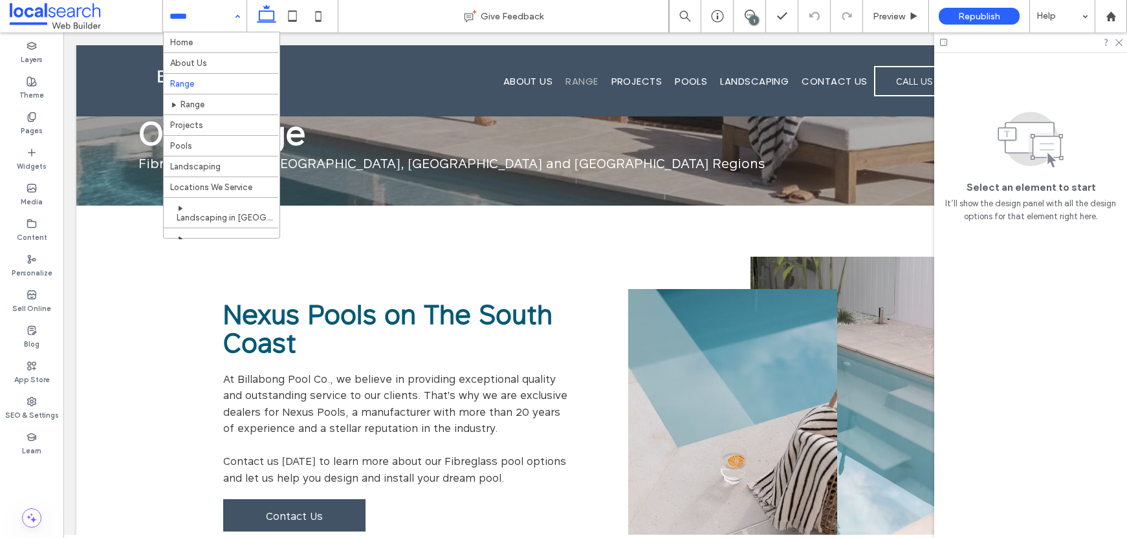
click at [220, 23] on input at bounding box center [201, 16] width 64 height 32
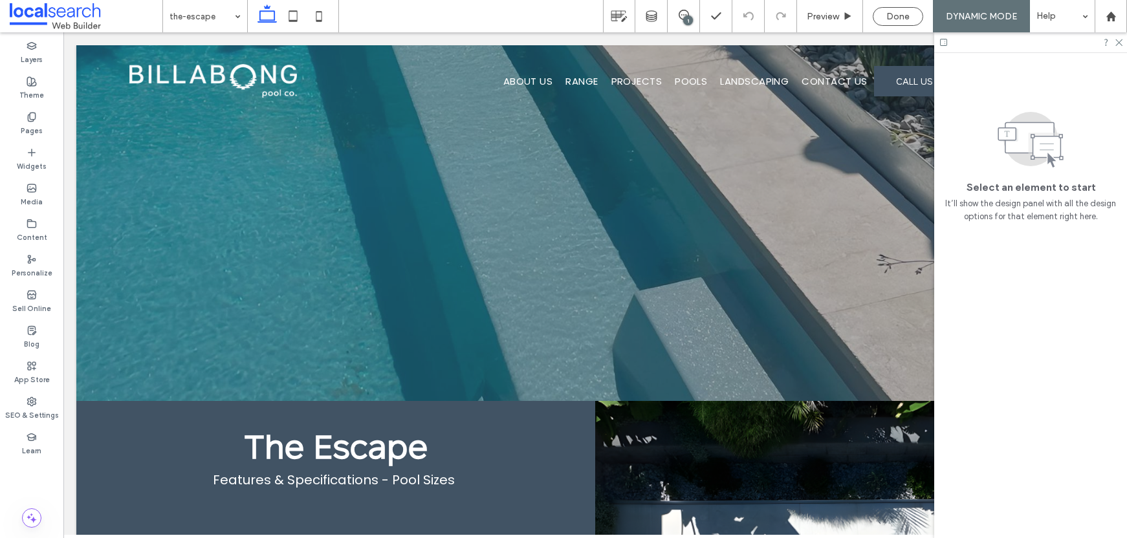
scroll to position [0, 0]
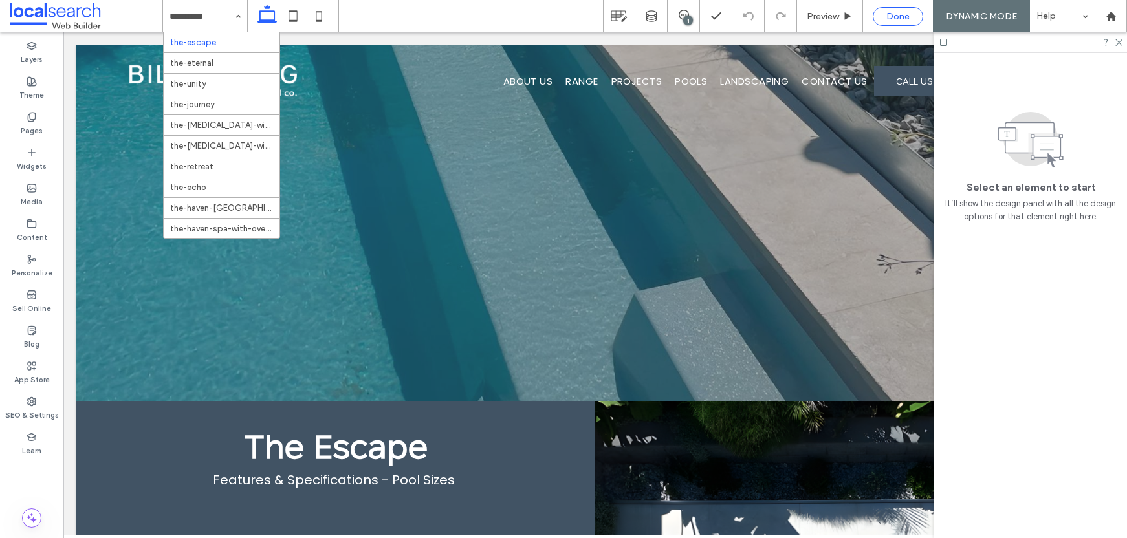
click at [898, 17] on span "Done" at bounding box center [897, 16] width 23 height 11
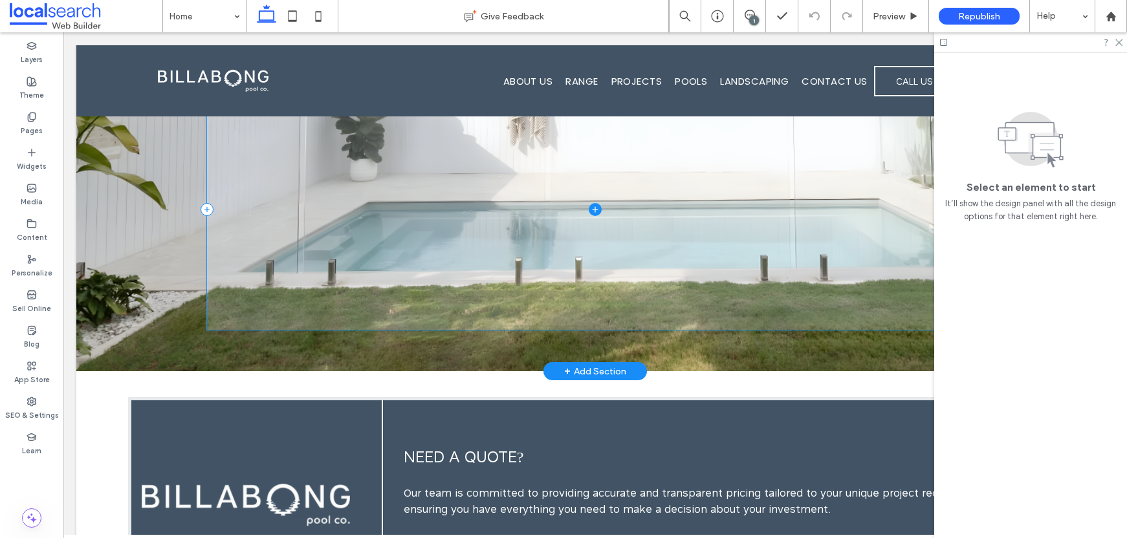
scroll to position [3354, 0]
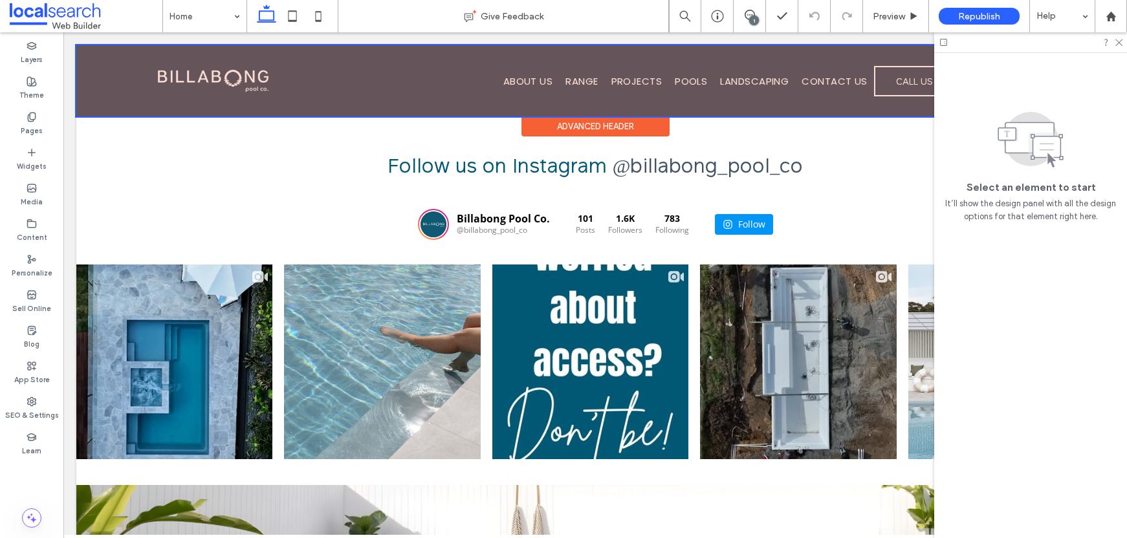
scroll to position [2252, 0]
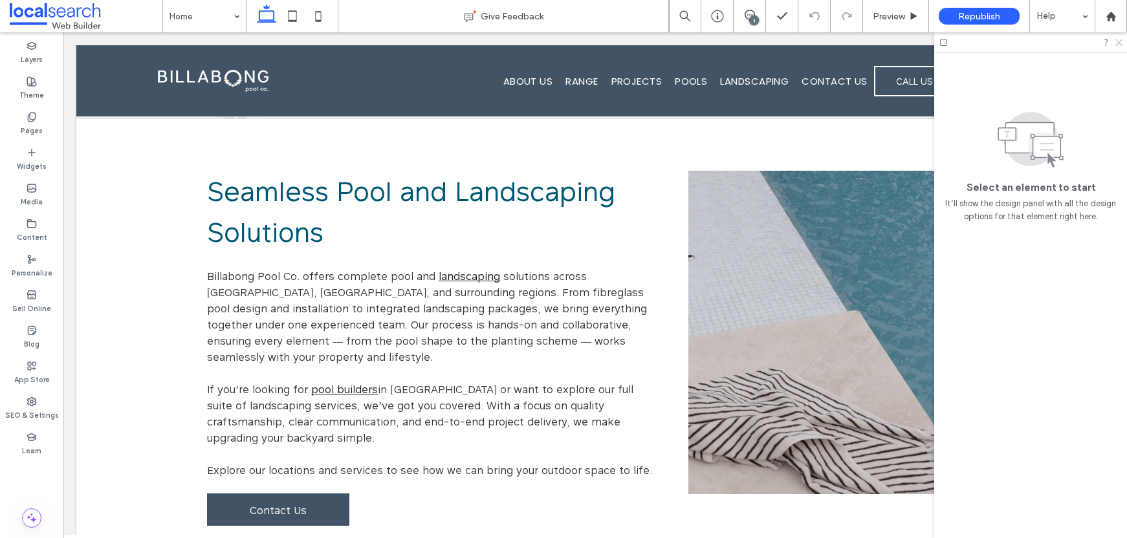
click at [1116, 42] on icon at bounding box center [1118, 42] width 8 height 8
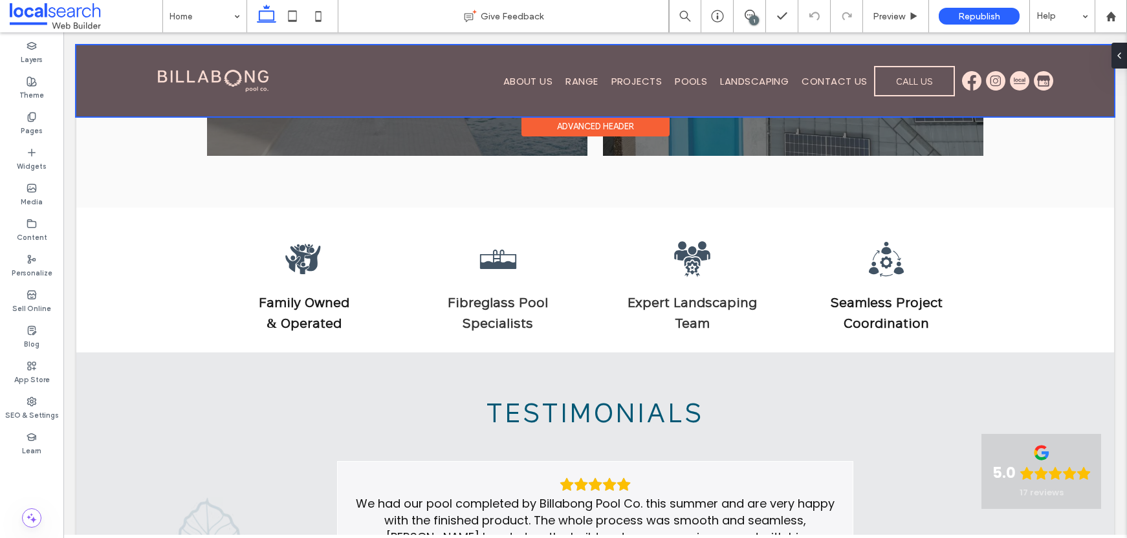
scroll to position [1680, 0]
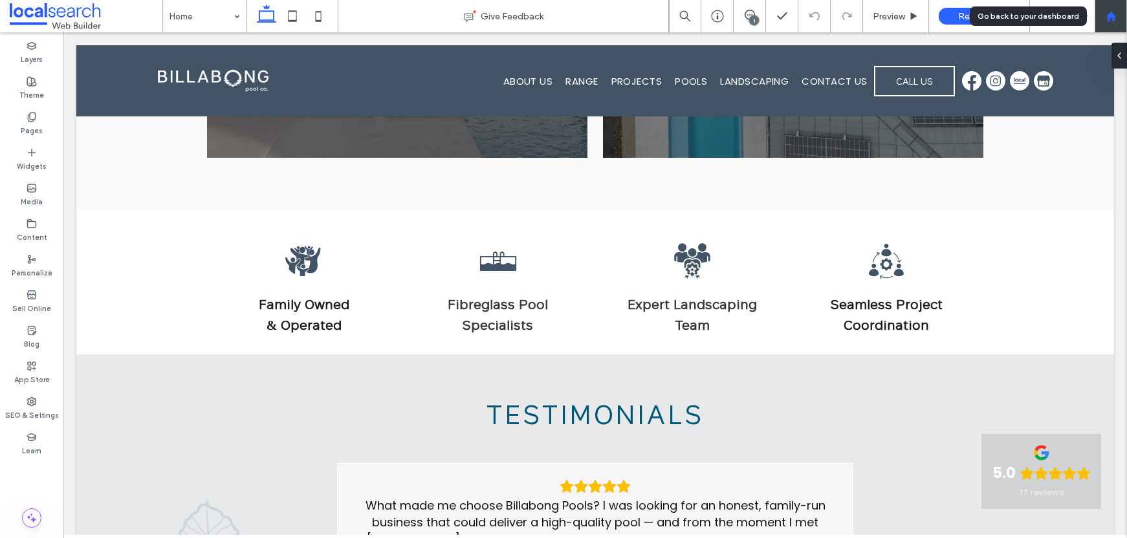
click at [1109, 17] on use at bounding box center [1110, 16] width 10 height 10
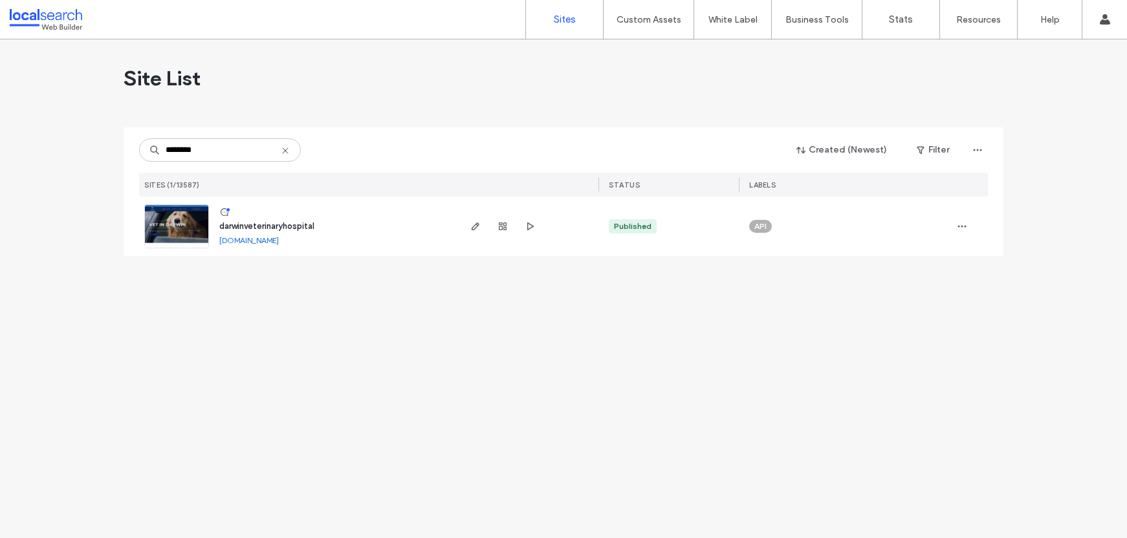
type input "********"
click at [260, 223] on span "darwinveterinaryhospital" at bounding box center [266, 226] width 95 height 10
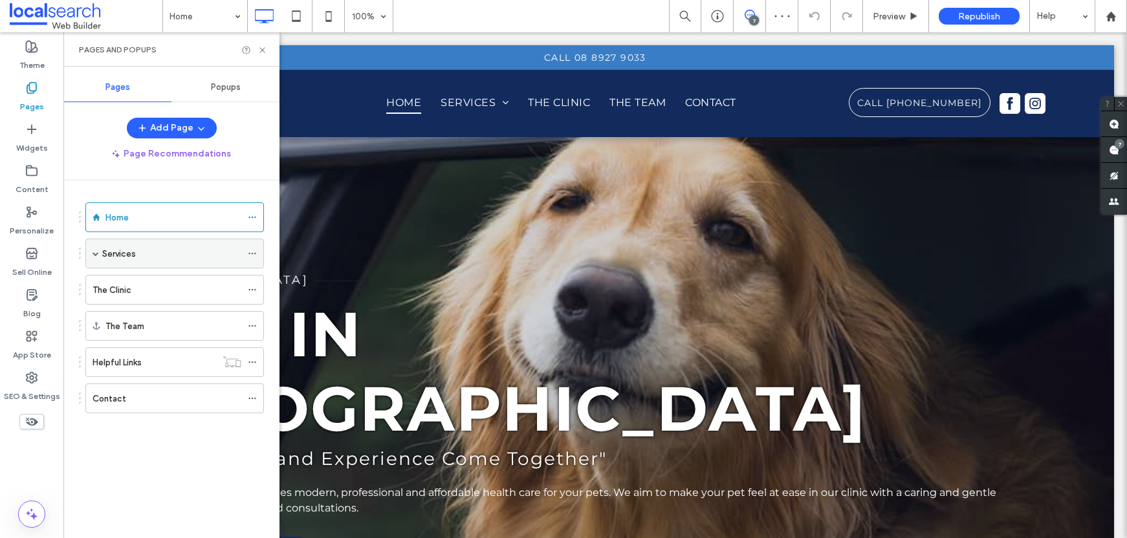
click at [94, 254] on span at bounding box center [95, 253] width 6 height 6
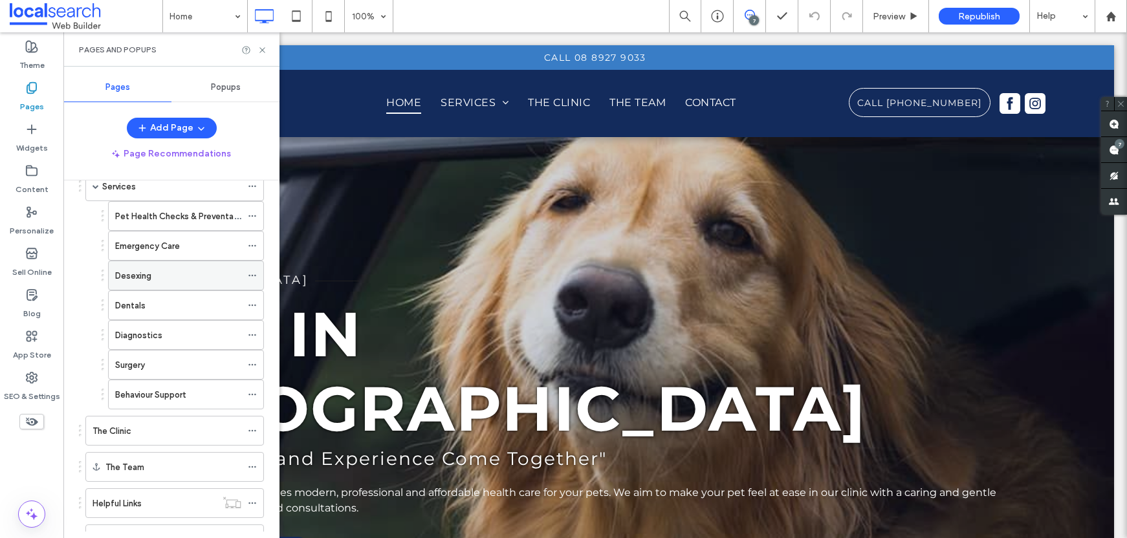
scroll to position [67, 0]
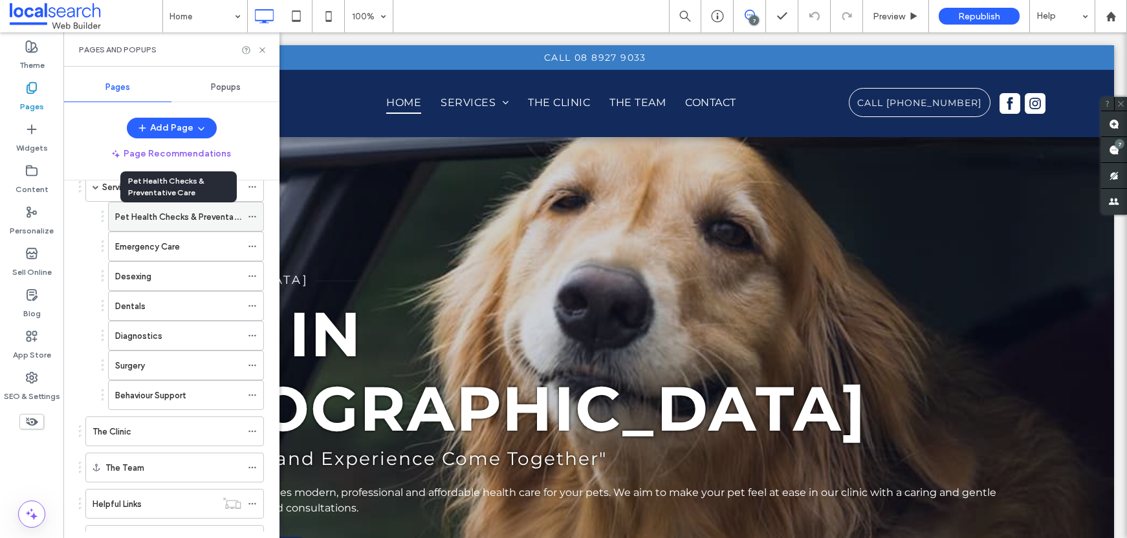
click at [164, 221] on label "Pet Health Checks & Preventative Care" at bounding box center [192, 217] width 154 height 23
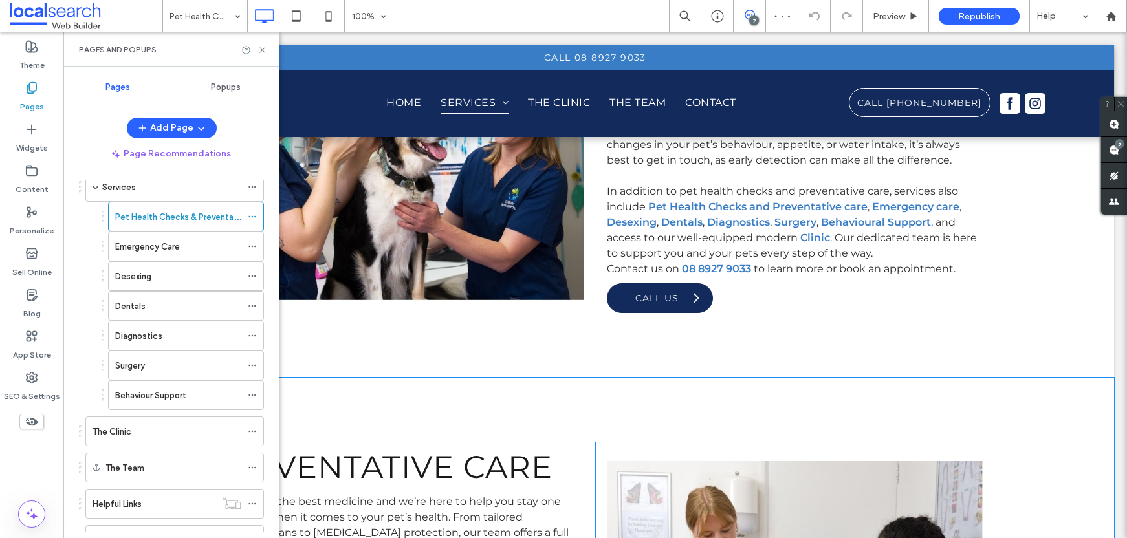
scroll to position [773, 0]
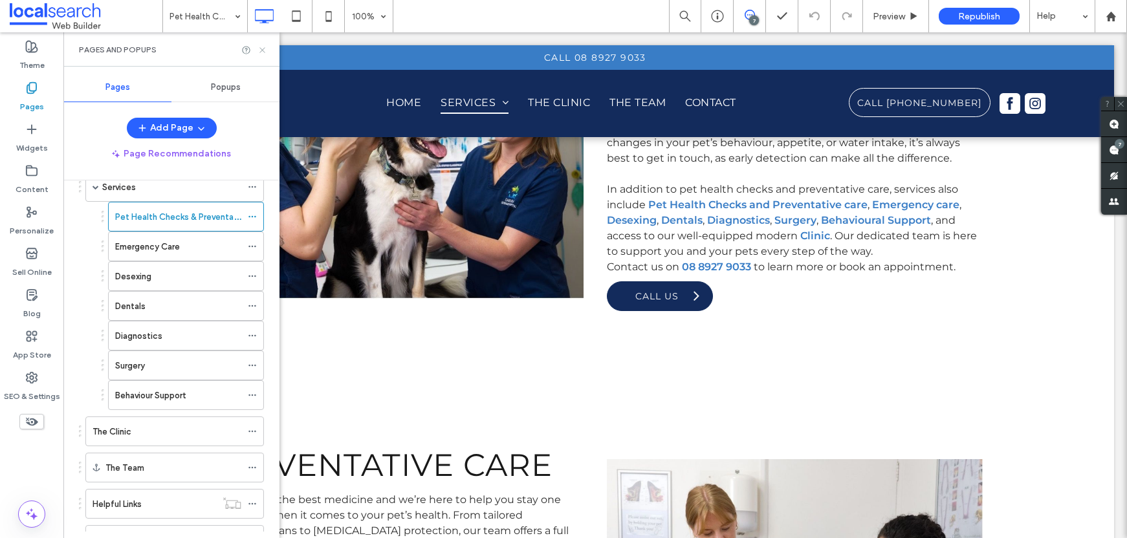
click at [263, 47] on icon at bounding box center [262, 50] width 10 height 10
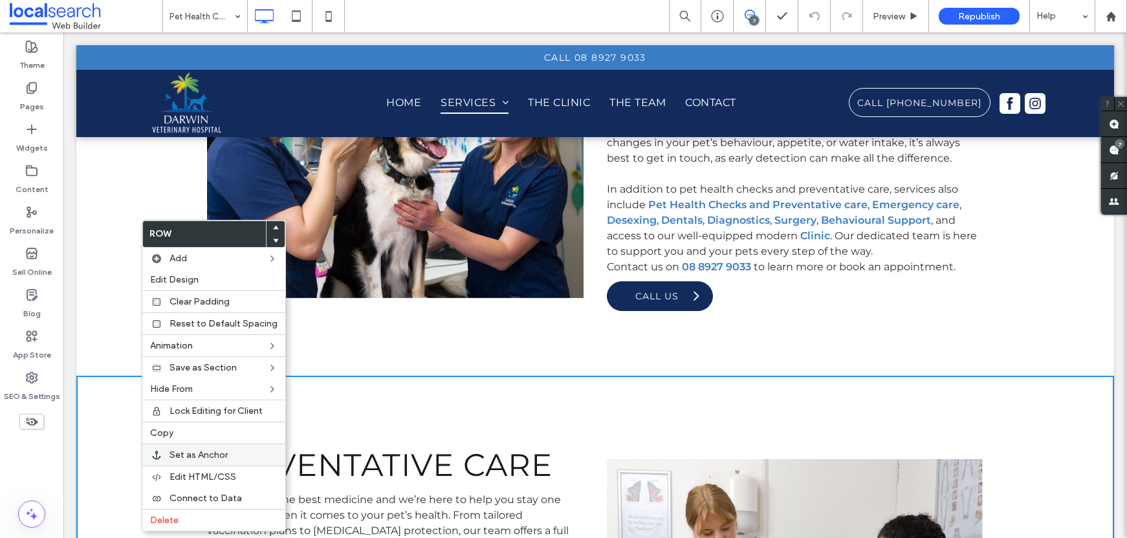
click at [221, 457] on span "Set as Anchor" at bounding box center [198, 454] width 58 height 11
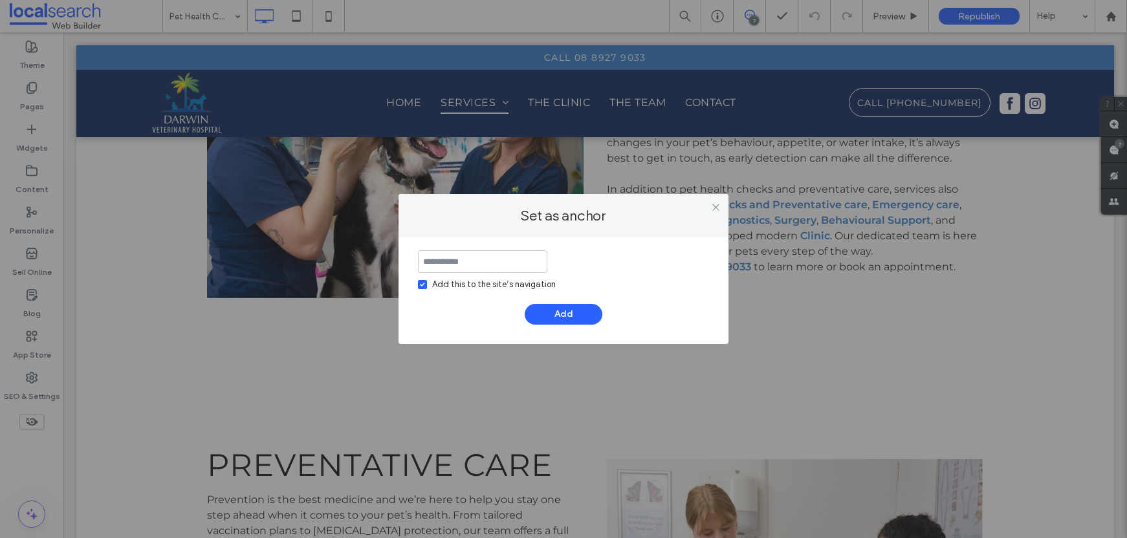
click at [473, 271] on input at bounding box center [482, 261] width 129 height 23
type input "**********"
click at [553, 318] on button "Add" at bounding box center [564, 314] width 78 height 21
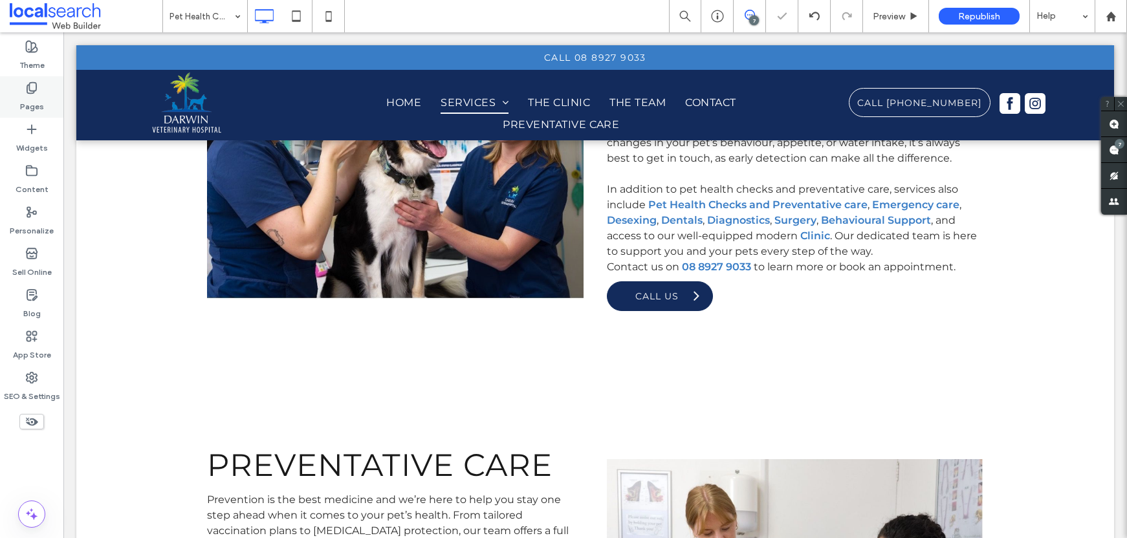
click at [41, 98] on label "Pages" at bounding box center [32, 103] width 24 height 18
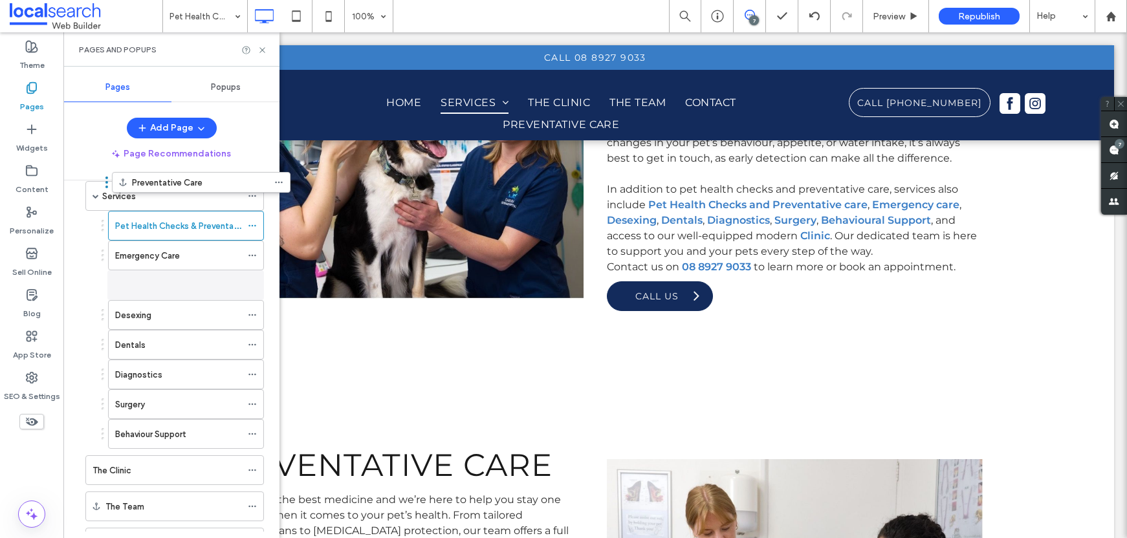
scroll to position [0, 0]
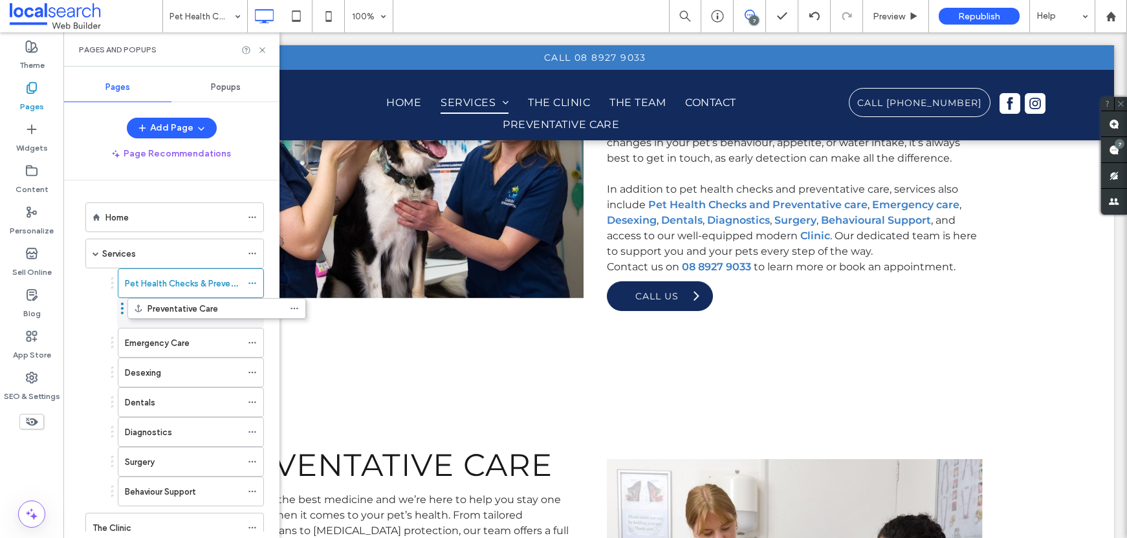
drag, startPoint x: 80, startPoint y: 525, endPoint x: 122, endPoint y: 313, distance: 215.6
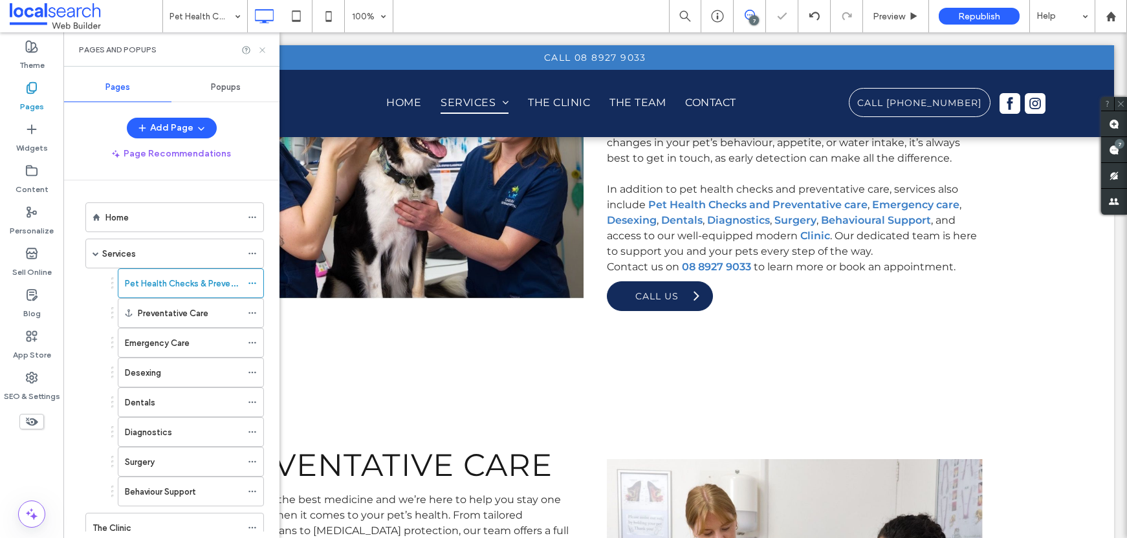
click at [263, 50] on use at bounding box center [261, 49] width 5 height 5
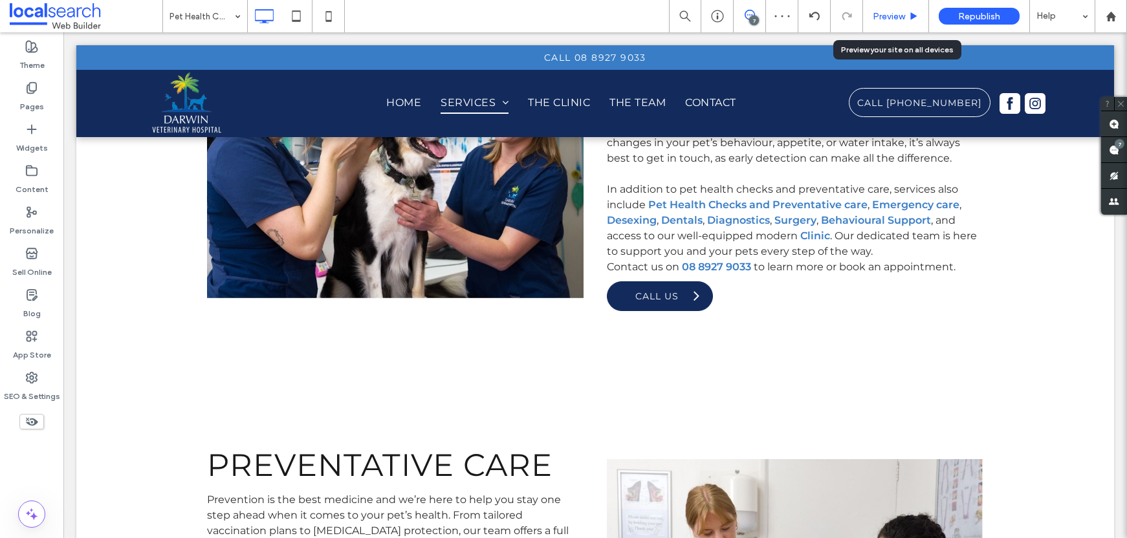
click at [875, 18] on span "Preview" at bounding box center [888, 16] width 32 height 11
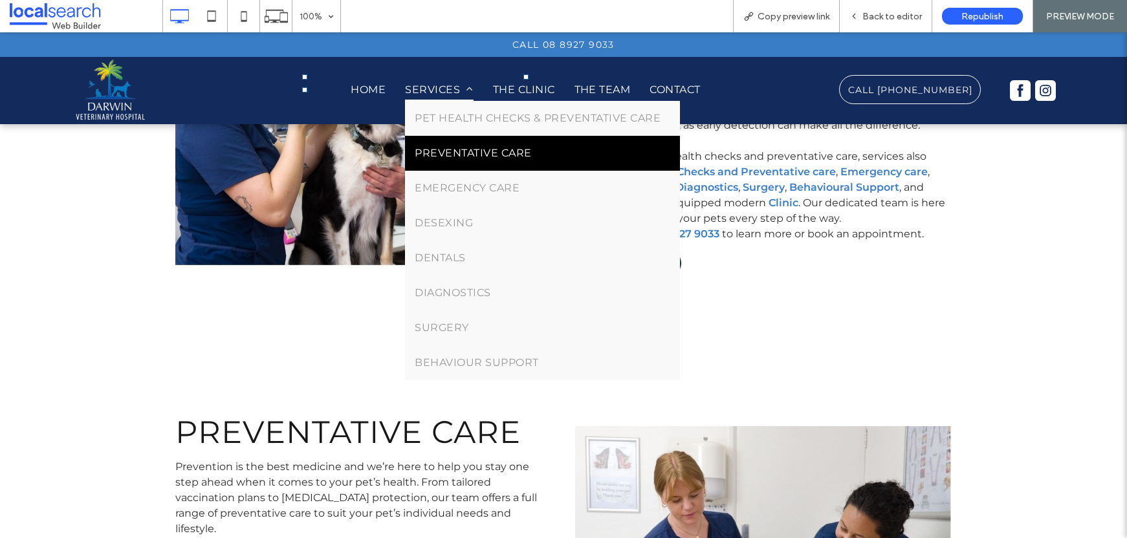
scroll to position [794, 0]
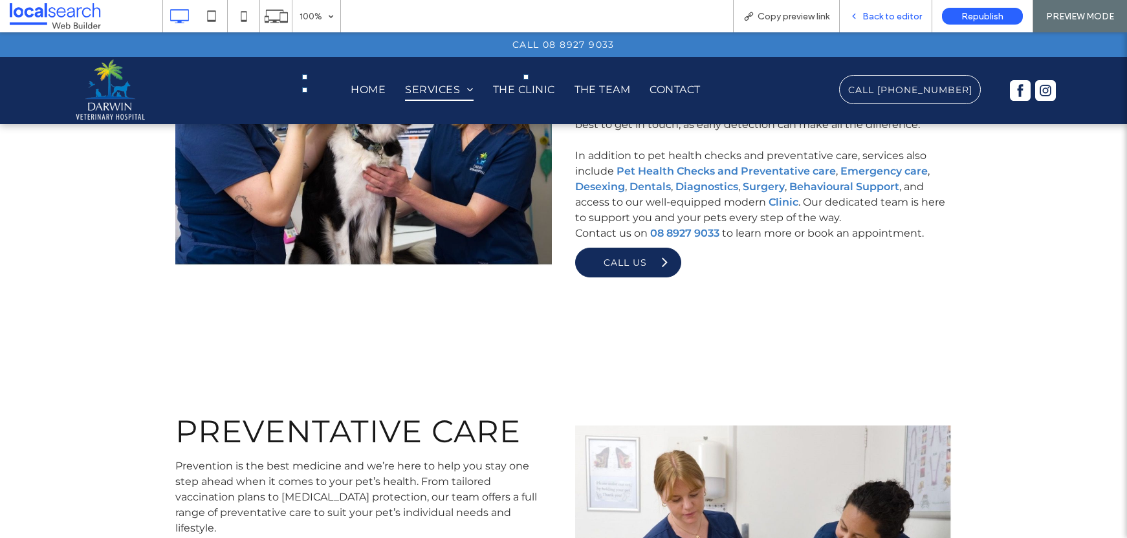
click at [896, 16] on span "Back to editor" at bounding box center [891, 16] width 59 height 11
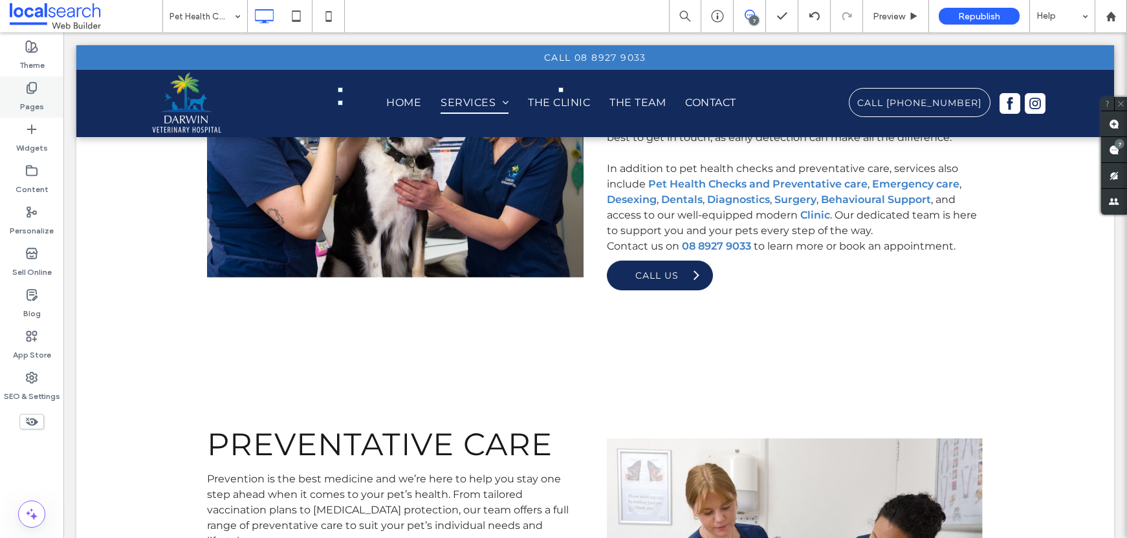
click at [25, 89] on icon at bounding box center [31, 87] width 13 height 13
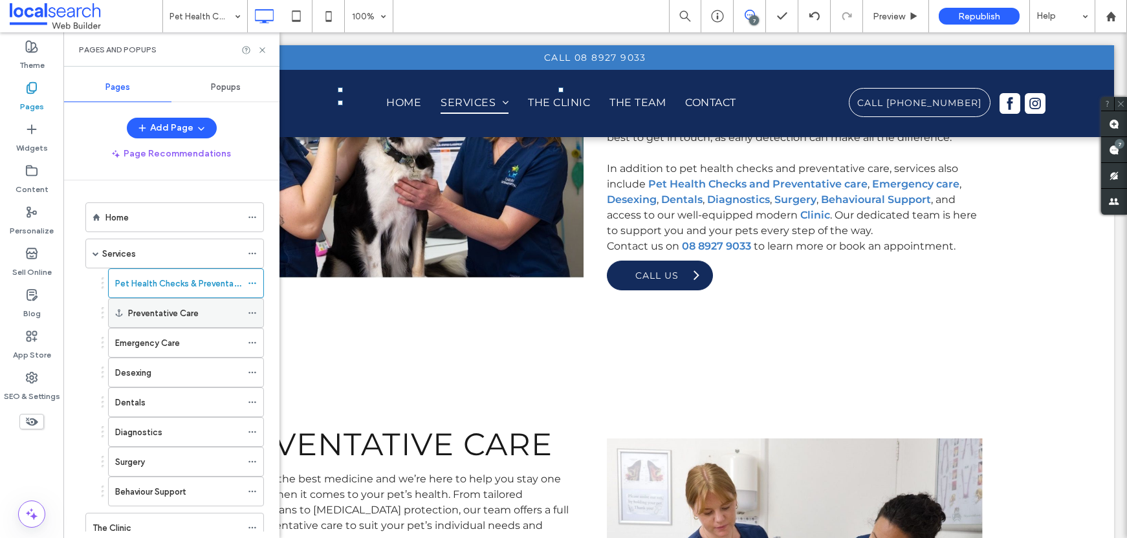
click at [252, 314] on icon at bounding box center [252, 312] width 9 height 9
click at [251, 283] on icon at bounding box center [252, 283] width 9 height 9
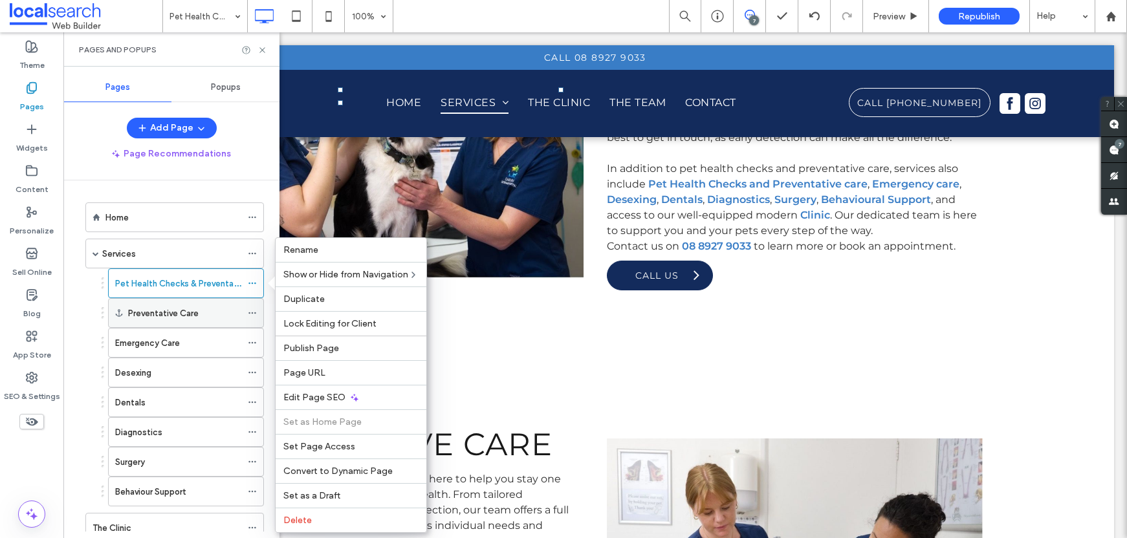
click at [252, 313] on use at bounding box center [251, 313] width 7 height 2
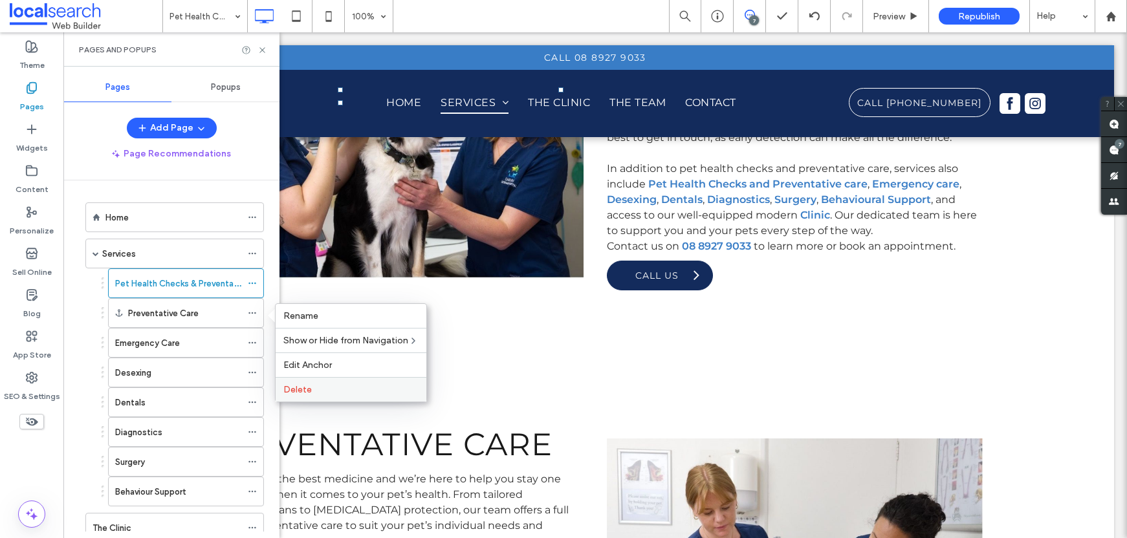
click at [316, 382] on div "Delete" at bounding box center [351, 389] width 151 height 25
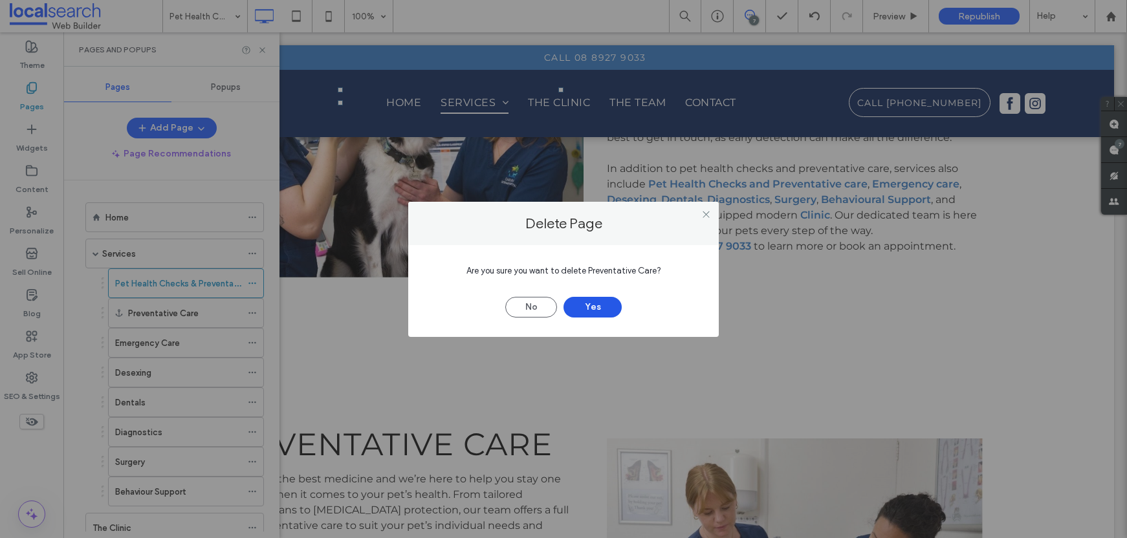
click at [601, 306] on button "Yes" at bounding box center [592, 307] width 58 height 21
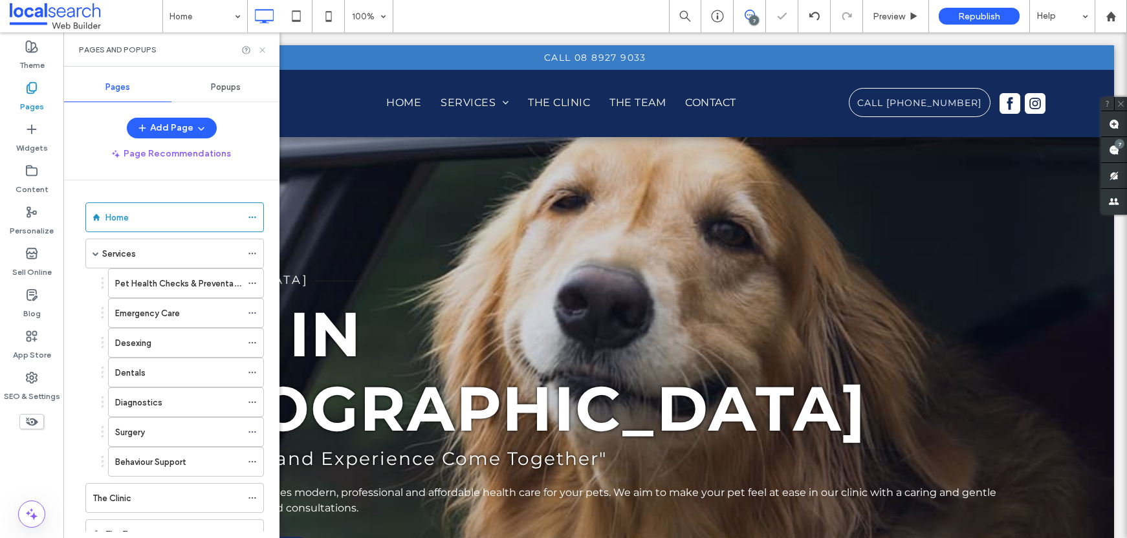
click at [262, 47] on icon at bounding box center [262, 50] width 10 height 10
